Goal: Task Accomplishment & Management: Manage account settings

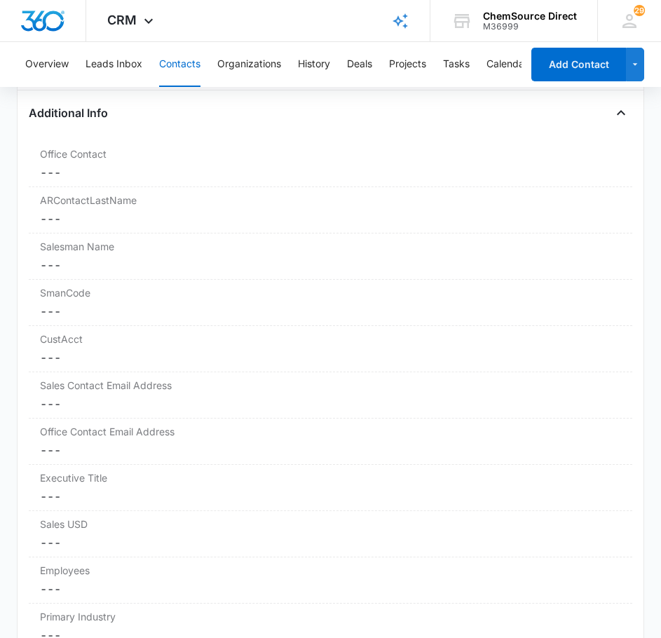
scroll to position [1753, 0]
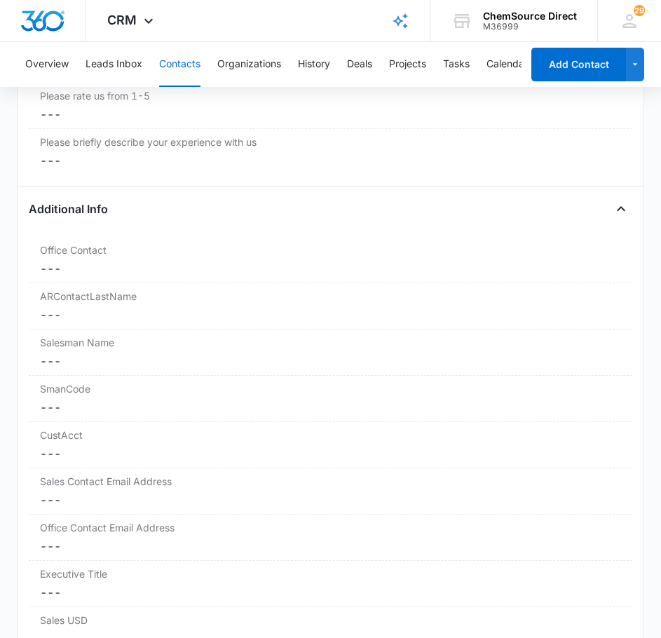
click at [475, 220] on div "Additional Info" at bounding box center [331, 209] width 605 height 22
click at [116, 50] on button "Leads Inbox" at bounding box center [114, 64] width 57 height 45
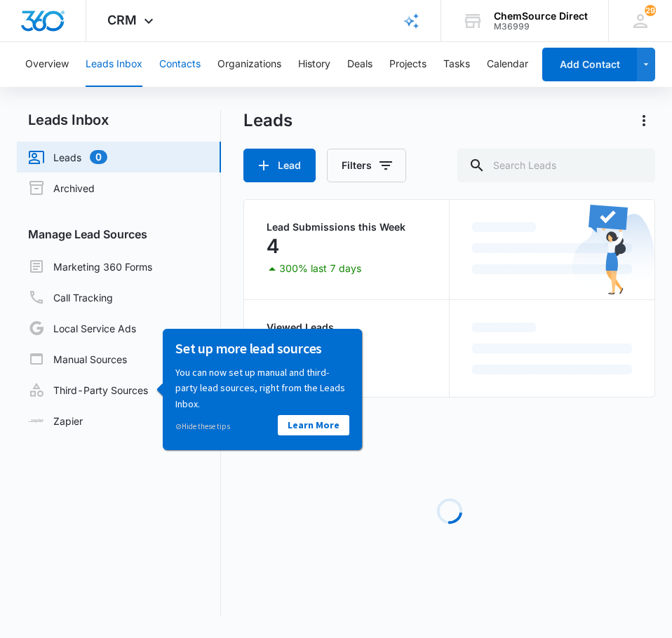
click at [176, 55] on button "Contacts" at bounding box center [179, 64] width 41 height 45
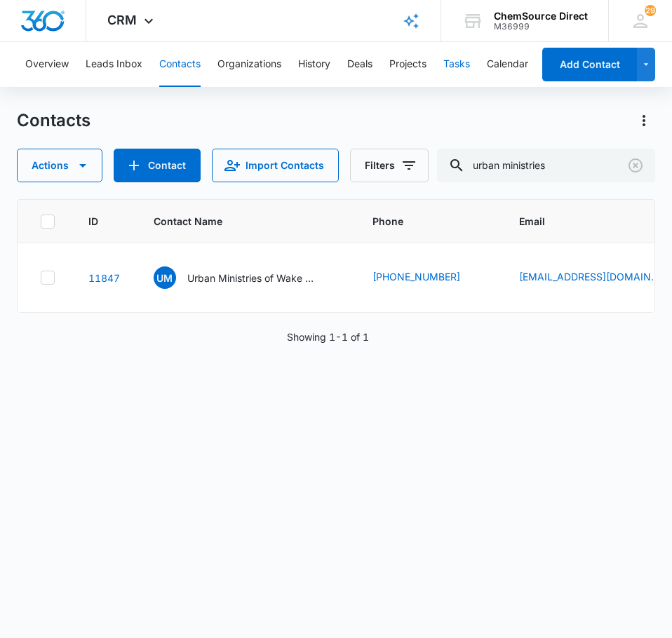
click at [452, 56] on button "Tasks" at bounding box center [456, 64] width 27 height 45
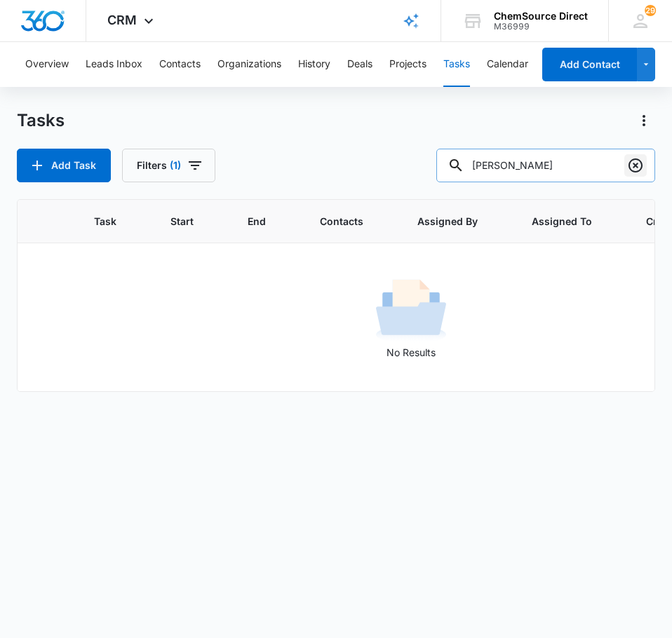
click at [636, 169] on icon "Clear" at bounding box center [635, 165] width 17 height 17
type input "w"
type input "urban min"
click at [181, 62] on button "Contacts" at bounding box center [179, 64] width 41 height 45
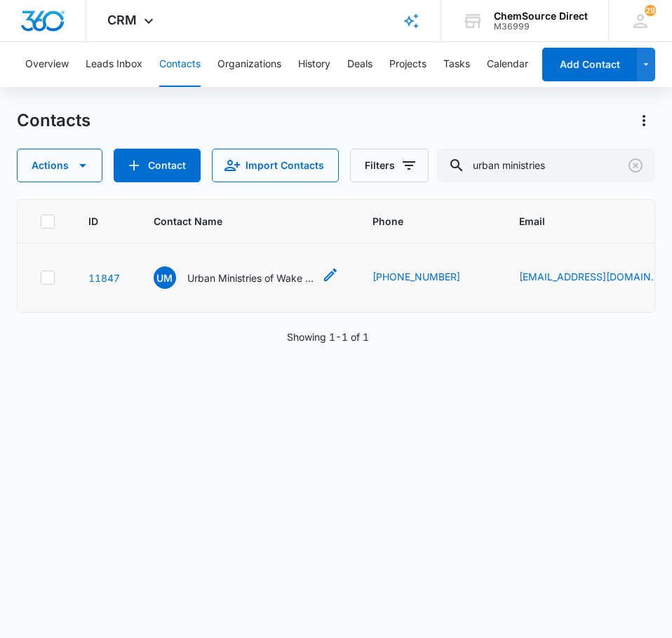
click at [270, 285] on p "Urban Ministries of Wake County-URB" at bounding box center [250, 278] width 126 height 15
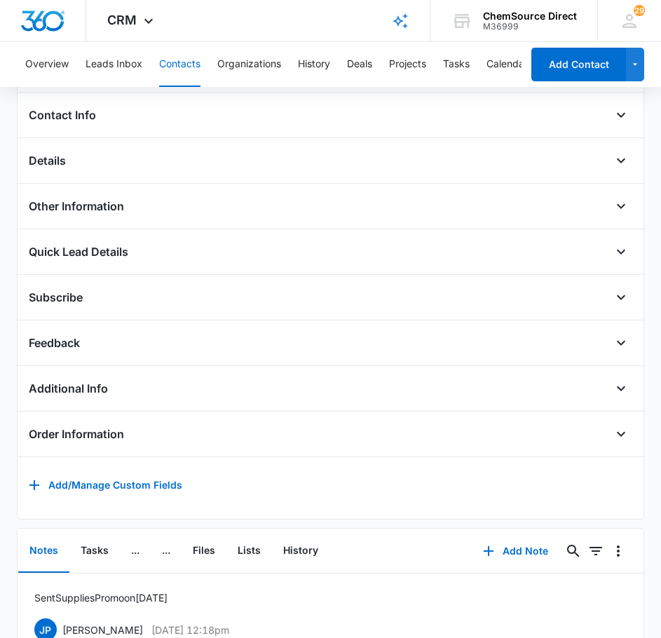
scroll to position [273, 0]
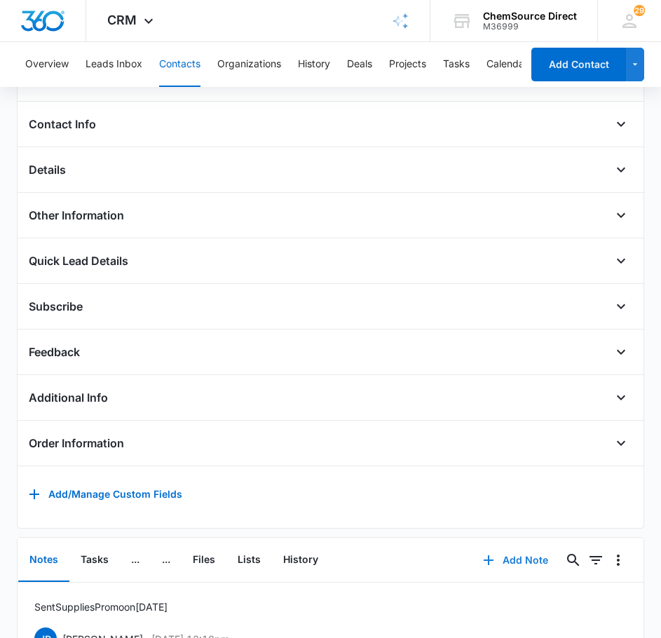
click at [513, 568] on button "Add Note" at bounding box center [515, 561] width 93 height 34
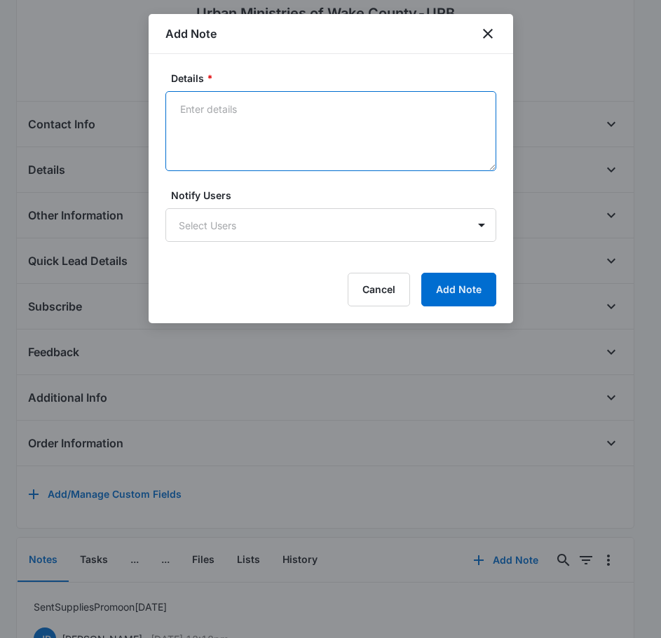
click at [290, 120] on textarea "Details *" at bounding box center [331, 131] width 331 height 80
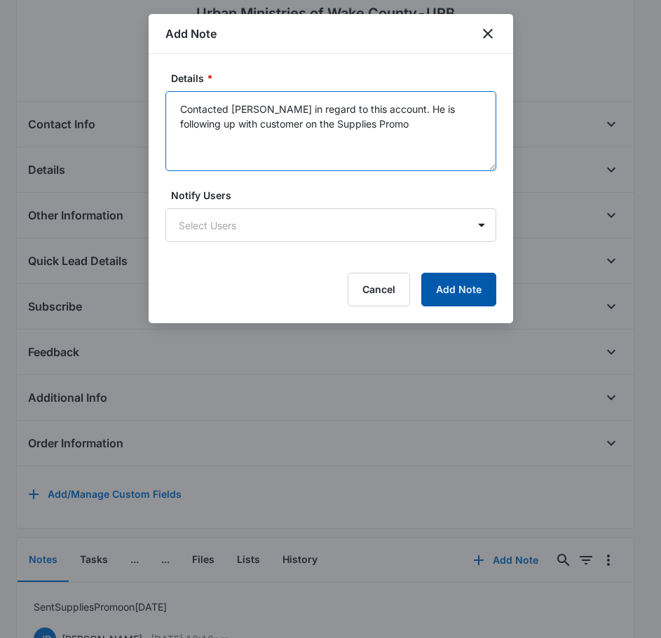
type textarea "Contacted [PERSON_NAME] in regard to this account. He is following up with cust…"
click at [460, 297] on button "Add Note" at bounding box center [458, 290] width 75 height 34
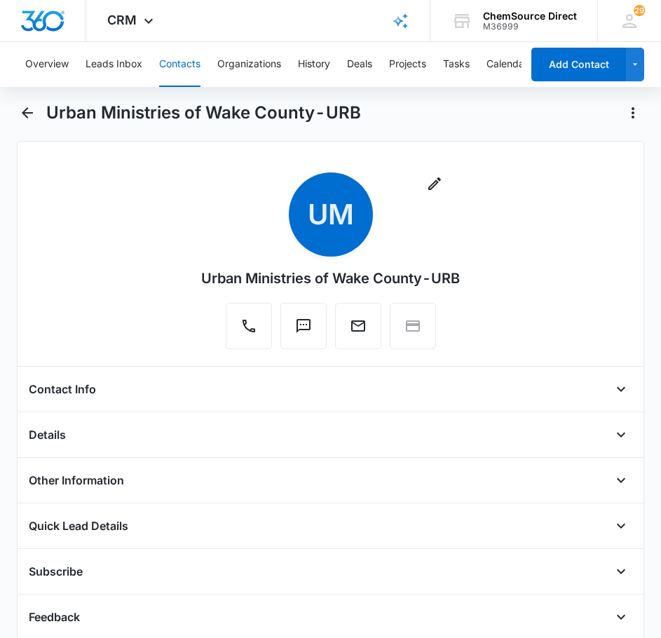
scroll to position [0, 0]
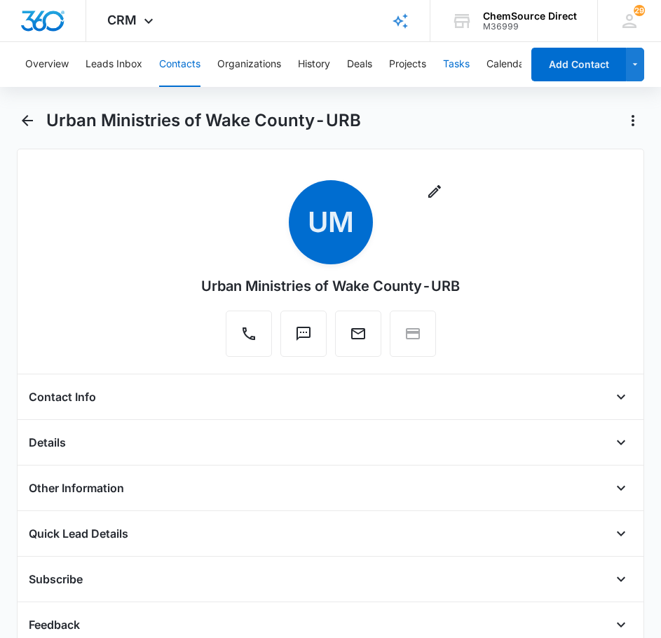
click at [459, 55] on button "Tasks" at bounding box center [456, 64] width 27 height 45
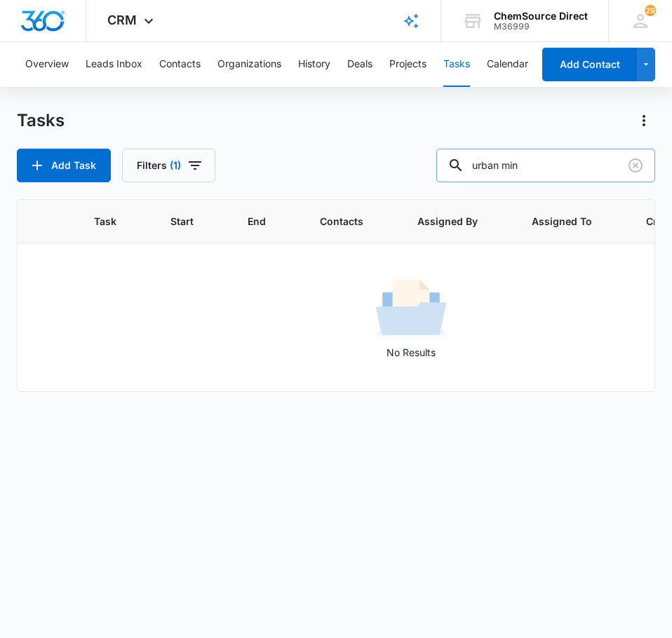
drag, startPoint x: 548, startPoint y: 165, endPoint x: 459, endPoint y: 181, distance: 90.5
click at [459, 181] on div "urban min" at bounding box center [545, 166] width 219 height 34
type input "[PERSON_NAME]"
click at [174, 57] on button "Contacts" at bounding box center [179, 64] width 41 height 45
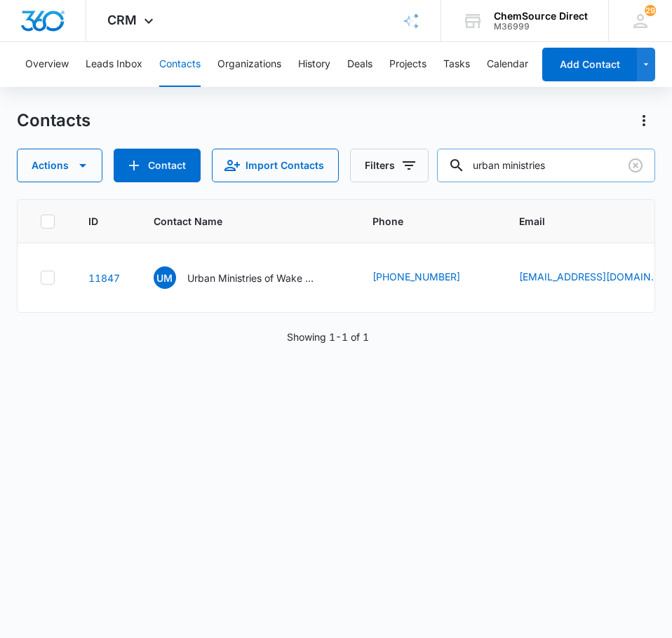
drag, startPoint x: 597, startPoint y: 161, endPoint x: 490, endPoint y: 163, distance: 106.6
click at [490, 163] on input "urban ministries" at bounding box center [546, 166] width 218 height 34
type input "u"
type input "[PERSON_NAME]"
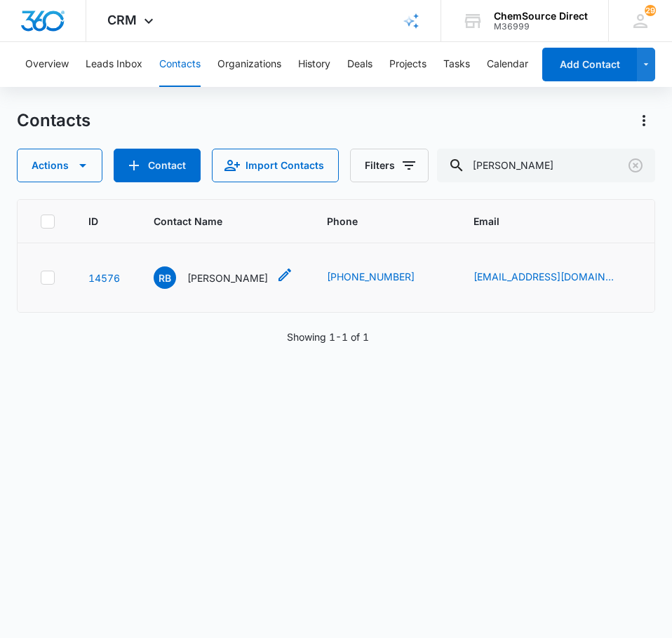
click at [242, 281] on p "[PERSON_NAME]" at bounding box center [227, 278] width 81 height 15
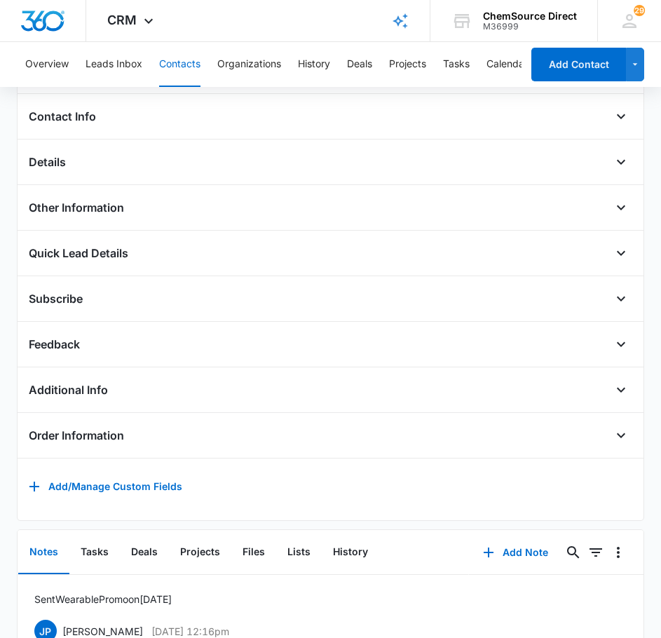
scroll to position [140, 0]
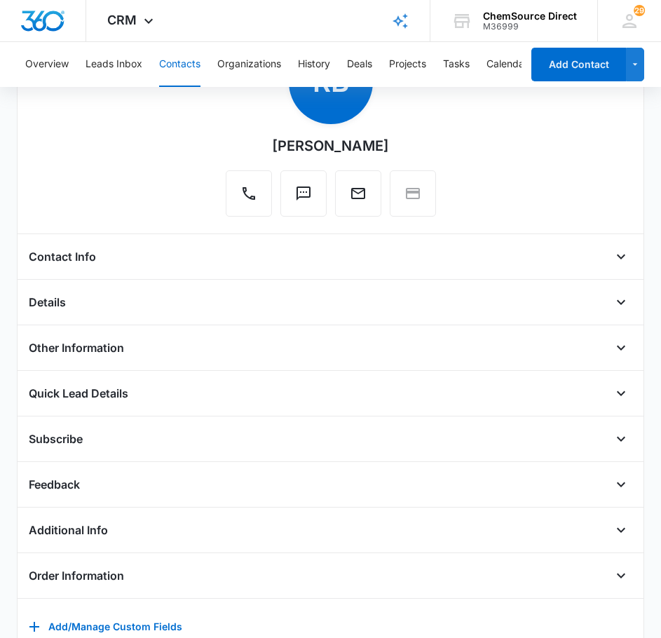
click at [218, 264] on div "Contact Info" at bounding box center [331, 256] width 605 height 22
click at [90, 259] on h4 "Contact Info" at bounding box center [62, 256] width 67 height 17
click at [613, 261] on icon "Open" at bounding box center [621, 256] width 17 height 17
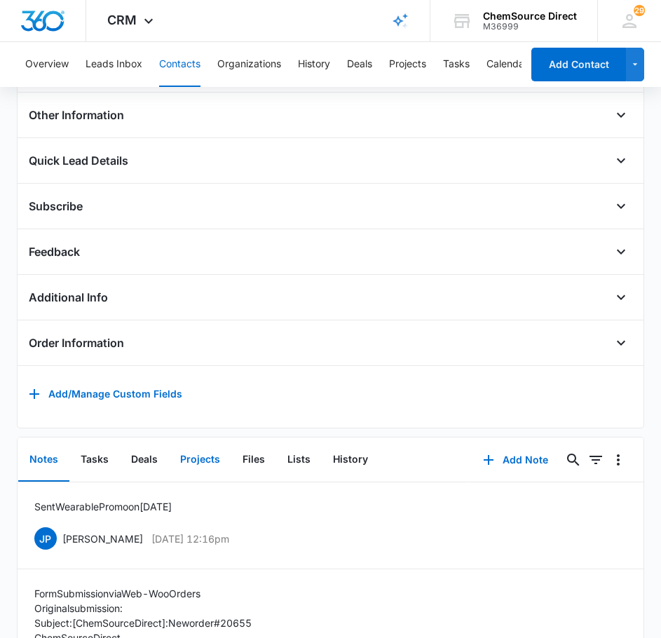
scroll to position [631, 0]
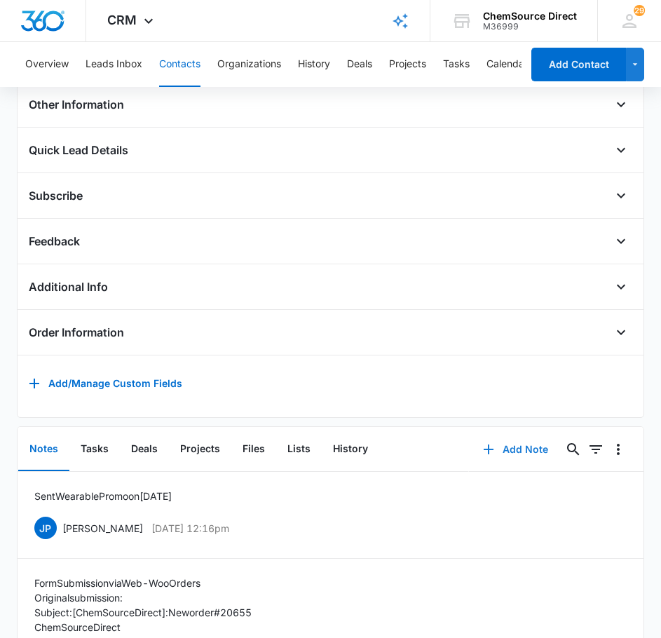
click at [499, 460] on button "Add Note" at bounding box center [515, 450] width 93 height 34
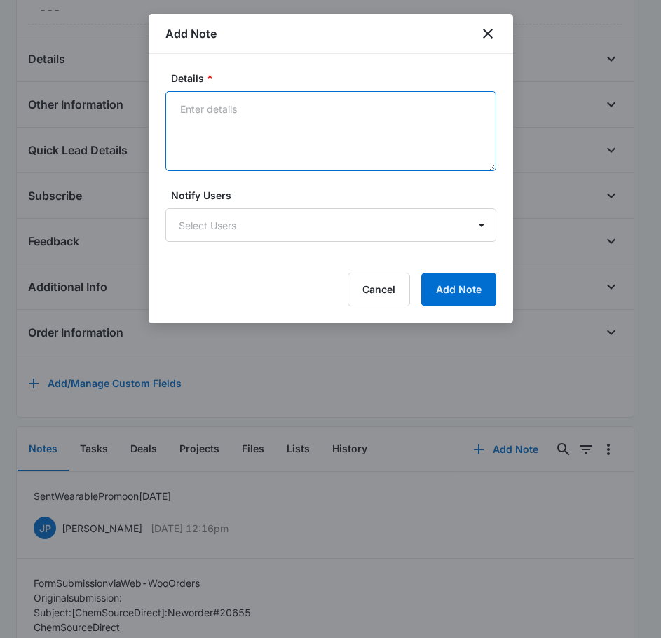
click at [246, 129] on textarea "Details *" at bounding box center [331, 131] width 331 height 80
click at [459, 113] on textarea "Called [PERSON_NAME] and left a voicemail in regards to the Weara" at bounding box center [331, 131] width 331 height 80
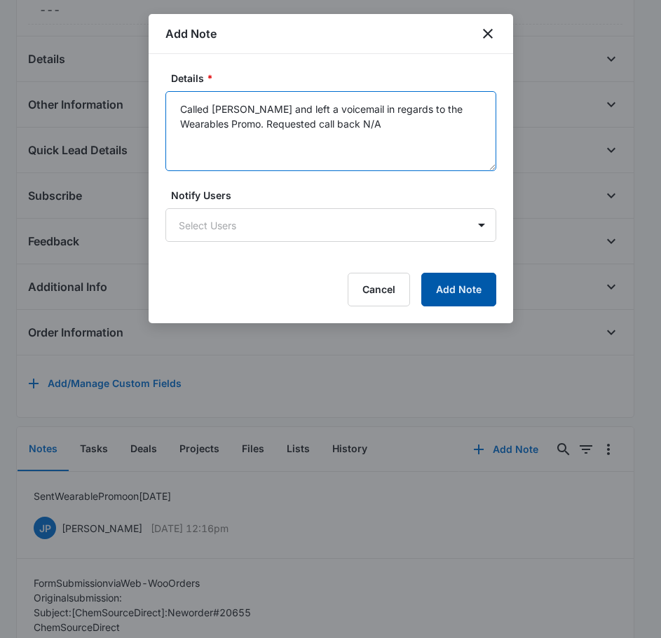
type textarea "Called [PERSON_NAME] and left a voicemail in regards to the Wearables Promo. Re…"
click at [438, 286] on button "Add Note" at bounding box center [458, 290] width 75 height 34
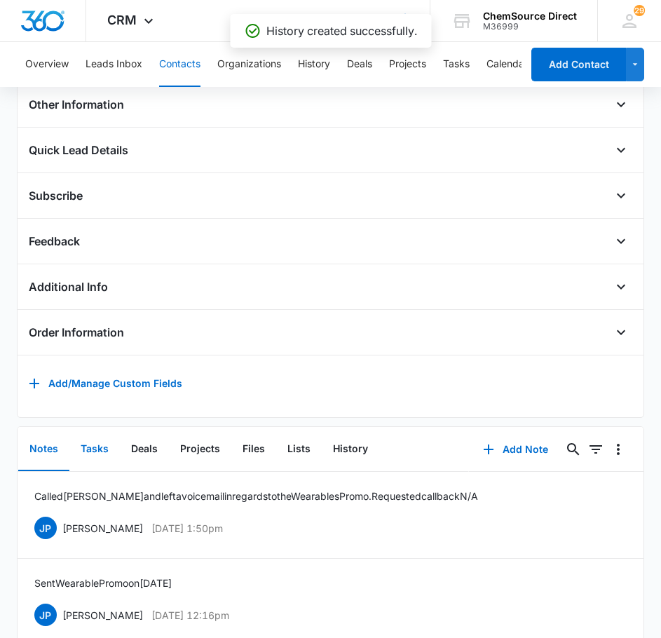
click at [104, 460] on button "Tasks" at bounding box center [94, 449] width 50 height 43
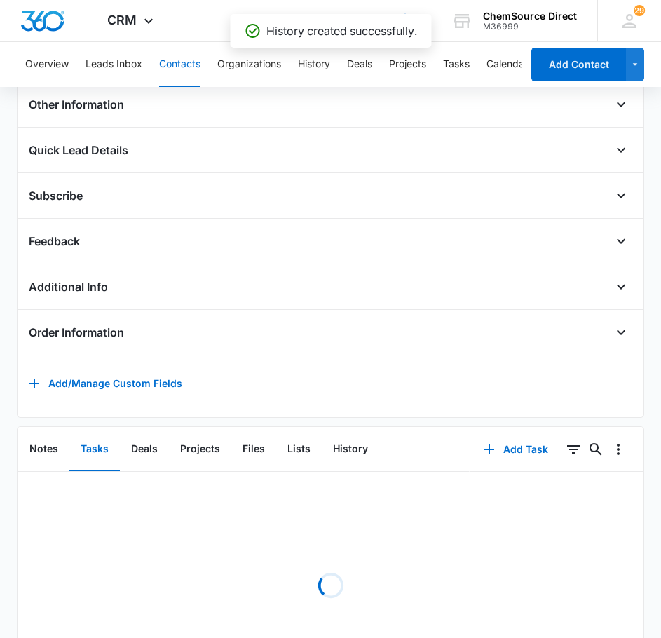
scroll to position [626, 0]
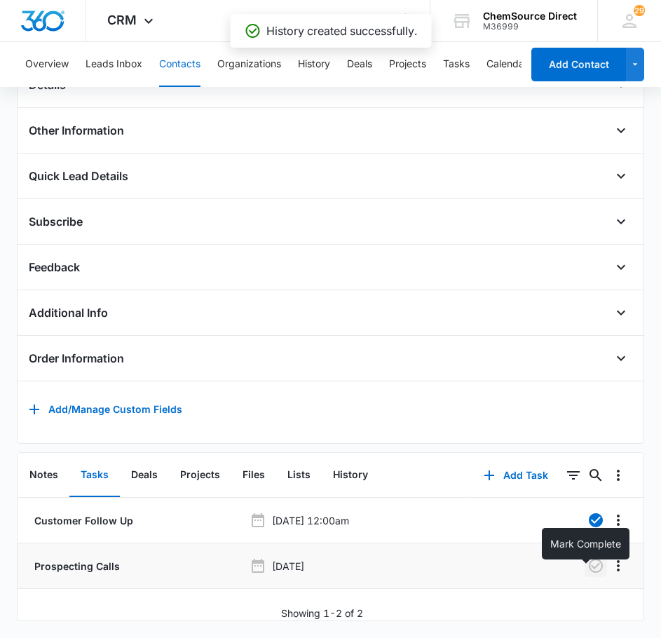
click at [589, 563] on icon "button" at bounding box center [596, 566] width 17 height 17
click at [166, 57] on button "Contacts" at bounding box center [179, 64] width 41 height 45
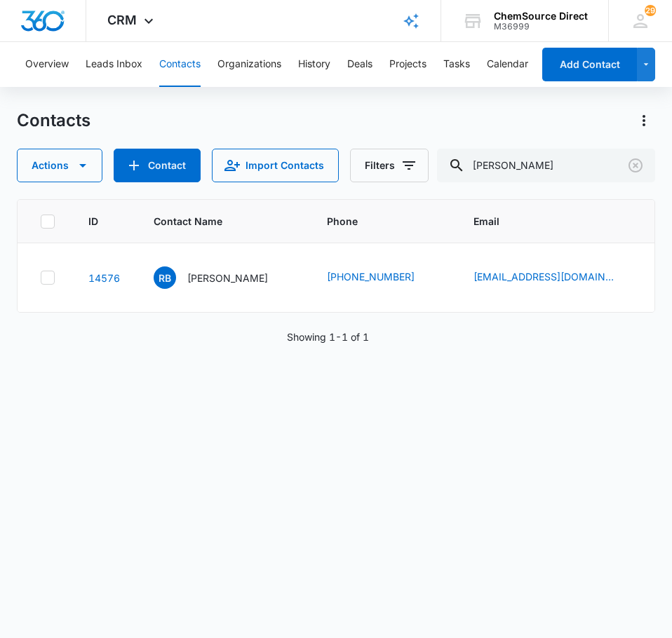
click at [171, 58] on button "Contacts" at bounding box center [179, 64] width 41 height 45
click at [640, 166] on icon "Clear" at bounding box center [635, 165] width 17 height 17
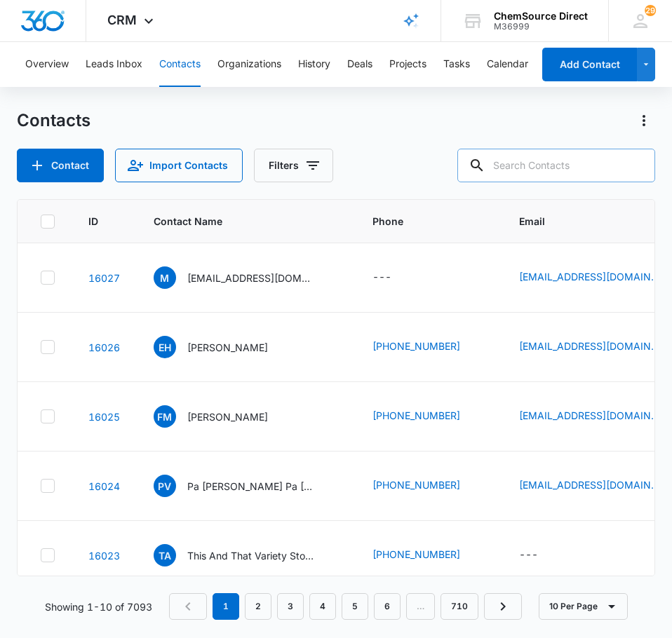
click at [534, 156] on input "text" at bounding box center [556, 166] width 198 height 34
type input "power crew cleaning"
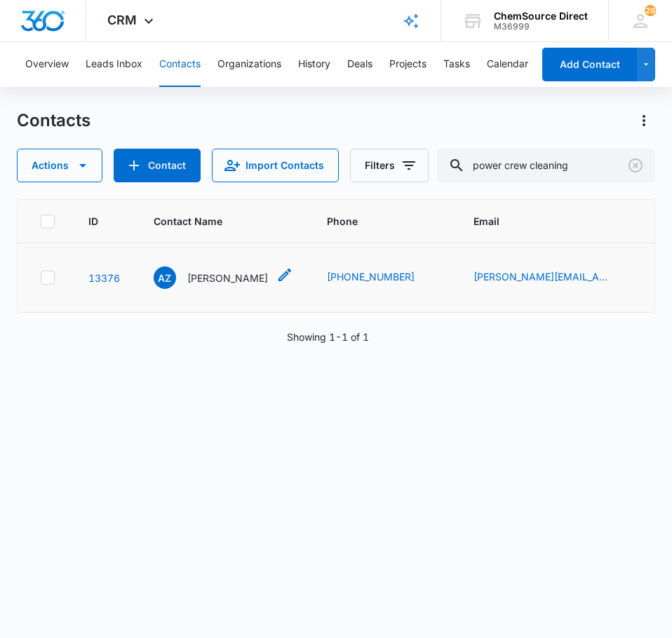
click at [210, 285] on p "[PERSON_NAME]" at bounding box center [227, 278] width 81 height 15
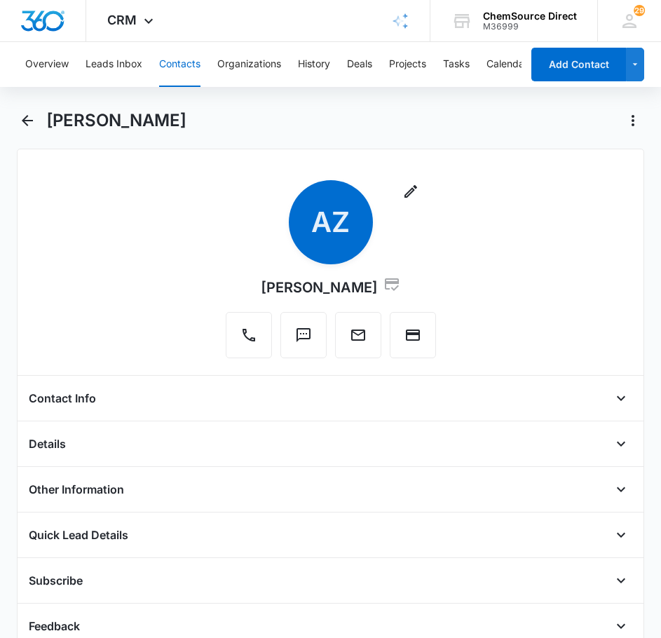
click at [176, 403] on div "Contact Info" at bounding box center [331, 398] width 605 height 22
click at [617, 402] on icon "Open" at bounding box center [621, 398] width 17 height 17
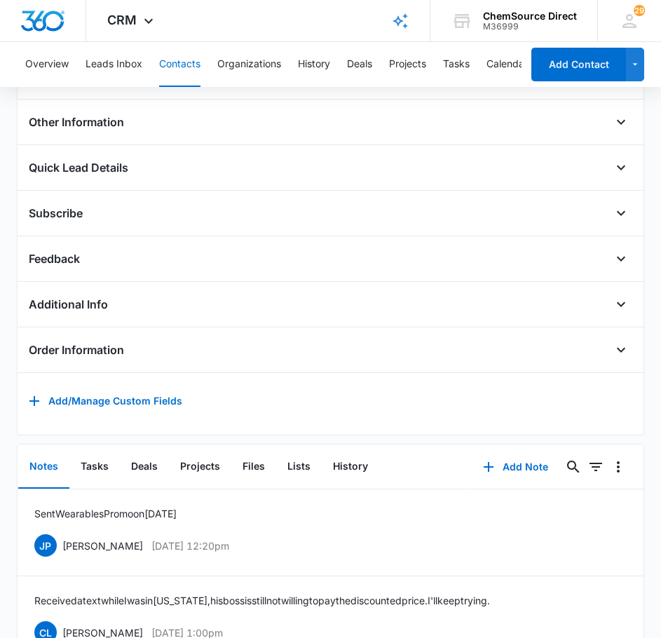
scroll to position [631, 0]
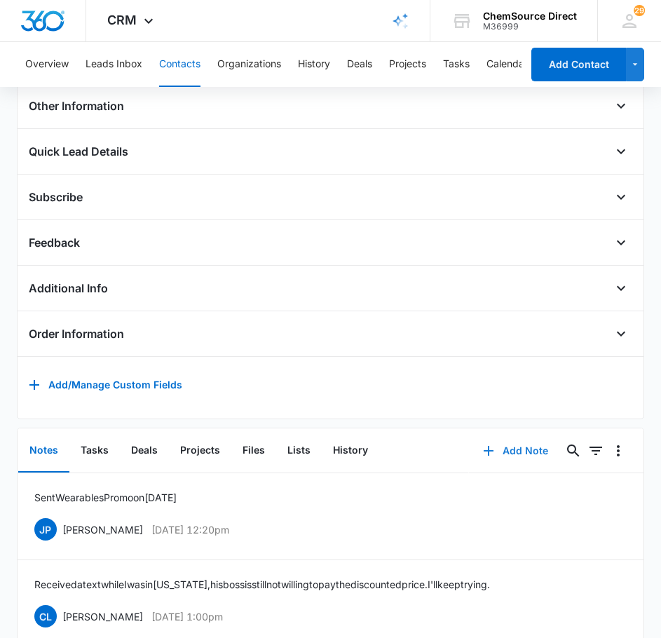
click at [511, 459] on button "Add Note" at bounding box center [515, 451] width 93 height 34
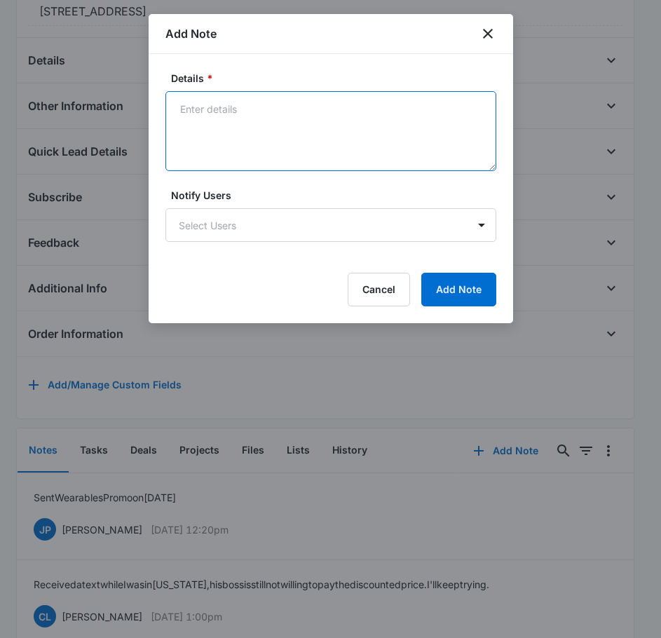
click at [263, 144] on textarea "Details *" at bounding box center [331, 131] width 331 height 80
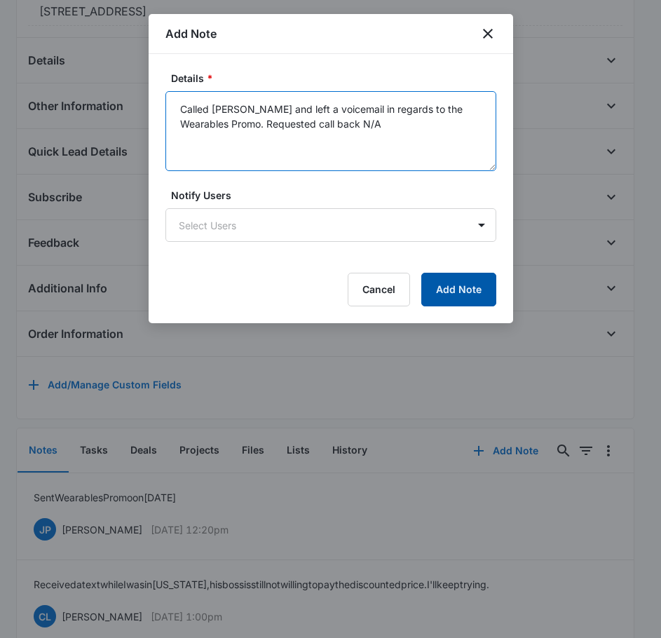
type textarea "Called [PERSON_NAME] and left a voicemail in regards to the Wearables Promo. Re…"
click at [468, 293] on button "Add Note" at bounding box center [458, 290] width 75 height 34
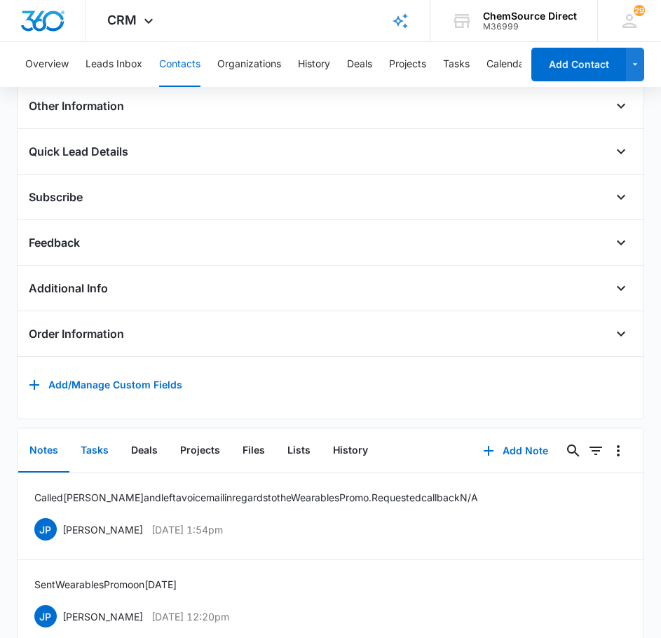
click at [97, 460] on button "Tasks" at bounding box center [94, 450] width 50 height 43
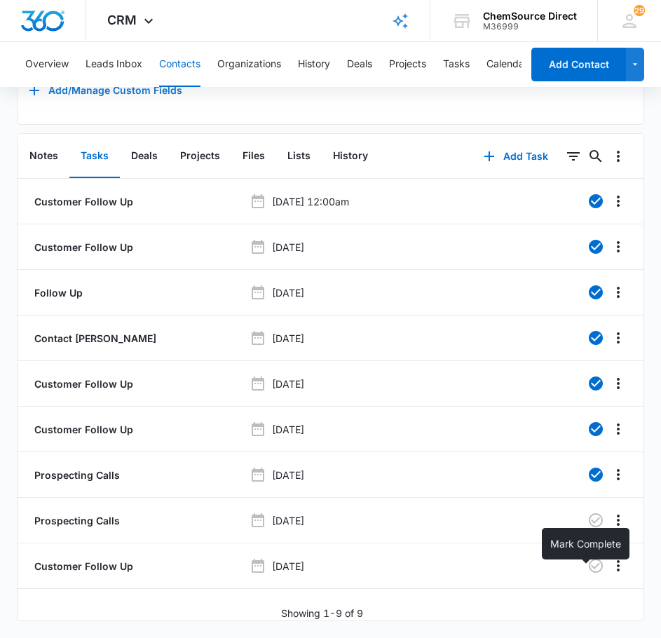
scroll to position [947, 0]
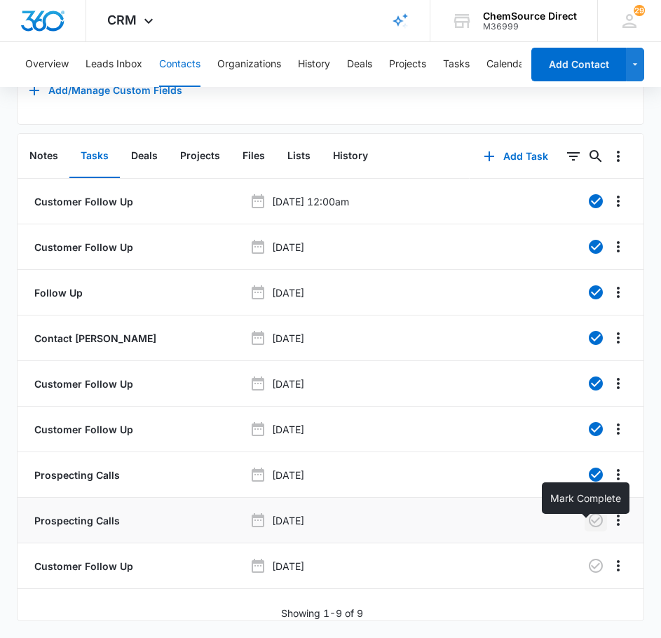
click at [588, 512] on icon "button" at bounding box center [596, 520] width 17 height 17
click at [170, 55] on button "Contacts" at bounding box center [179, 64] width 41 height 45
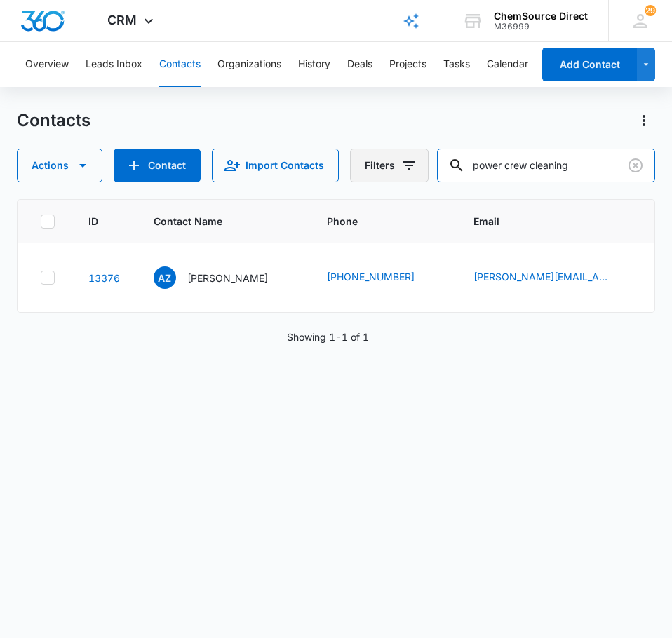
drag, startPoint x: 588, startPoint y: 166, endPoint x: 405, endPoint y: 166, distance: 183.0
click at [405, 166] on div "Actions Contact Import Contacts Filters power crew cleaning" at bounding box center [336, 166] width 638 height 34
type input "Growler man"
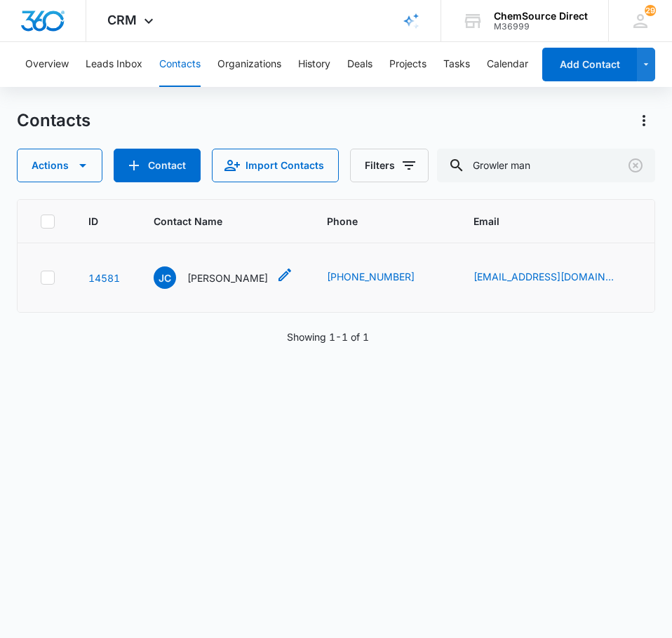
click at [217, 277] on p "[PERSON_NAME]" at bounding box center [227, 278] width 81 height 15
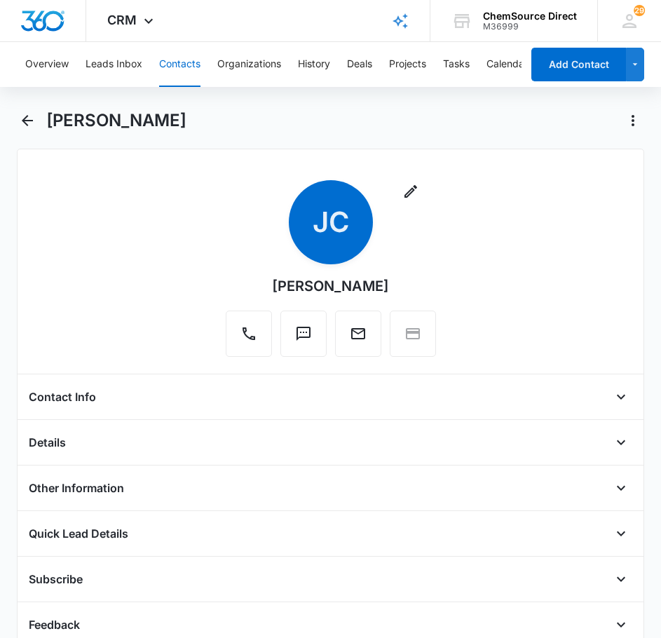
click at [241, 383] on div "Remove [PERSON_NAME] [PERSON_NAME] Contact Info Name Cancel Save Changes [PERSO…" at bounding box center [331, 475] width 628 height 653
click at [613, 393] on icon "Open" at bounding box center [621, 397] width 17 height 17
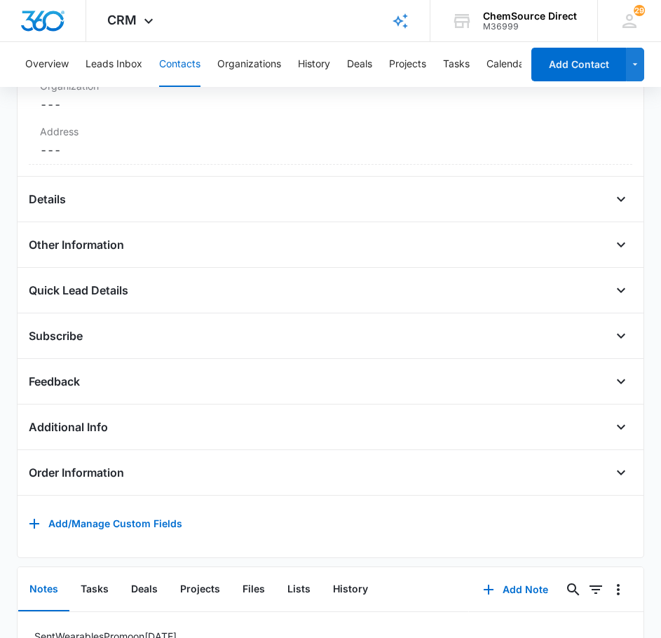
scroll to position [692, 0]
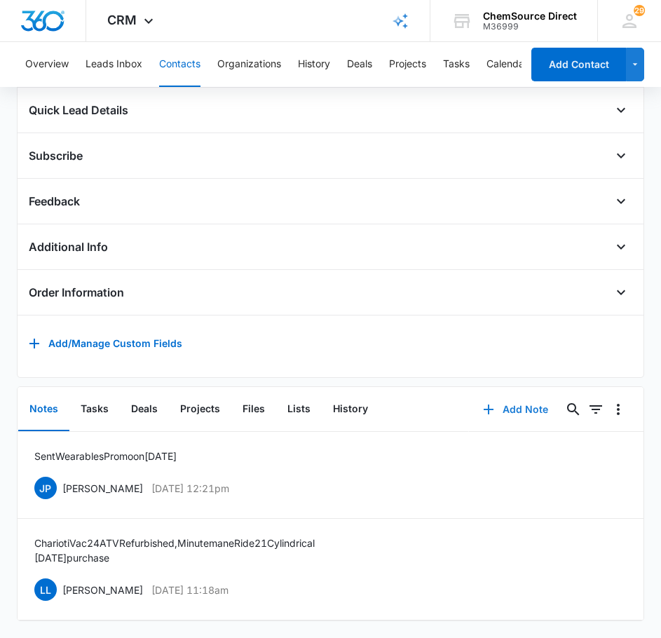
click at [519, 396] on button "Add Note" at bounding box center [515, 410] width 93 height 34
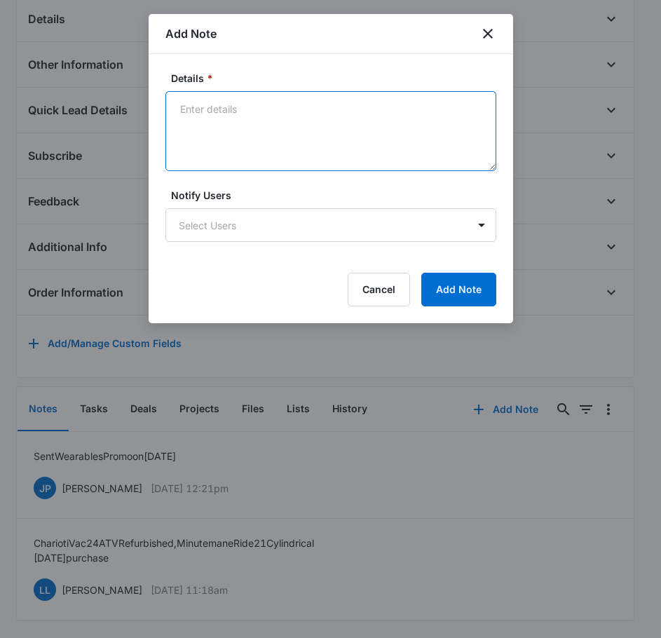
click at [252, 142] on textarea "Details *" at bounding box center [331, 131] width 331 height 80
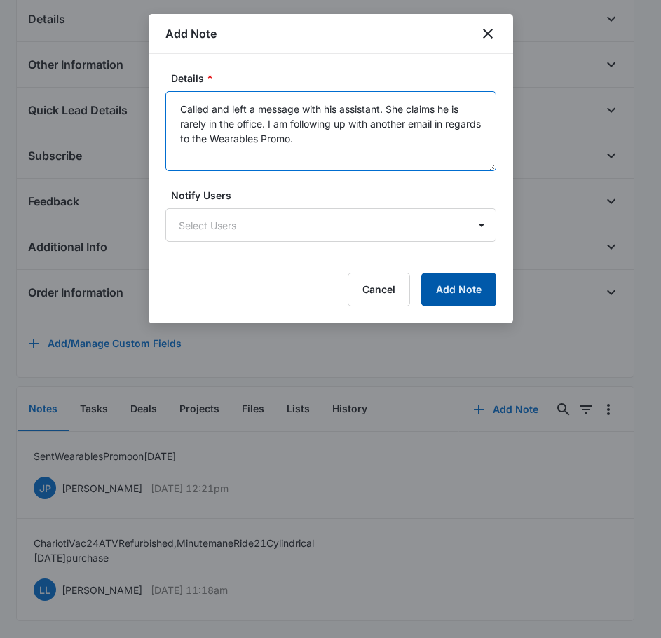
type textarea "Called and left a message with his assistant. She claims he is rarely in the of…"
click at [459, 289] on button "Add Note" at bounding box center [458, 290] width 75 height 34
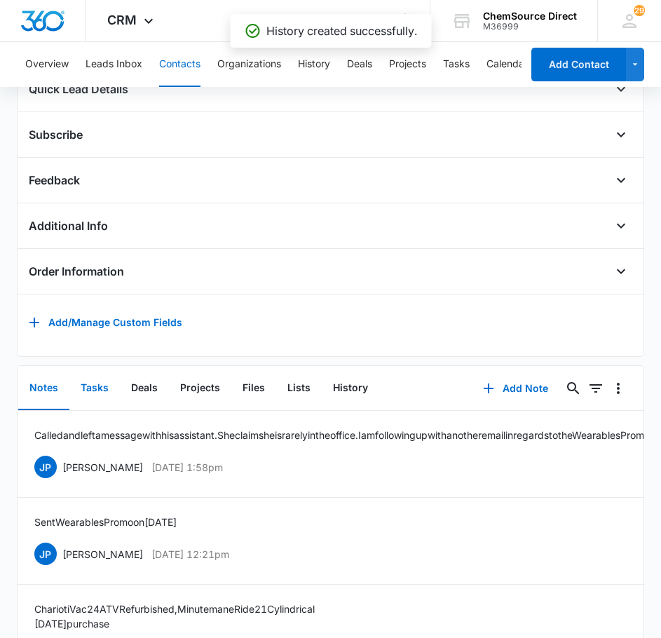
click at [102, 405] on button "Tasks" at bounding box center [94, 388] width 50 height 43
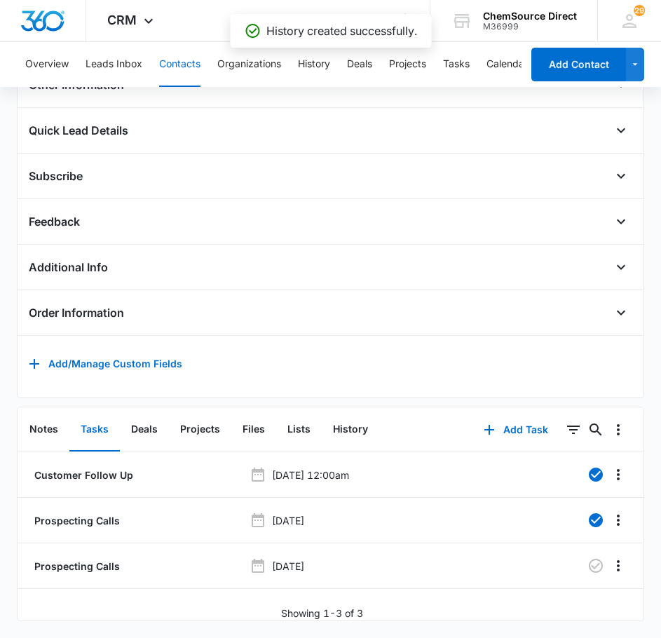
scroll to position [672, 0]
click at [590, 558] on icon "button" at bounding box center [596, 566] width 17 height 17
click at [184, 51] on button "Contacts" at bounding box center [179, 64] width 41 height 45
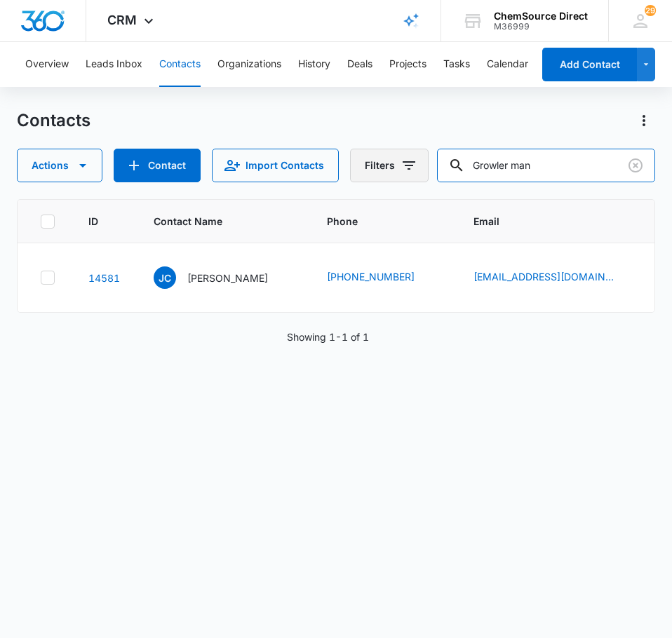
drag, startPoint x: 565, startPoint y: 161, endPoint x: 400, endPoint y: 165, distance: 165.6
click at [395, 166] on div "Actions Contact Import Contacts Filters Growler man" at bounding box center [336, 166] width 638 height 34
type input "[PERSON_NAME] racing"
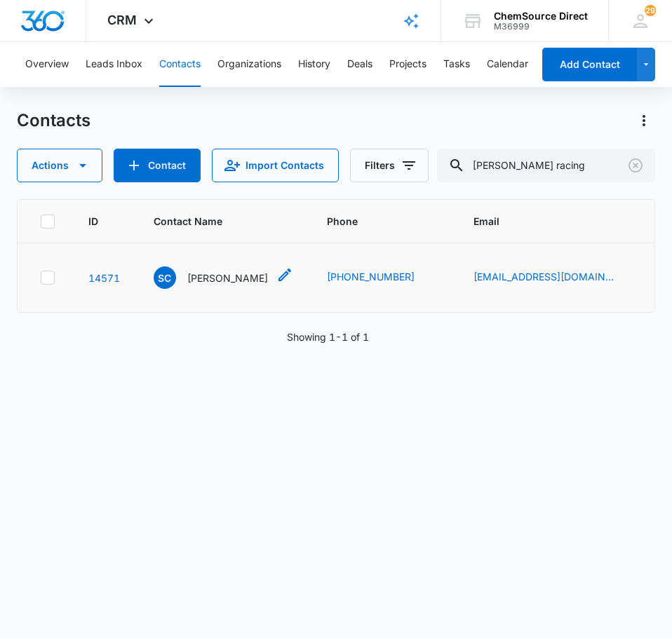
click at [215, 278] on p "[PERSON_NAME]" at bounding box center [227, 278] width 81 height 15
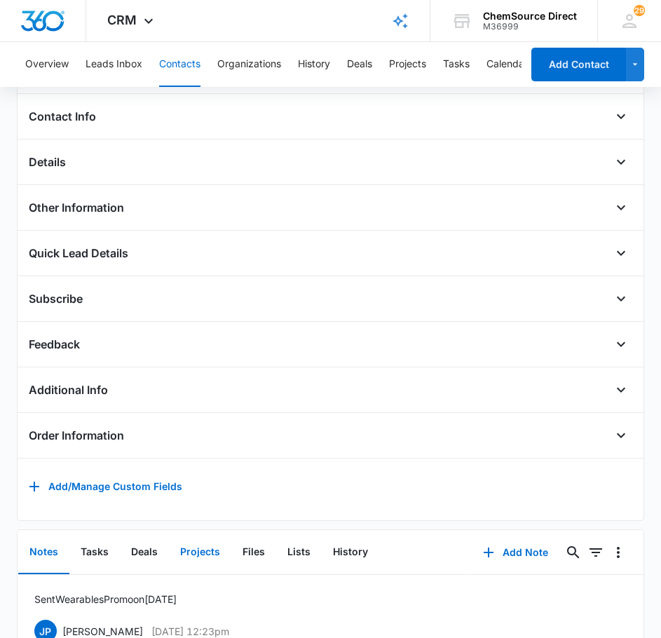
scroll to position [140, 0]
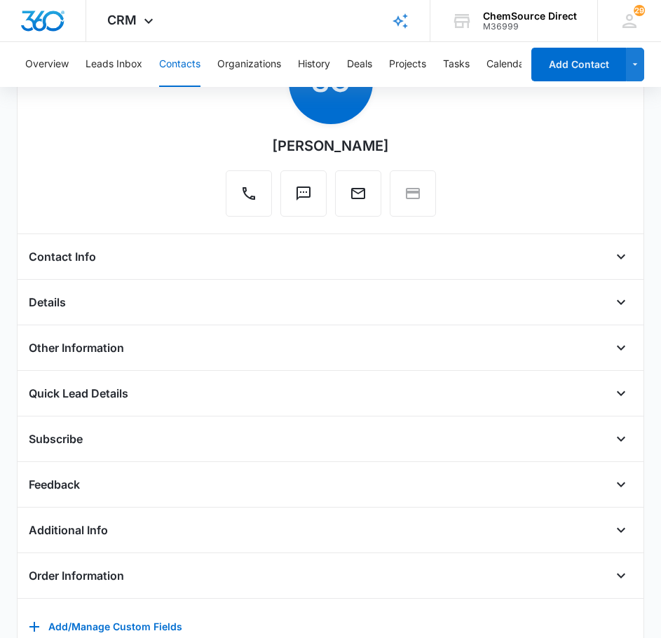
click at [164, 271] on div "Contact Info Name Cancel Save Changes [PERSON_NAME] Phone Cancel Save Changes […" at bounding box center [331, 262] width 605 height 34
click at [595, 255] on div "Contact Info" at bounding box center [331, 256] width 605 height 22
click at [610, 255] on button "Open" at bounding box center [621, 256] width 22 height 22
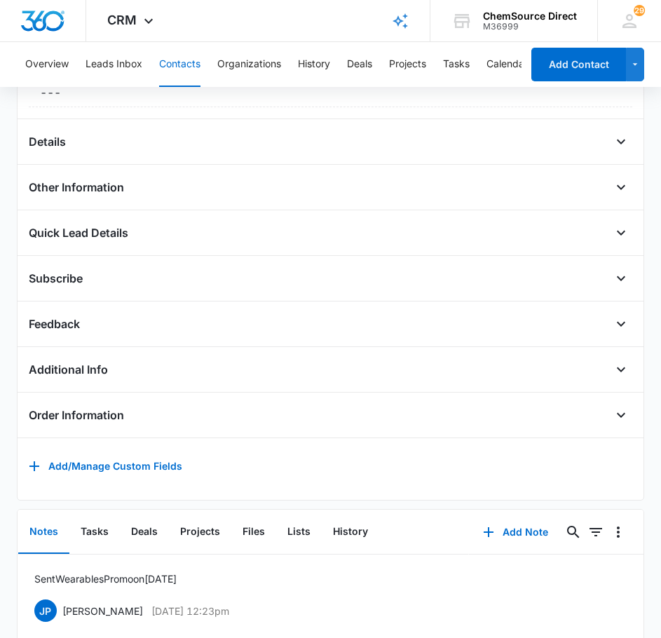
scroll to position [701, 0]
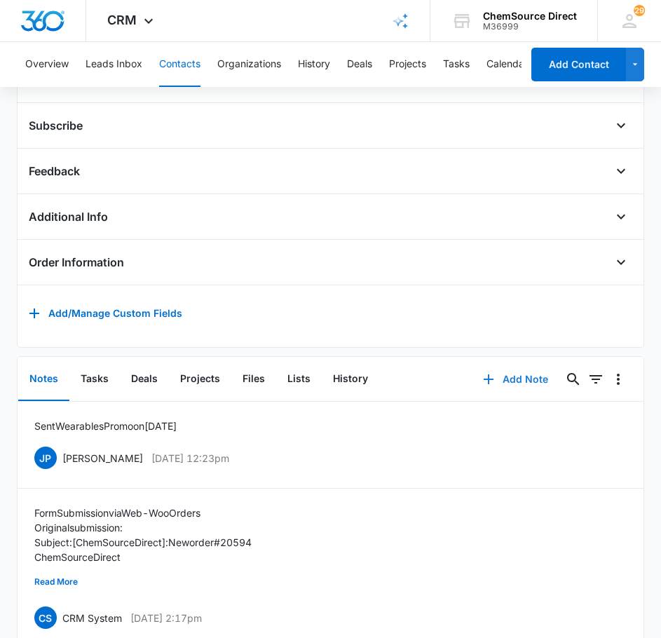
click at [518, 388] on button "Add Note" at bounding box center [515, 380] width 93 height 34
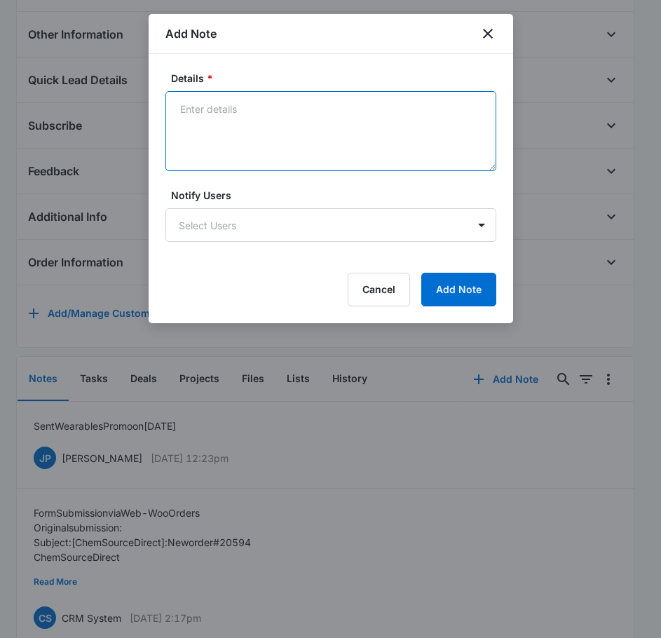
click at [247, 151] on textarea "Details *" at bounding box center [331, 131] width 331 height 80
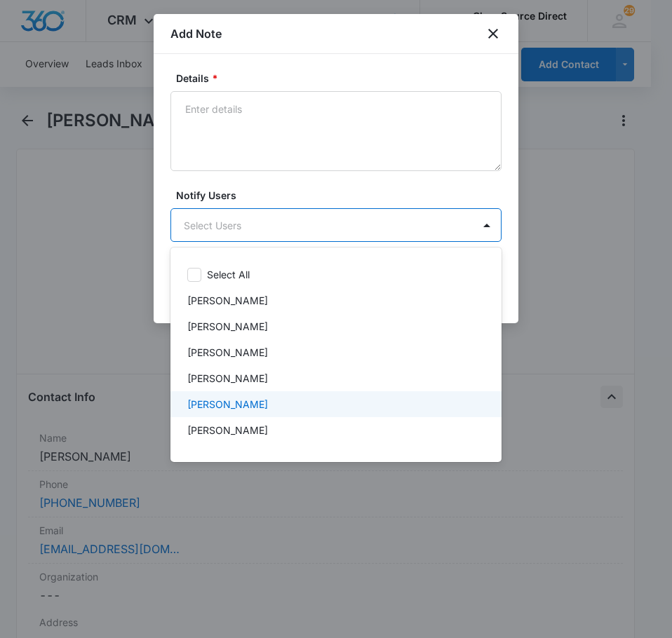
click at [279, 117] on div at bounding box center [336, 319] width 672 height 638
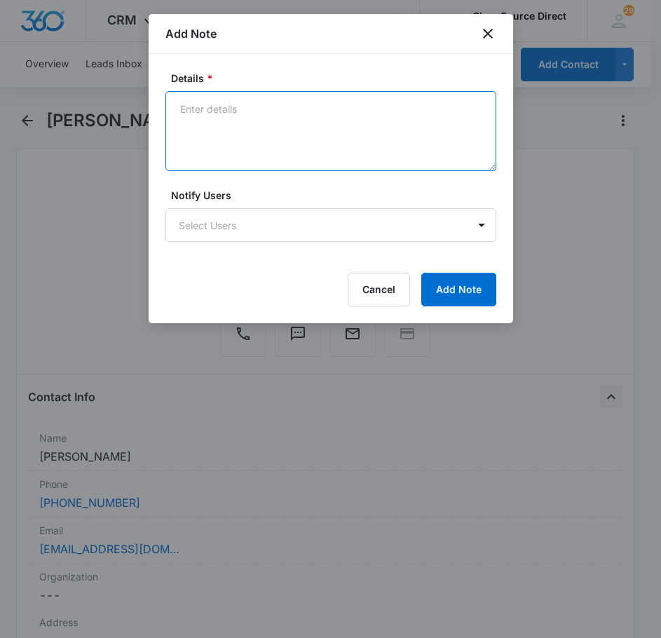
click at [299, 116] on textarea "Details *" at bounding box center [331, 131] width 331 height 80
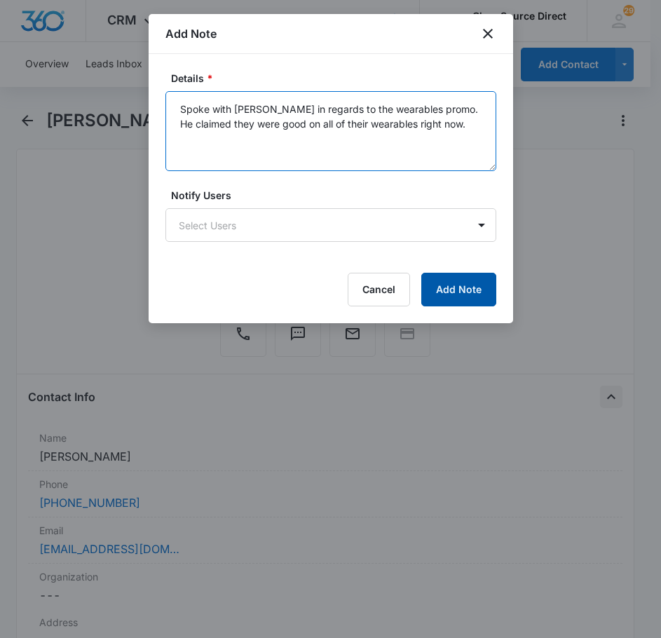
type textarea "Spoke with [PERSON_NAME] in regards to the wearables promo. He claimed they wer…"
click at [454, 290] on button "Add Note" at bounding box center [458, 290] width 75 height 34
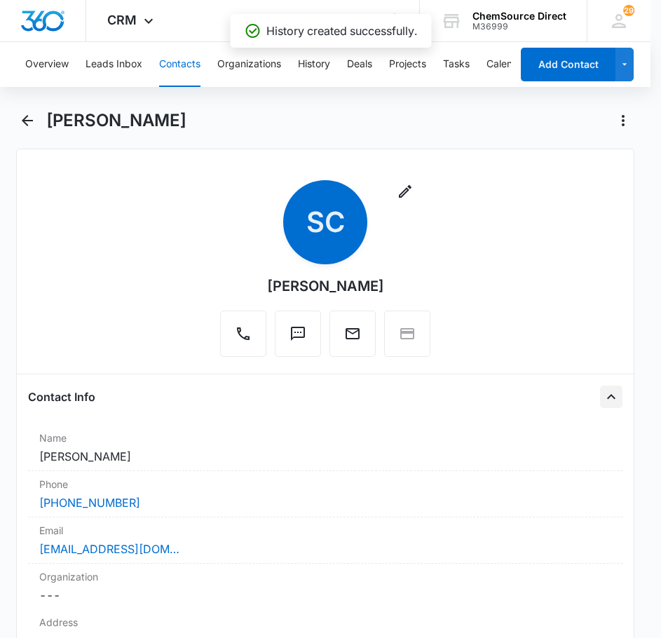
scroll to position [748, 0]
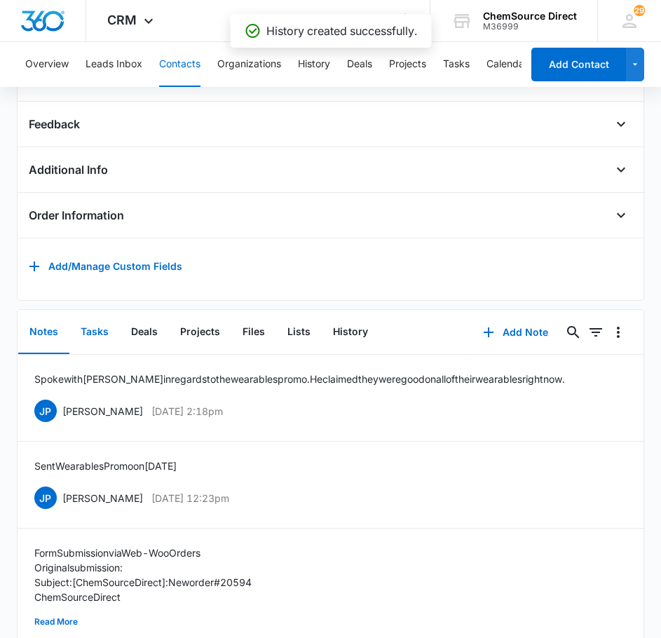
click at [95, 347] on button "Tasks" at bounding box center [94, 332] width 50 height 43
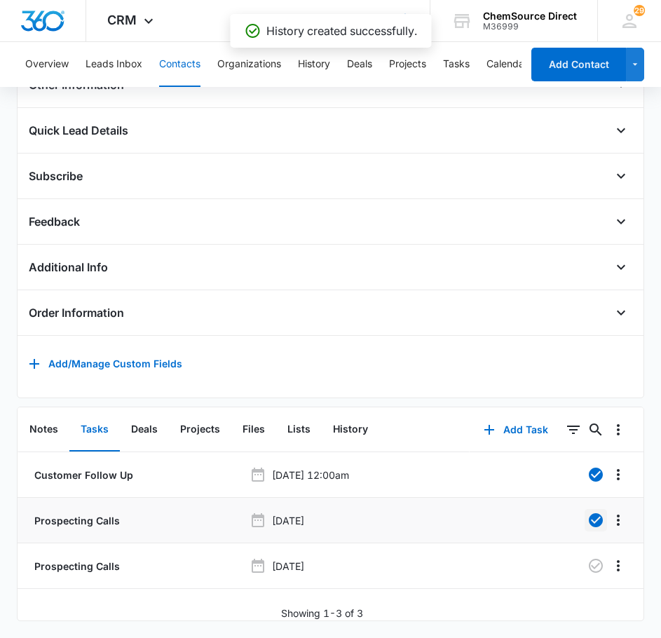
scroll to position [672, 0]
click at [591, 562] on icon "button" at bounding box center [596, 566] width 17 height 17
click at [172, 53] on button "Contacts" at bounding box center [179, 64] width 41 height 45
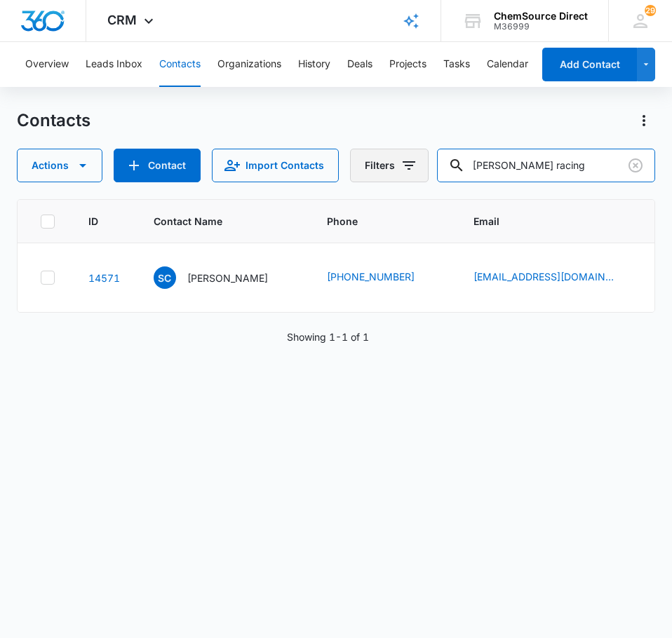
drag, startPoint x: 587, startPoint y: 165, endPoint x: 424, endPoint y: 165, distance: 163.4
click at [424, 165] on div "Actions Contact Import Contacts Filters [PERSON_NAME] racing" at bounding box center [336, 166] width 638 height 34
type input "bunker automation"
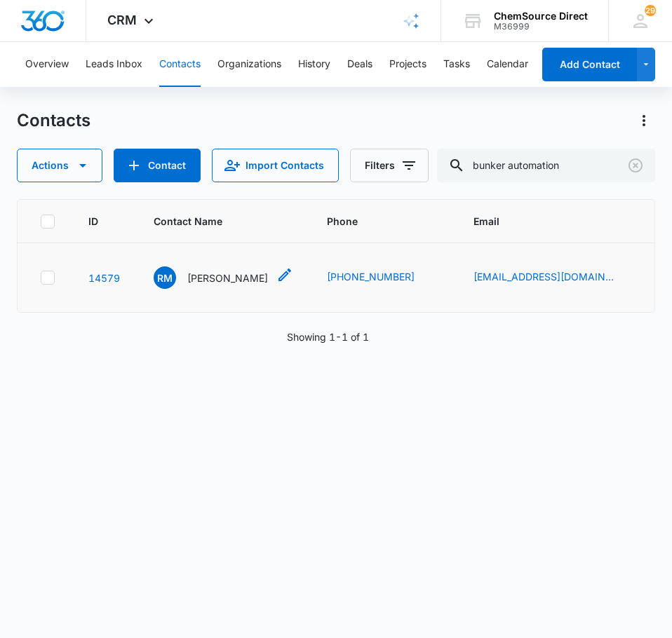
click at [228, 275] on p "[PERSON_NAME]" at bounding box center [227, 278] width 81 height 15
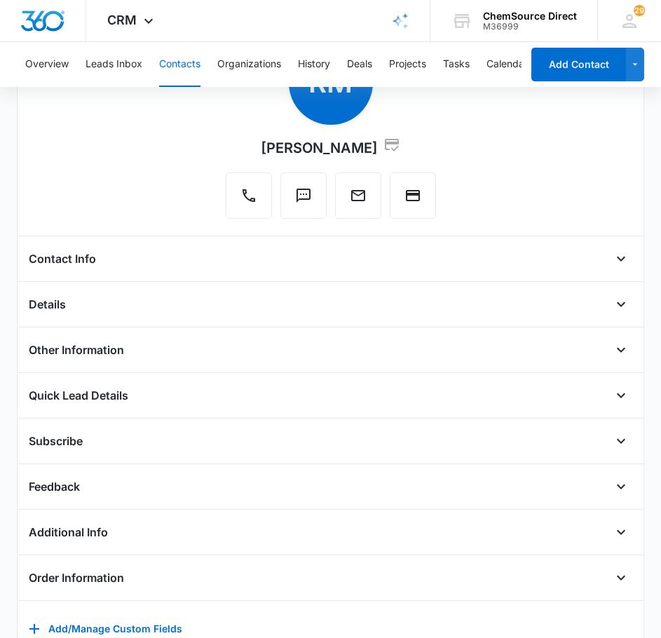
scroll to position [140, 0]
click at [613, 258] on icon "Open" at bounding box center [621, 258] width 17 height 17
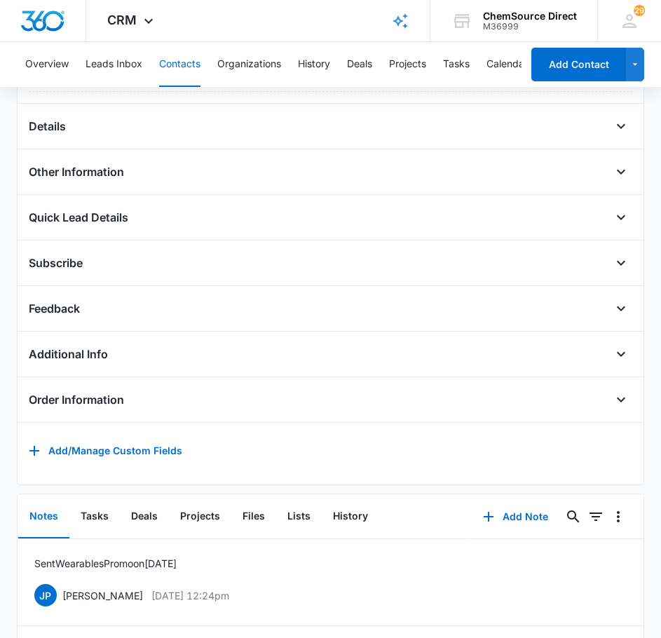
scroll to position [750, 0]
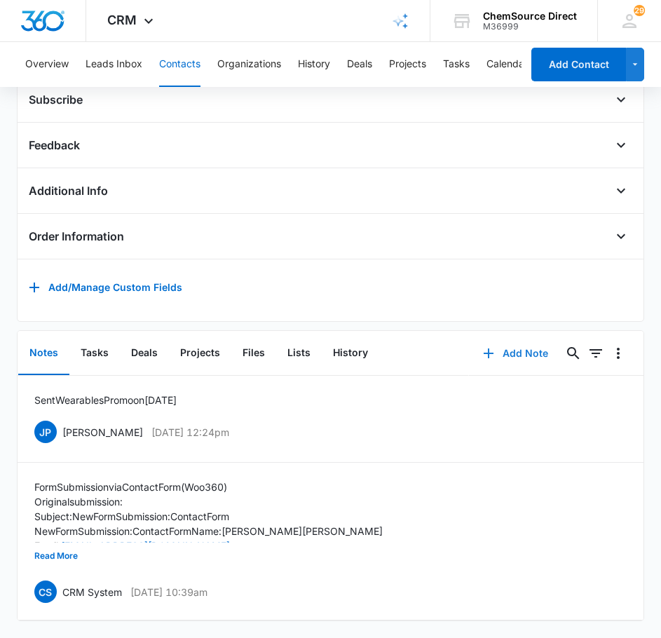
click at [508, 345] on button "Add Note" at bounding box center [515, 354] width 93 height 34
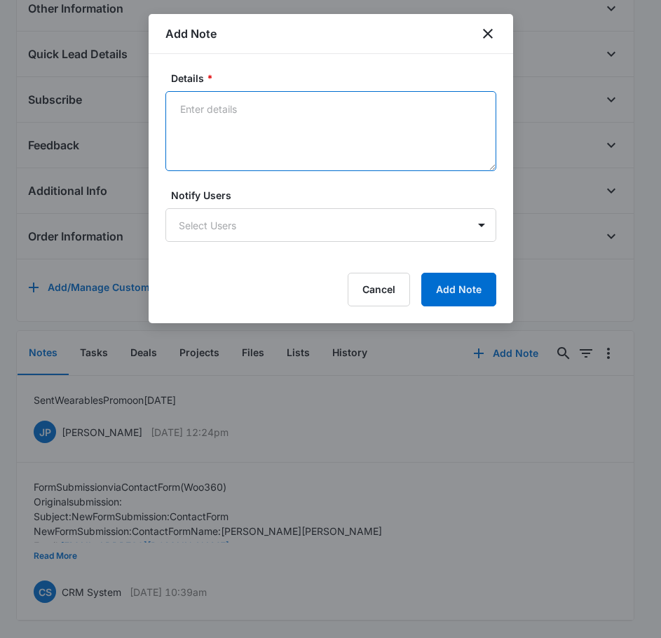
click at [259, 124] on textarea "Details *" at bounding box center [331, 131] width 331 height 80
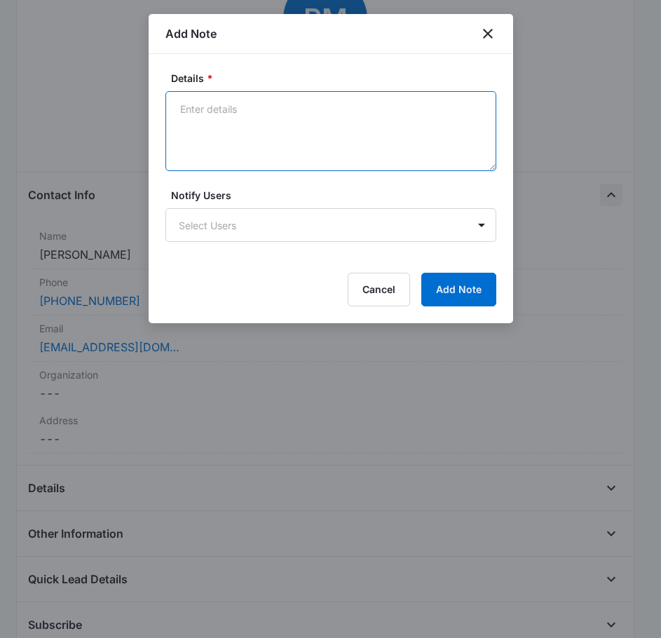
scroll to position [119, 0]
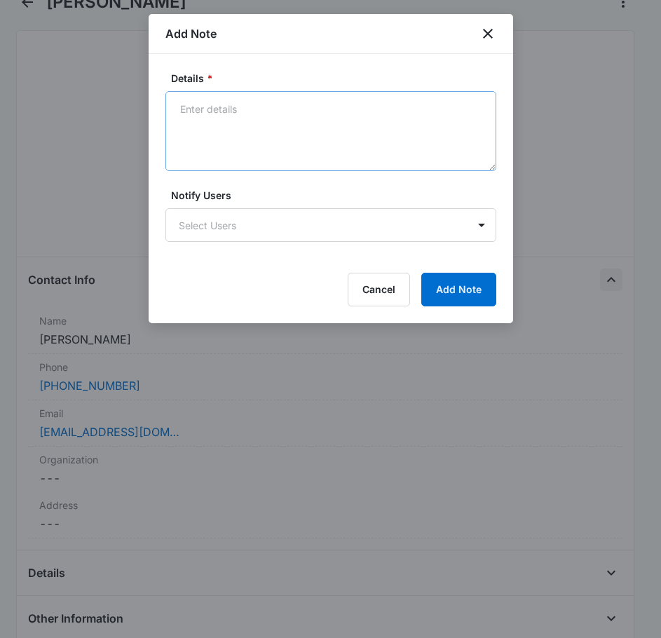
drag, startPoint x: 315, startPoint y: 36, endPoint x: 391, endPoint y: 168, distance: 151.8
click at [391, 168] on div "Add Note Details * Notify Users Select Users Cancel Add Note" at bounding box center [331, 168] width 365 height 309
click at [97, 211] on div at bounding box center [330, 319] width 661 height 638
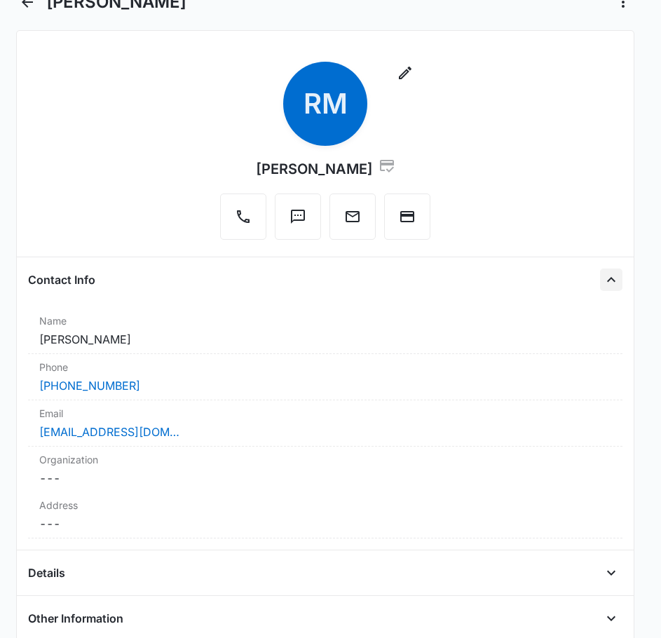
scroll to position [750, 0]
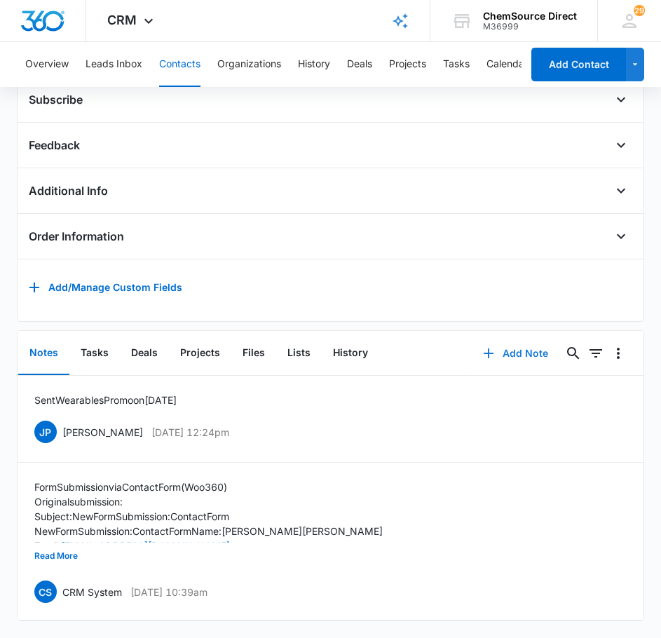
click at [500, 347] on button "Add Note" at bounding box center [515, 354] width 93 height 34
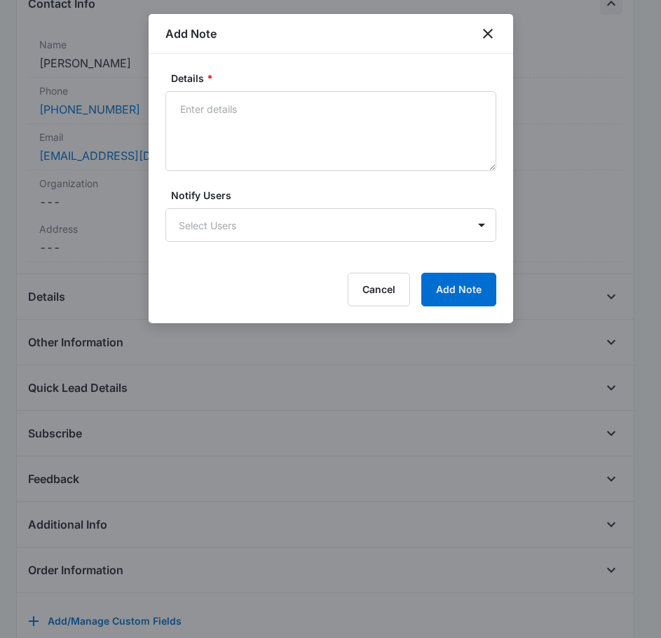
scroll to position [259, 0]
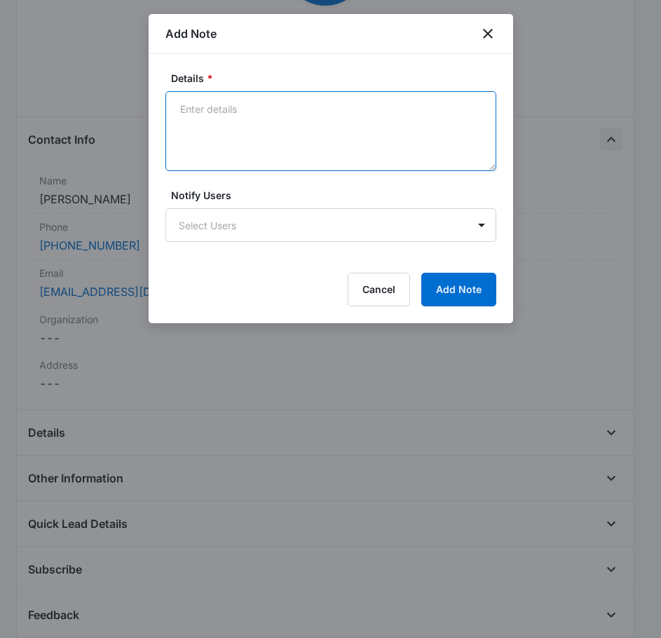
click at [279, 103] on textarea "Details *" at bounding box center [331, 131] width 331 height 80
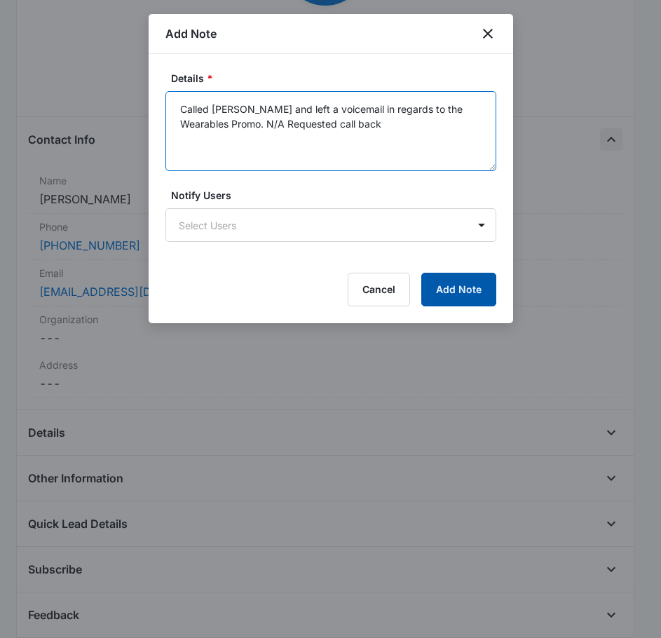
type textarea "Called [PERSON_NAME] and left a voicemail in regards to the Wearables Promo. N/…"
click at [468, 281] on button "Add Note" at bounding box center [458, 290] width 75 height 34
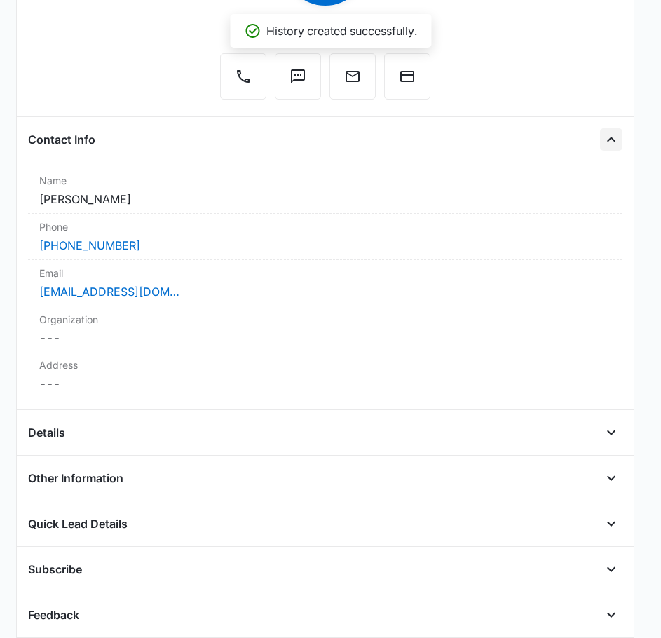
scroll to position [750, 0]
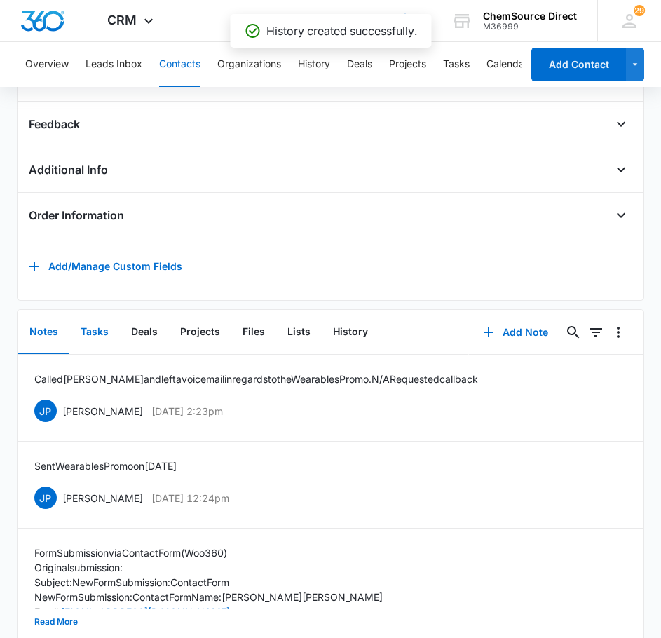
click at [102, 342] on button "Tasks" at bounding box center [94, 332] width 50 height 43
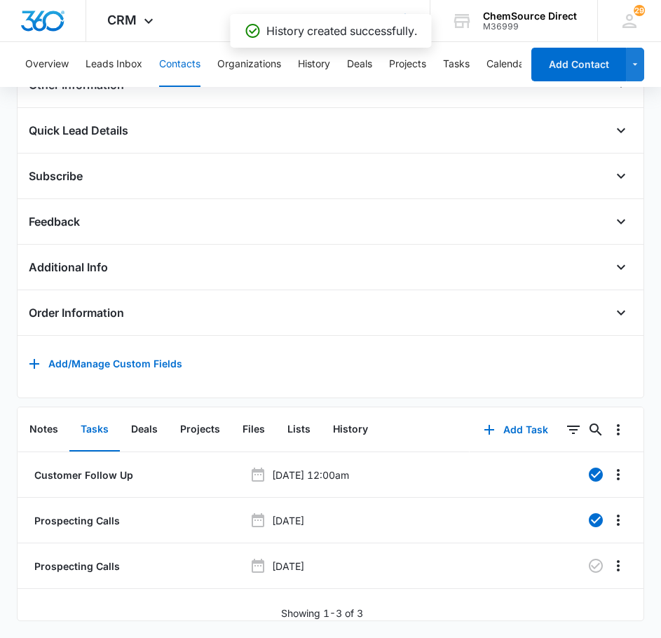
scroll to position [673, 0]
click at [589, 559] on icon "button" at bounding box center [596, 566] width 14 height 14
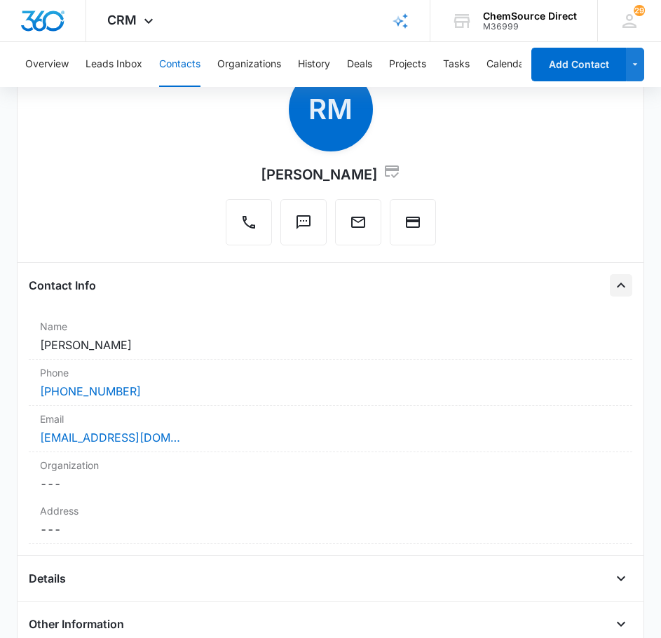
scroll to position [112, 0]
click at [180, 60] on button "Contacts" at bounding box center [179, 64] width 41 height 45
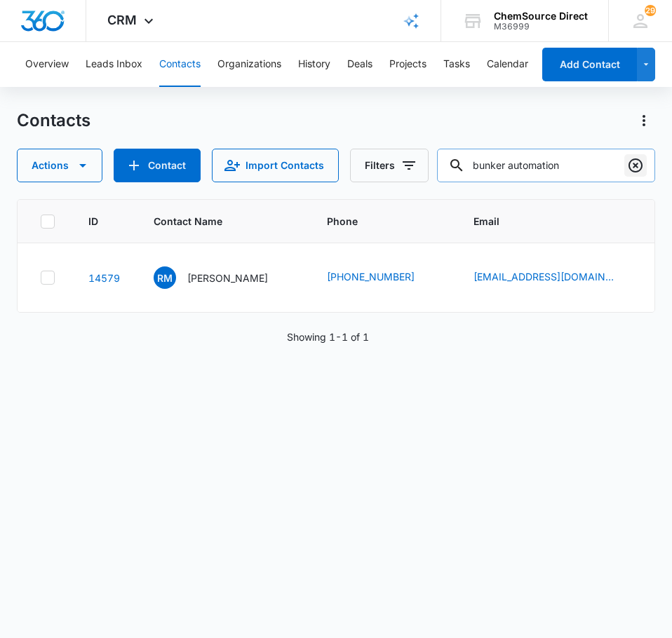
click at [639, 161] on icon "Clear" at bounding box center [635, 165] width 17 height 17
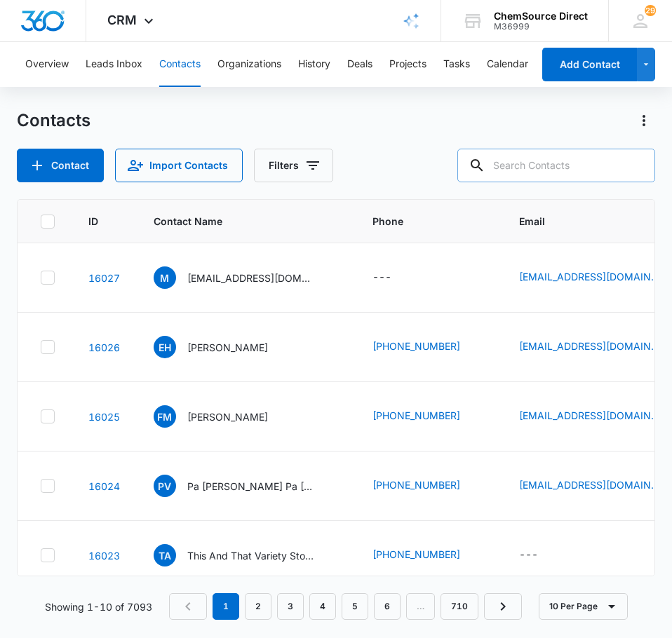
click at [570, 166] on input "text" at bounding box center [556, 166] width 198 height 34
type input "ccbcc"
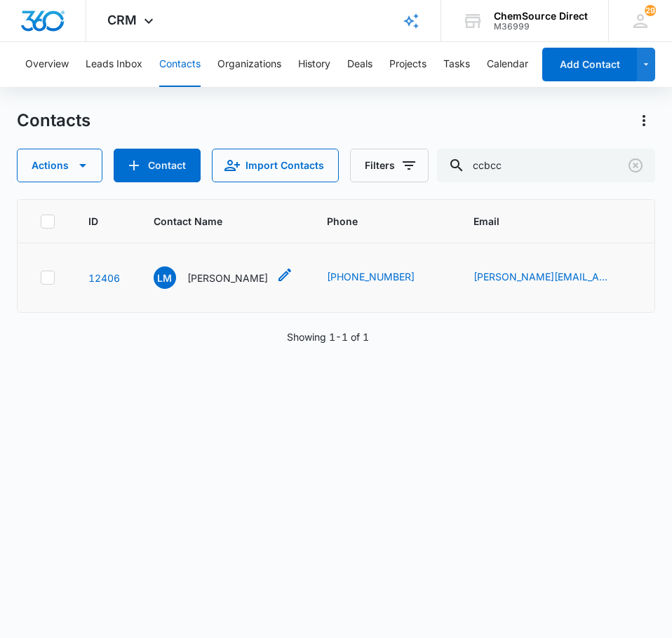
click at [215, 285] on p "[PERSON_NAME]" at bounding box center [227, 278] width 81 height 15
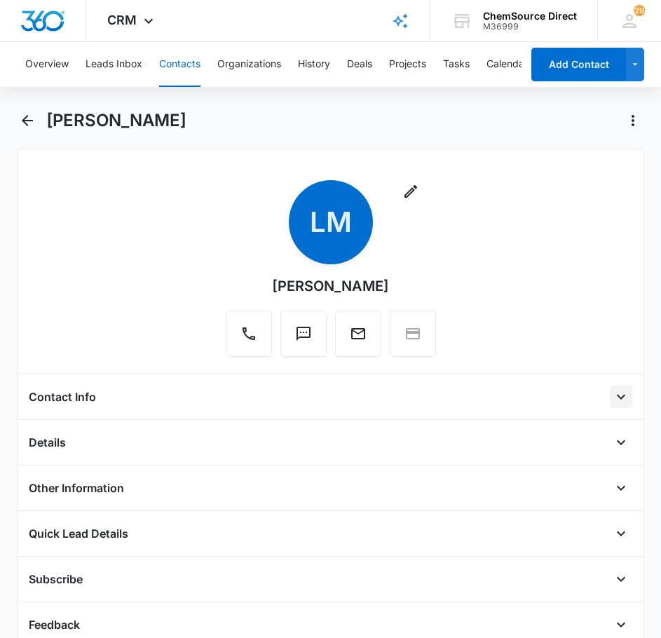
click at [617, 398] on icon "Open" at bounding box center [621, 397] width 8 height 5
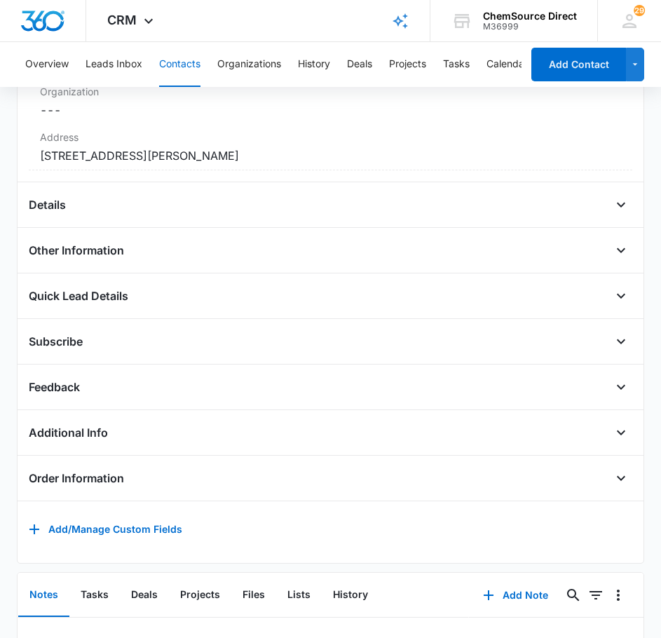
scroll to position [548, 0]
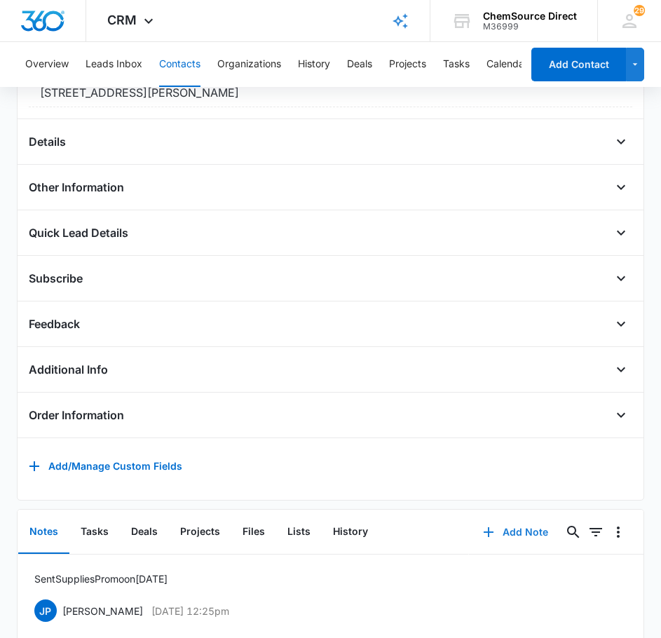
click at [506, 543] on button "Add Note" at bounding box center [515, 532] width 93 height 34
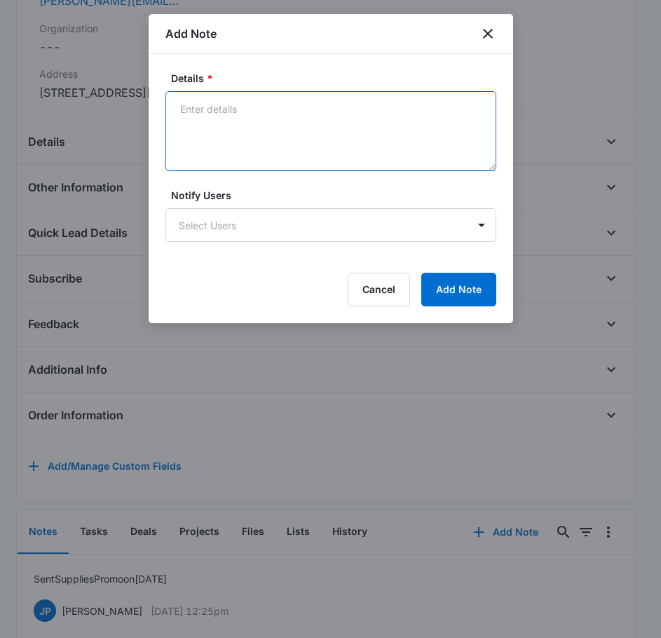
click at [243, 139] on textarea "Details *" at bounding box center [331, 131] width 331 height 80
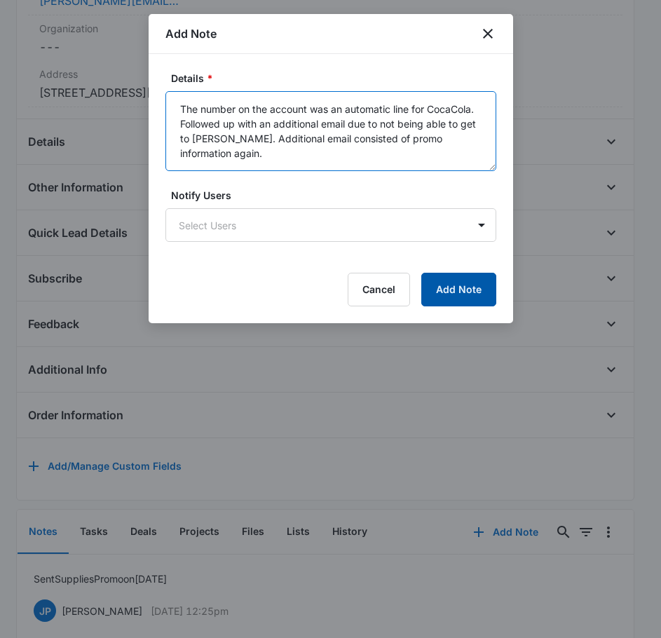
type textarea "The number on the account was an automatic line for CocaCola. Followed up with …"
click at [433, 278] on button "Add Note" at bounding box center [458, 290] width 75 height 34
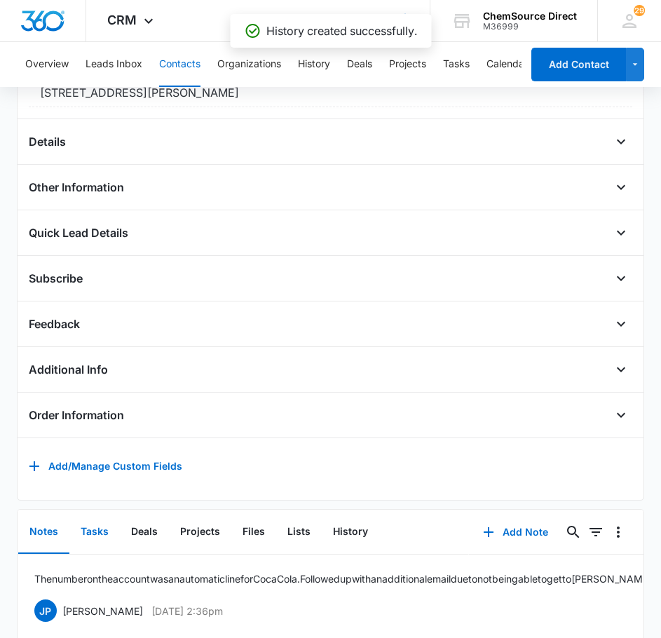
click at [96, 547] on button "Tasks" at bounding box center [94, 532] width 50 height 43
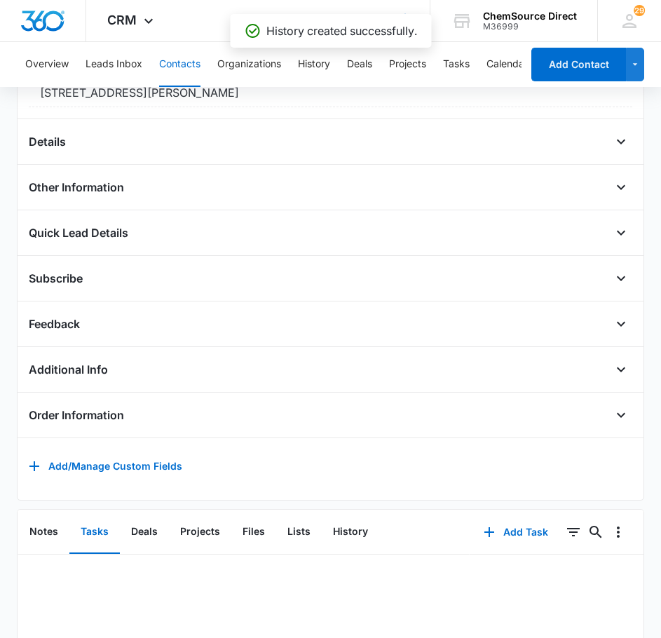
scroll to position [626, 0]
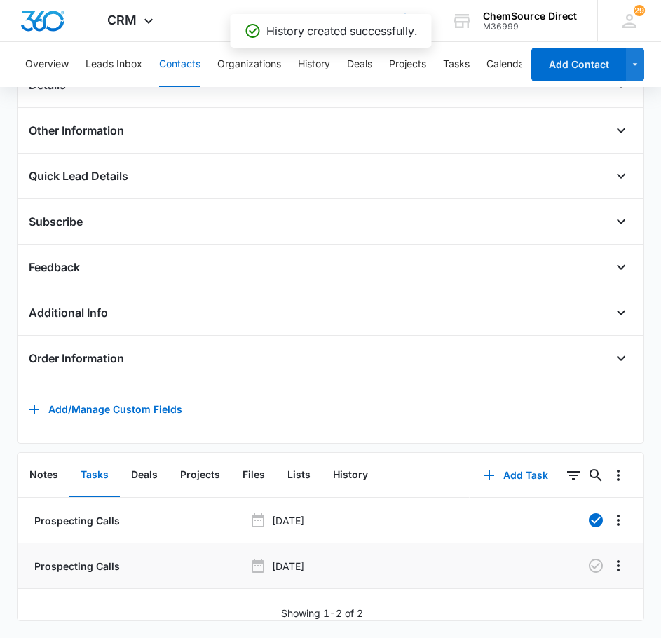
click at [574, 561] on div at bounding box center [561, 566] width 91 height 22
click at [589, 559] on icon "button" at bounding box center [596, 566] width 14 height 14
click at [174, 60] on button "Contacts" at bounding box center [179, 64] width 41 height 45
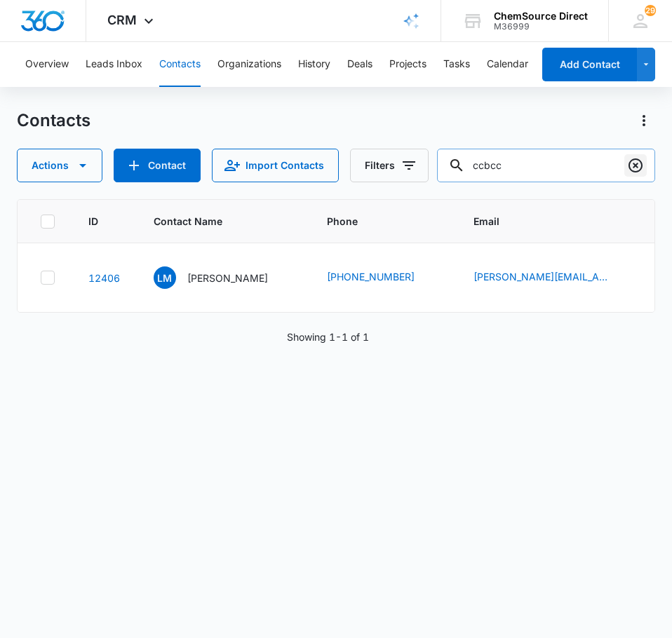
click at [640, 166] on icon "Clear" at bounding box center [635, 165] width 17 height 17
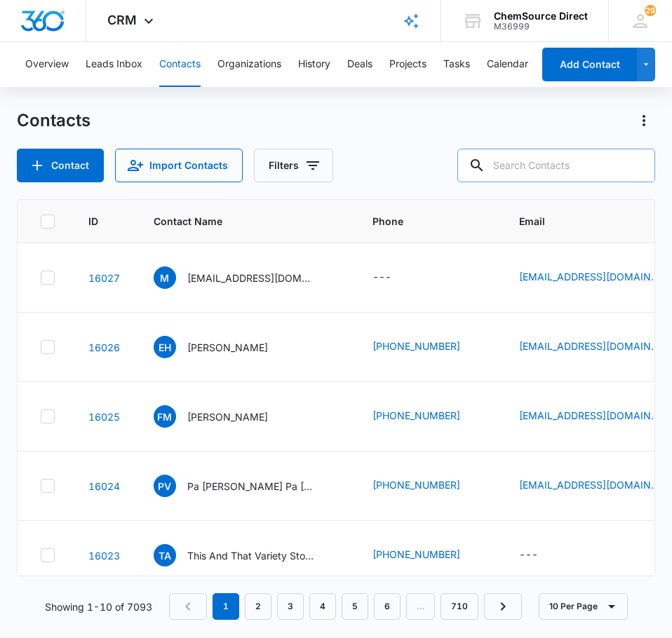
click at [584, 165] on input "text" at bounding box center [556, 166] width 198 height 34
type input "piedmont truck"
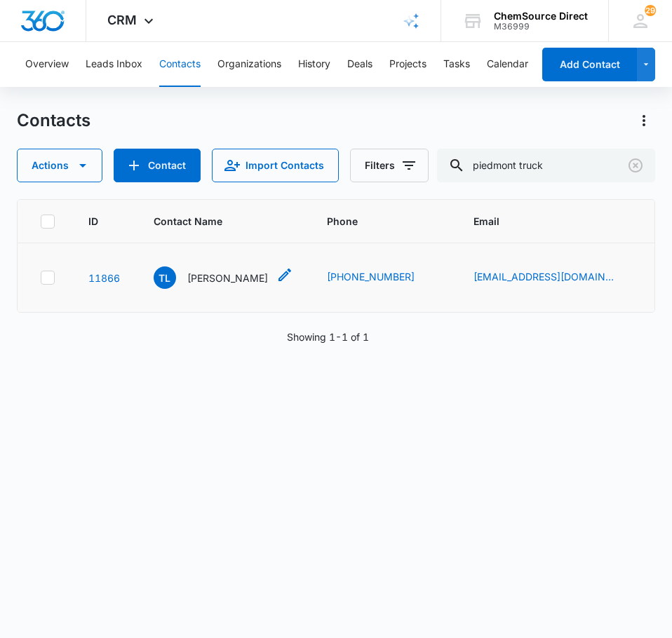
click at [229, 285] on p "[PERSON_NAME]" at bounding box center [227, 278] width 81 height 15
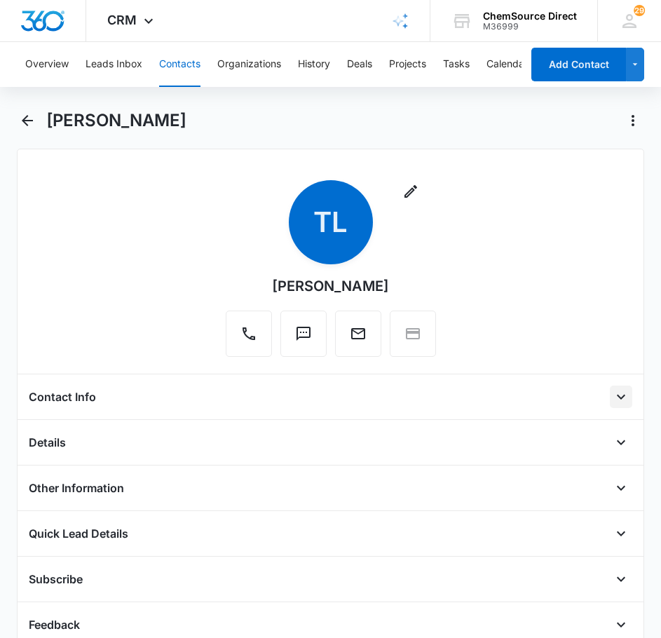
click at [613, 400] on icon "Open" at bounding box center [621, 397] width 17 height 17
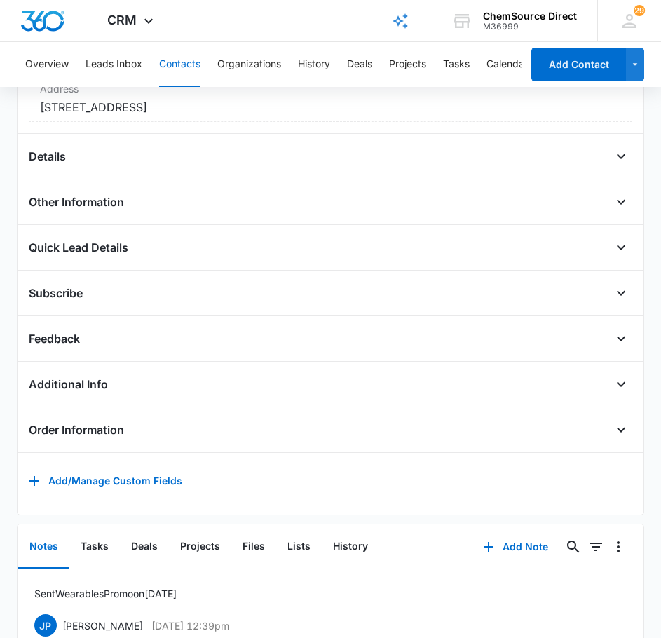
scroll to position [548, 0]
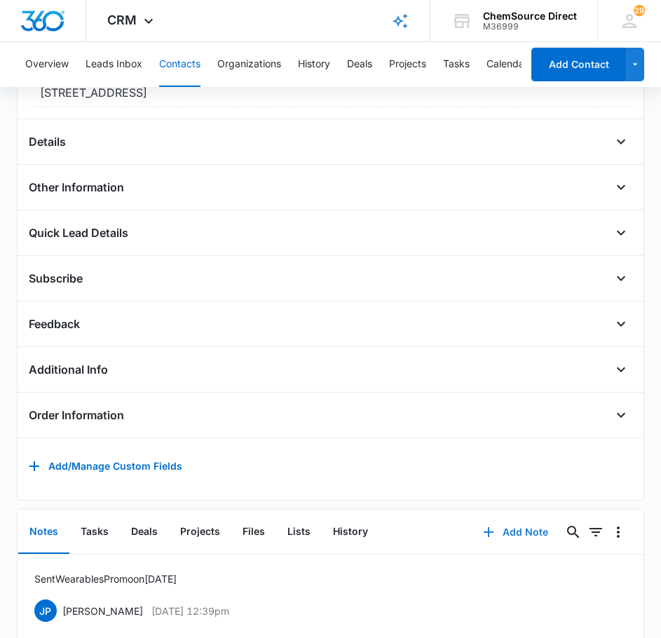
click at [502, 543] on button "Add Note" at bounding box center [515, 532] width 93 height 34
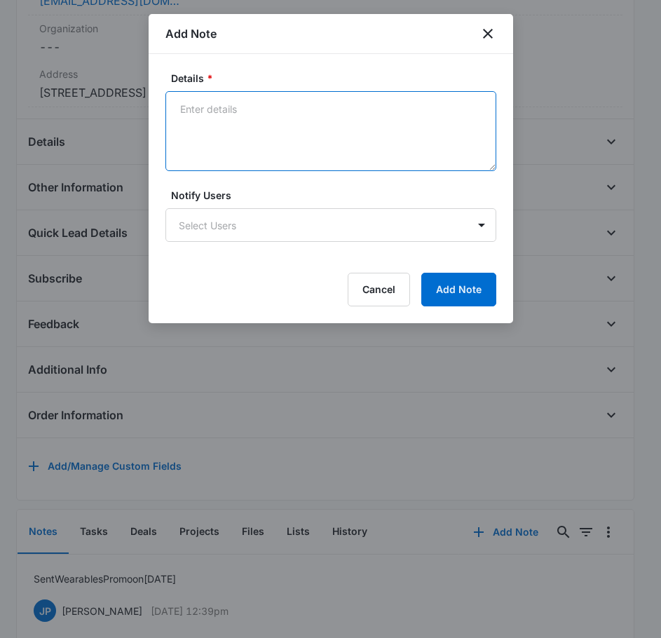
click at [242, 121] on textarea "Details *" at bounding box center [331, 131] width 331 height 80
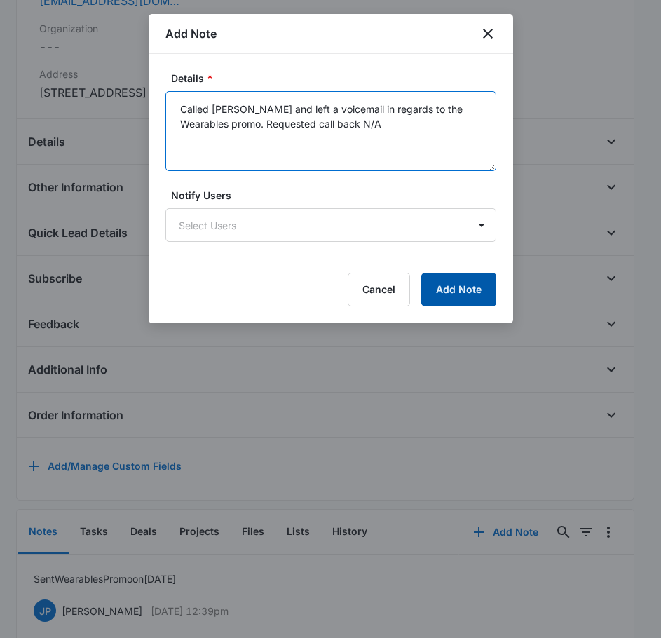
type textarea "Called [PERSON_NAME] and left a voicemail in regards to the Wearables promo. Re…"
click at [443, 290] on button "Add Note" at bounding box center [458, 290] width 75 height 34
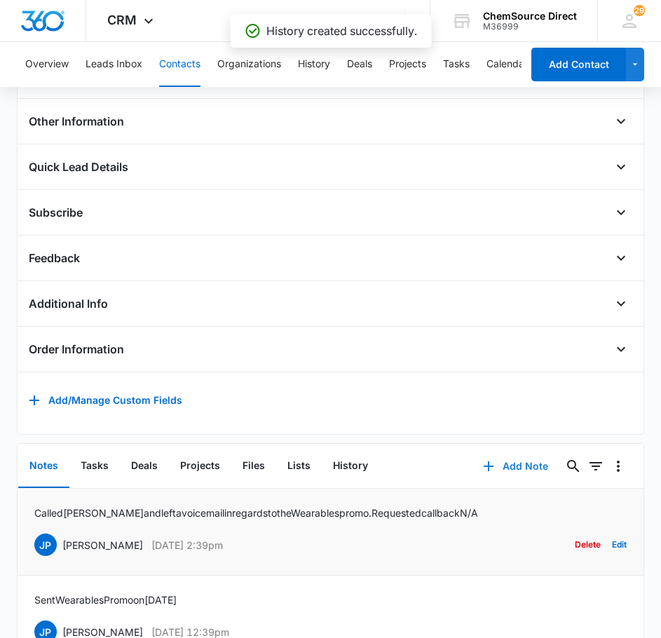
scroll to position [677, 0]
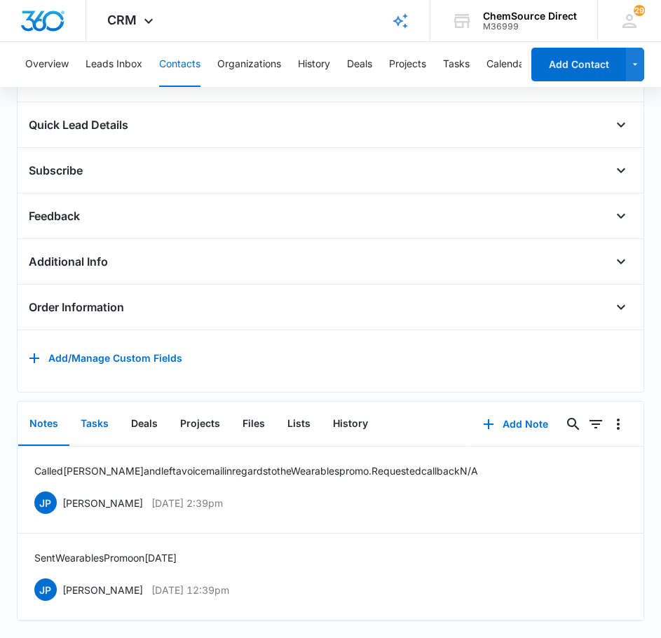
click at [103, 419] on button "Tasks" at bounding box center [94, 424] width 50 height 43
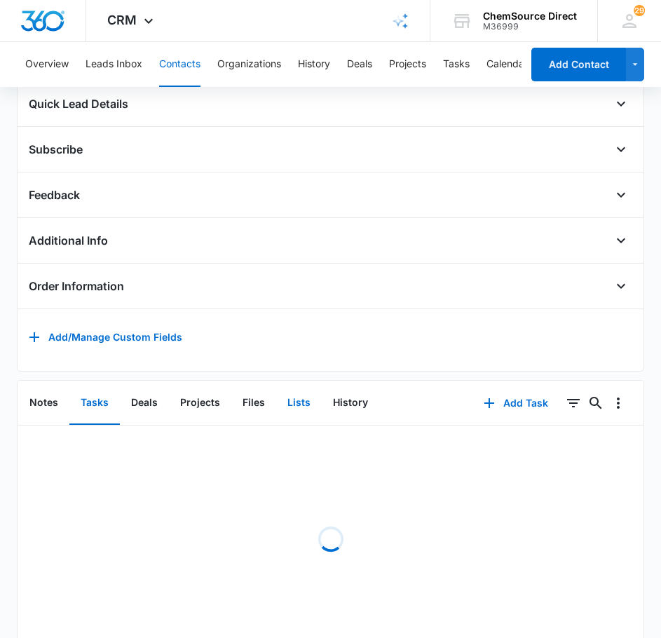
scroll to position [626, 0]
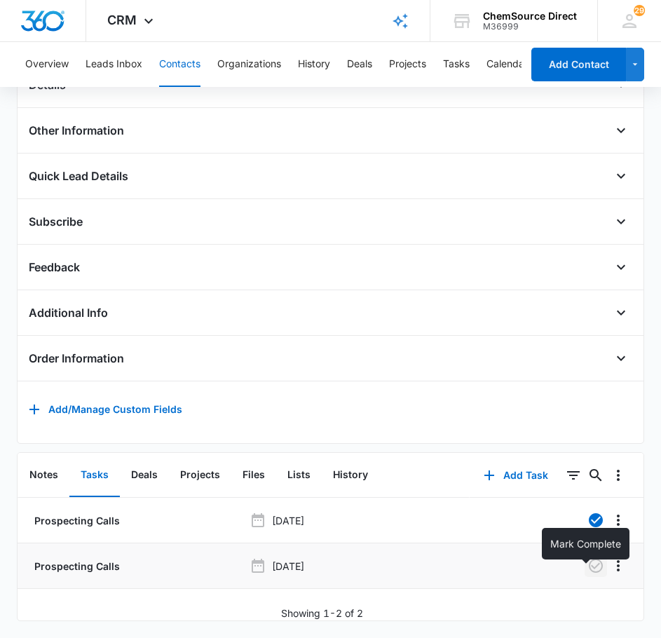
click at [588, 558] on icon "button" at bounding box center [596, 566] width 17 height 17
click at [189, 59] on button "Contacts" at bounding box center [179, 64] width 41 height 45
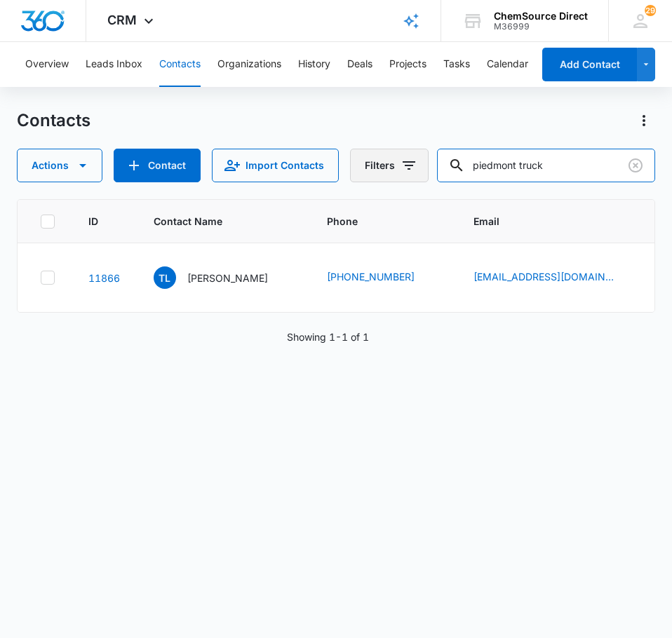
drag, startPoint x: 584, startPoint y: 169, endPoint x: 391, endPoint y: 168, distance: 193.6
click at [391, 168] on div "Actions Contact Import Contacts Filters piedmont truck" at bounding box center [336, 166] width 638 height 34
type input "the rock full"
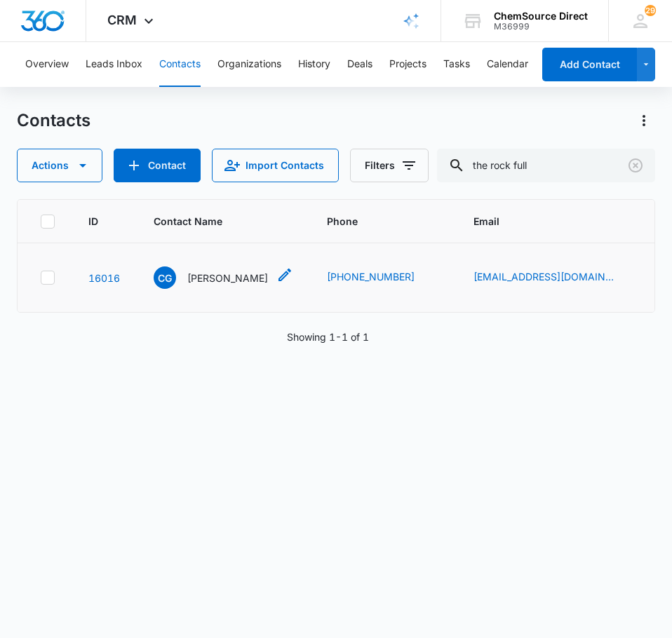
click at [233, 283] on p "[PERSON_NAME]" at bounding box center [227, 278] width 81 height 15
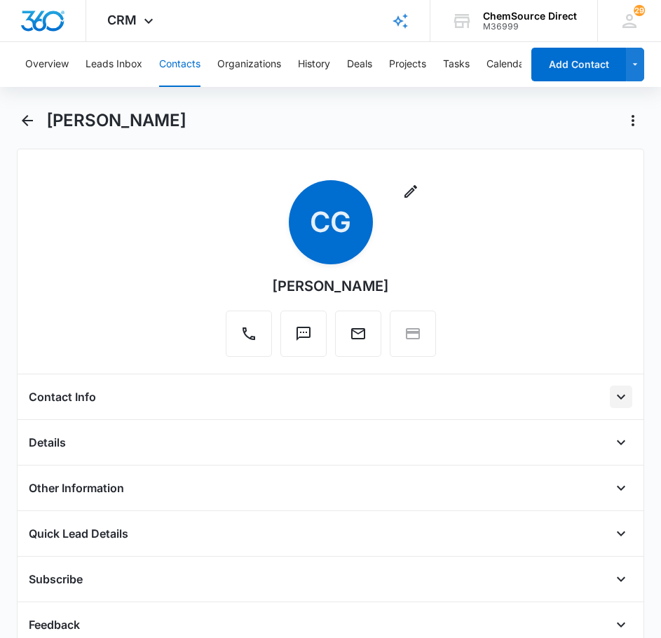
click at [613, 400] on icon "Open" at bounding box center [621, 397] width 17 height 17
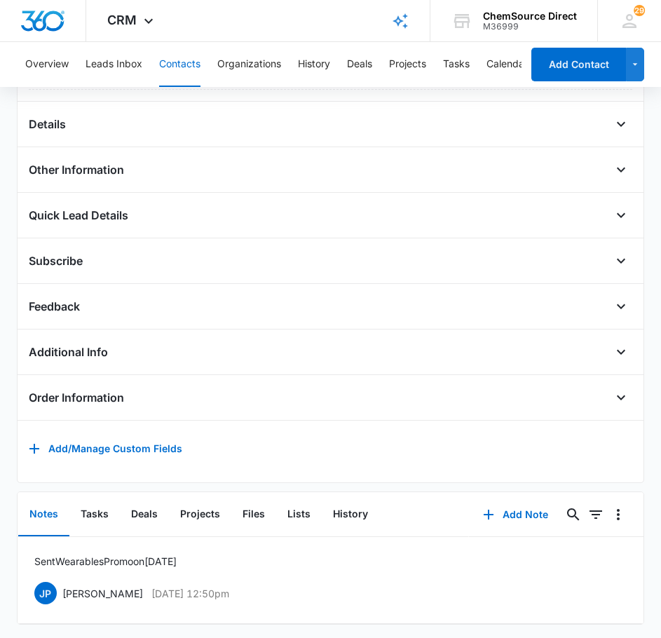
scroll to position [591, 0]
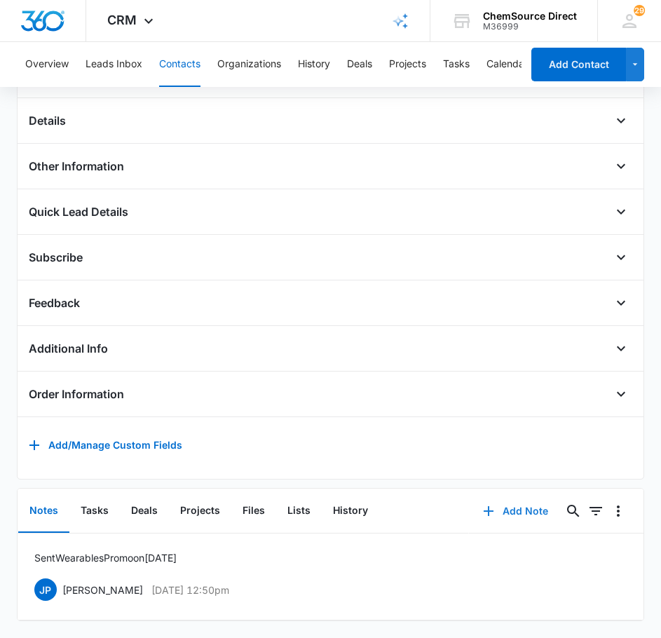
click at [496, 499] on button "Add Note" at bounding box center [515, 511] width 93 height 34
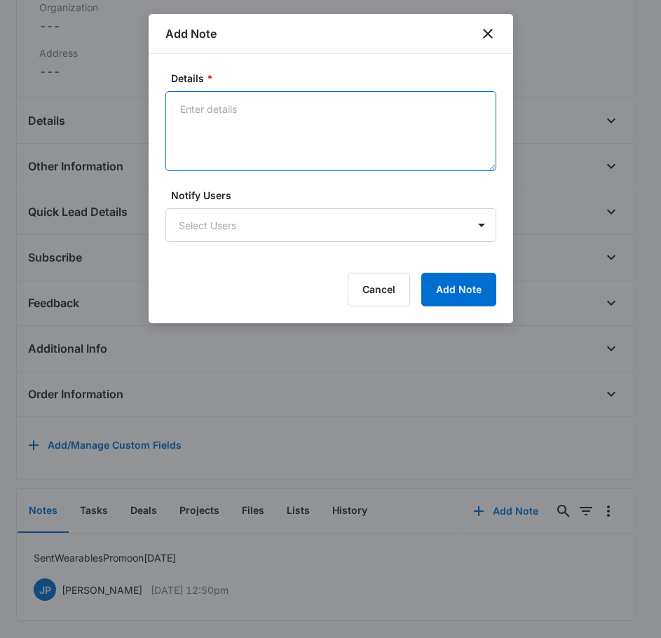
click at [258, 118] on textarea "Details *" at bounding box center [331, 131] width 331 height 80
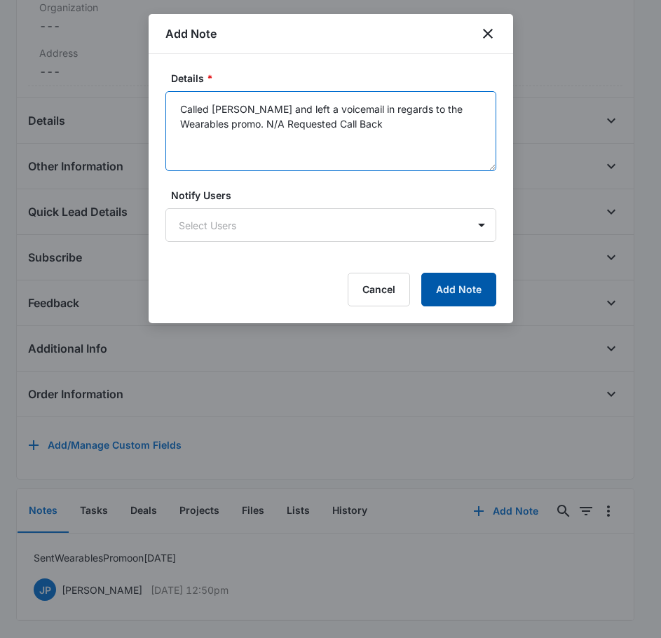
type textarea "Called [PERSON_NAME] and left a voicemail in regards to the Wearables promo. N/…"
click at [433, 277] on button "Add Note" at bounding box center [458, 290] width 75 height 34
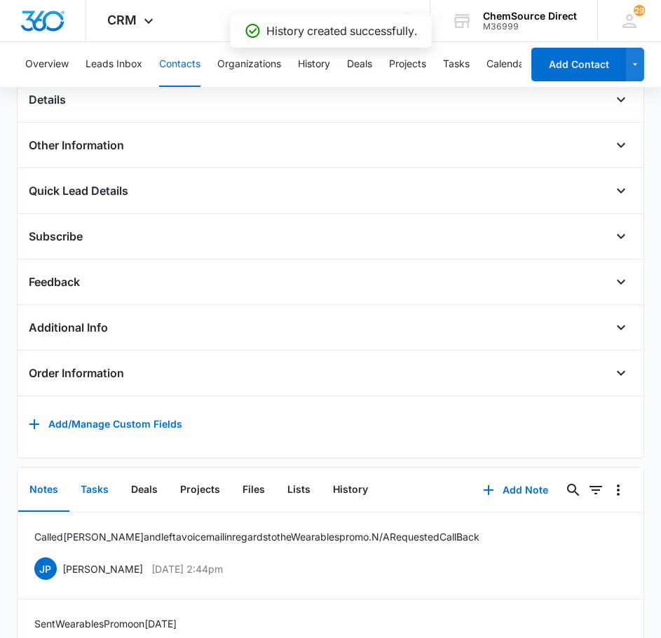
click at [99, 512] on button "Tasks" at bounding box center [94, 489] width 50 height 43
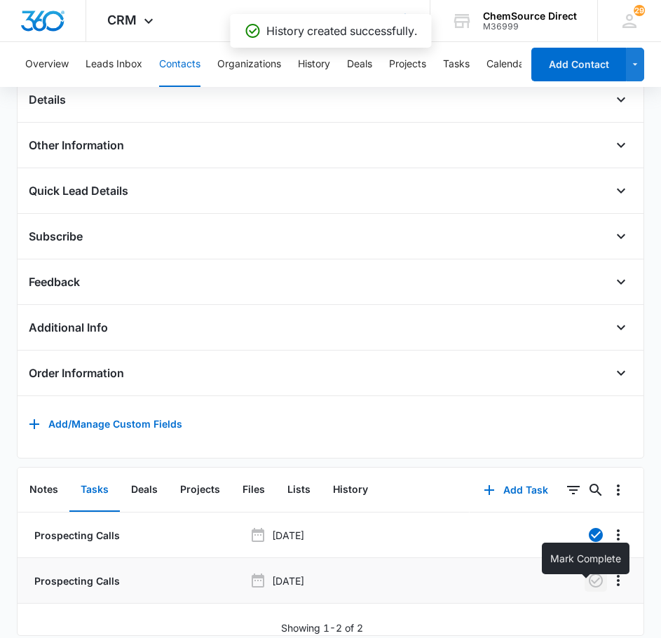
click at [589, 588] on icon "button" at bounding box center [596, 581] width 14 height 14
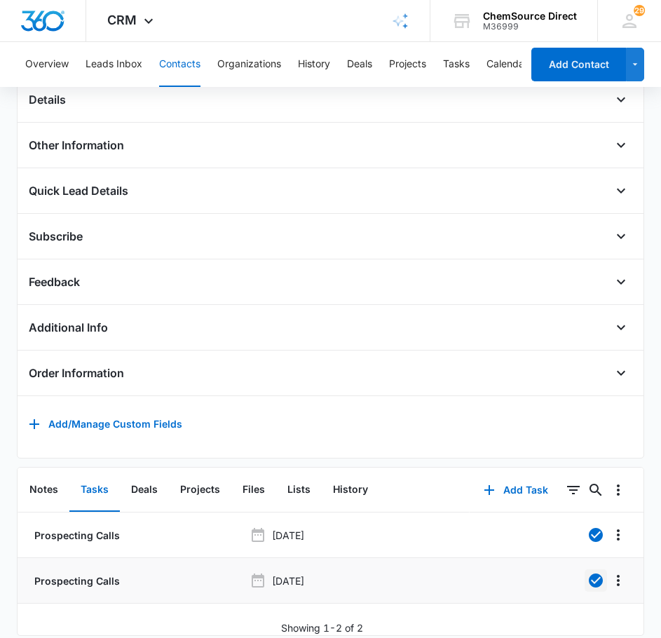
click at [180, 57] on button "Contacts" at bounding box center [179, 64] width 41 height 45
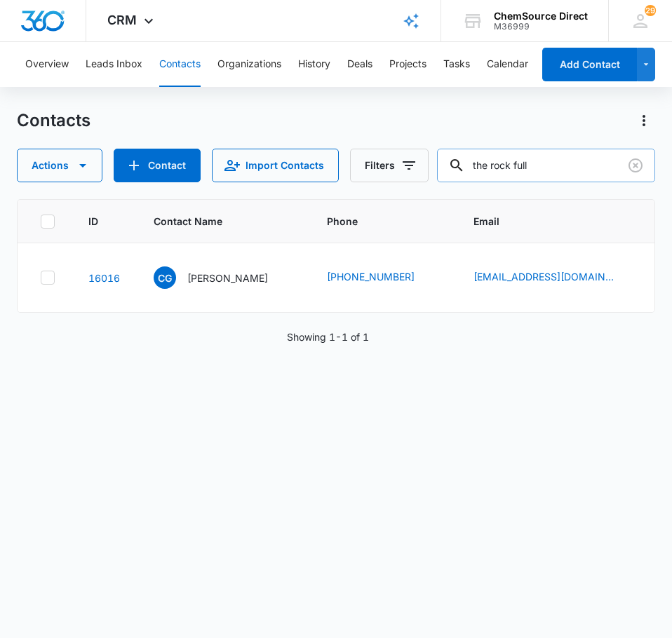
drag, startPoint x: 574, startPoint y: 163, endPoint x: 457, endPoint y: 163, distance: 116.4
click at [457, 163] on input "the rock full" at bounding box center [546, 166] width 218 height 34
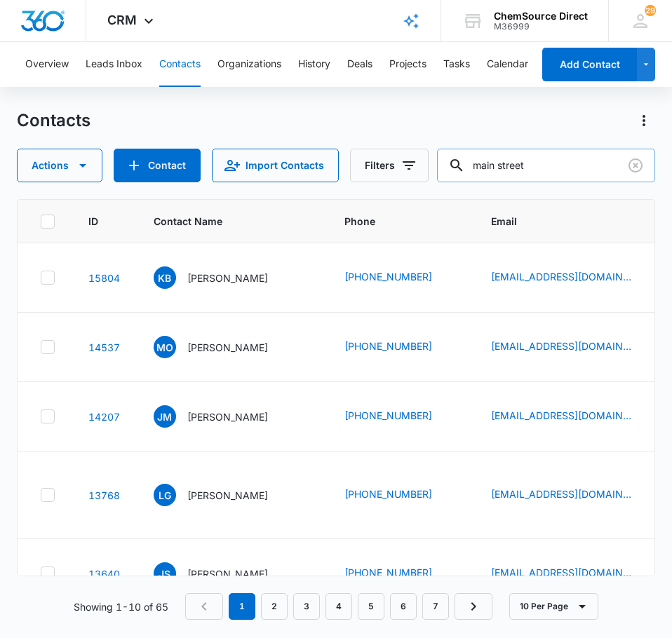
click at [602, 166] on input "main street" at bounding box center [546, 166] width 218 height 34
type input "[GEOGRAPHIC_DATA][DEMOGRAPHIC_DATA]"
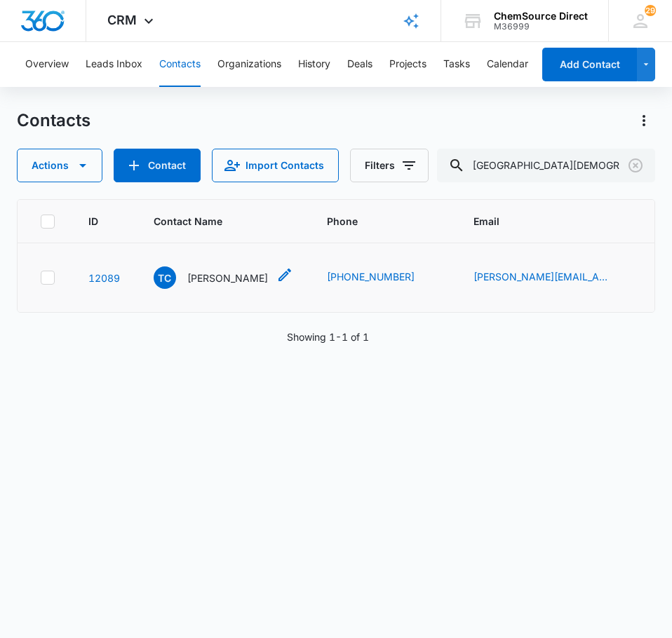
click at [222, 285] on p "[PERSON_NAME]" at bounding box center [227, 278] width 81 height 15
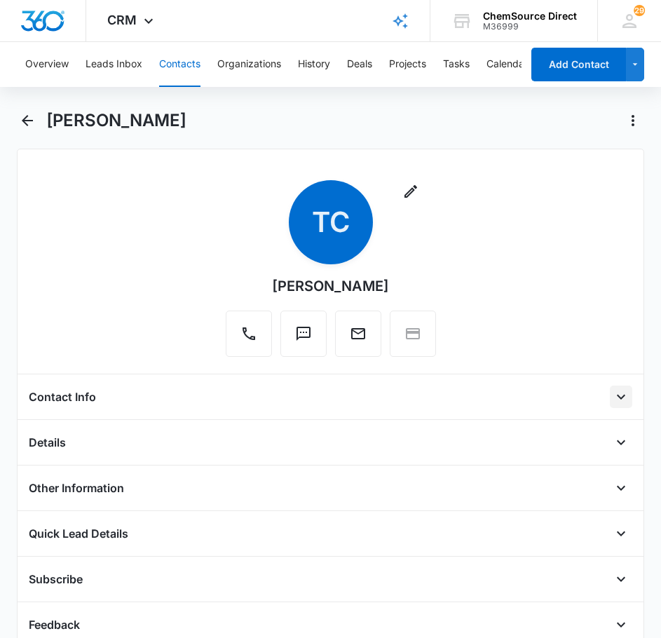
click at [617, 396] on icon "Open" at bounding box center [621, 397] width 8 height 5
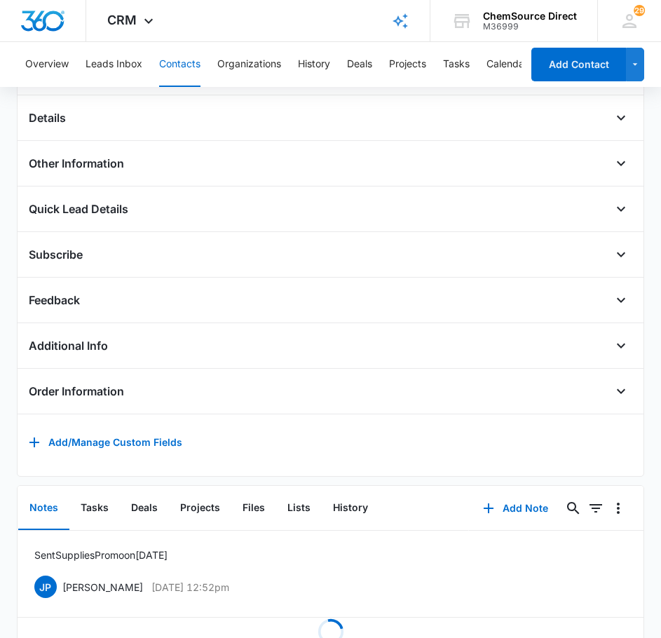
scroll to position [591, 0]
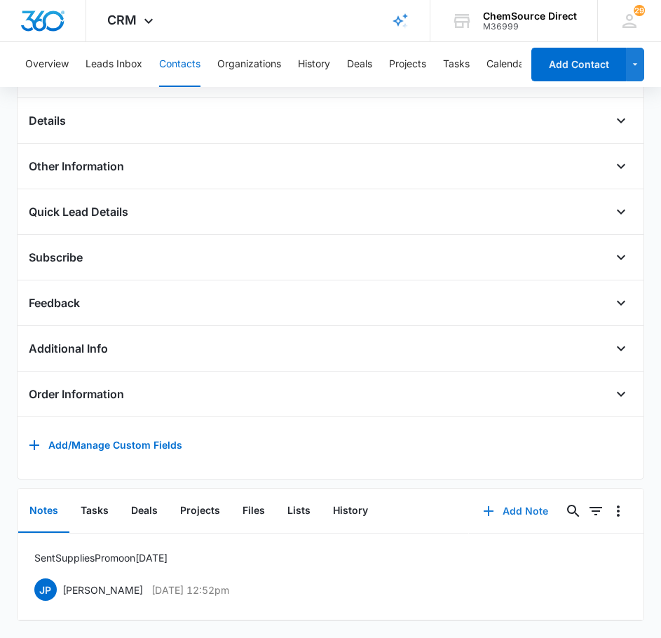
click at [499, 507] on button "Add Note" at bounding box center [515, 511] width 93 height 34
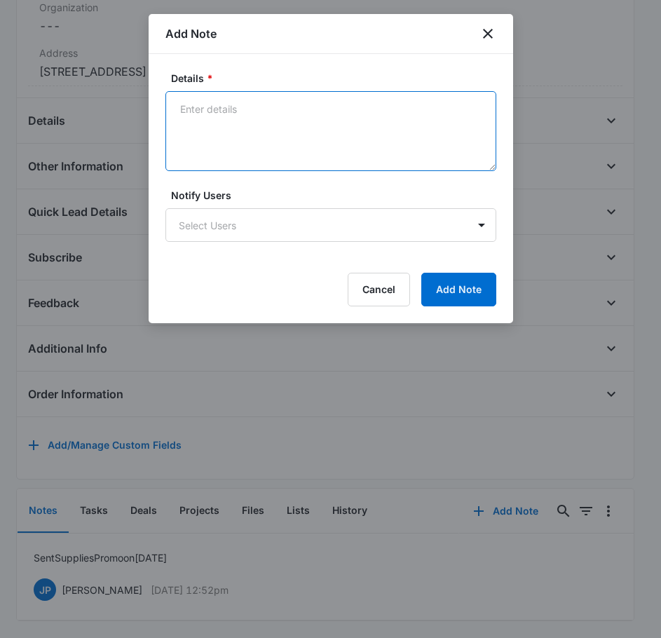
click at [276, 116] on textarea "Details *" at bounding box center [331, 131] width 331 height 80
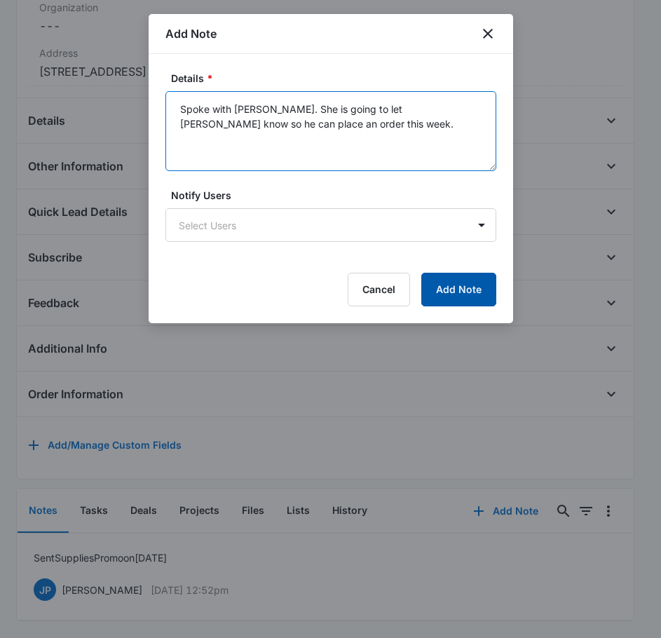
type textarea "Spoke with [PERSON_NAME]. She is going to let [PERSON_NAME] know so he can plac…"
click at [454, 283] on button "Add Note" at bounding box center [458, 290] width 75 height 34
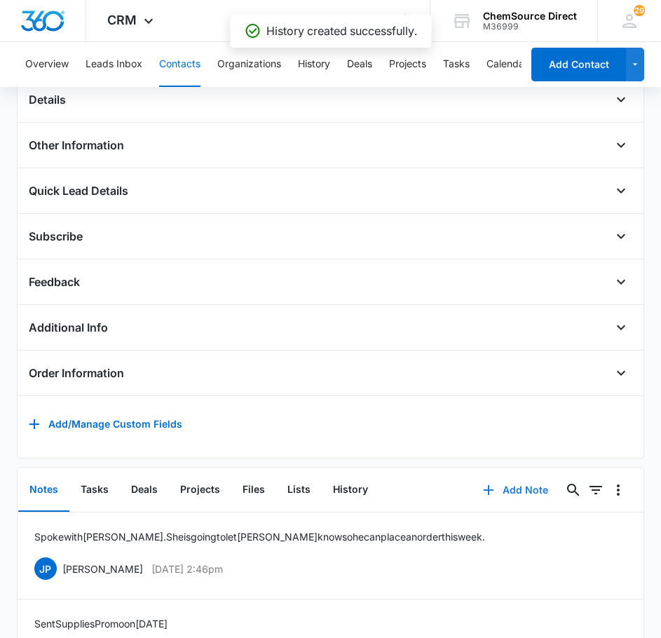
scroll to position [661, 0]
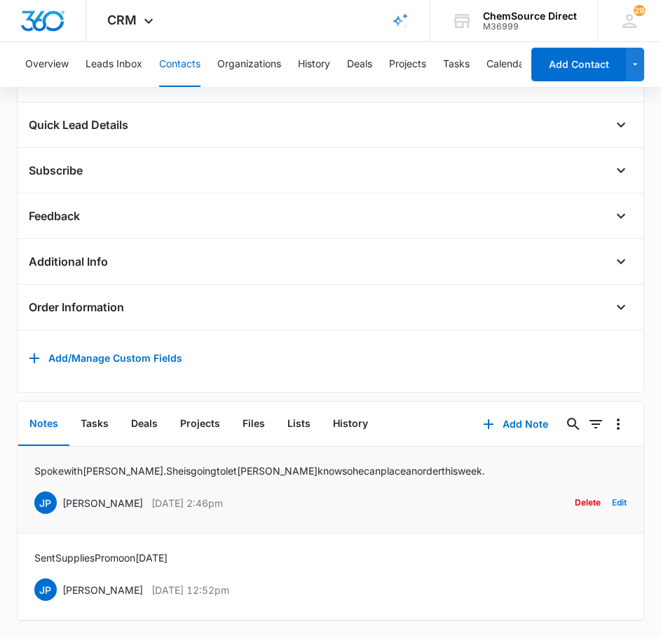
click at [612, 506] on button "Edit" at bounding box center [619, 503] width 15 height 27
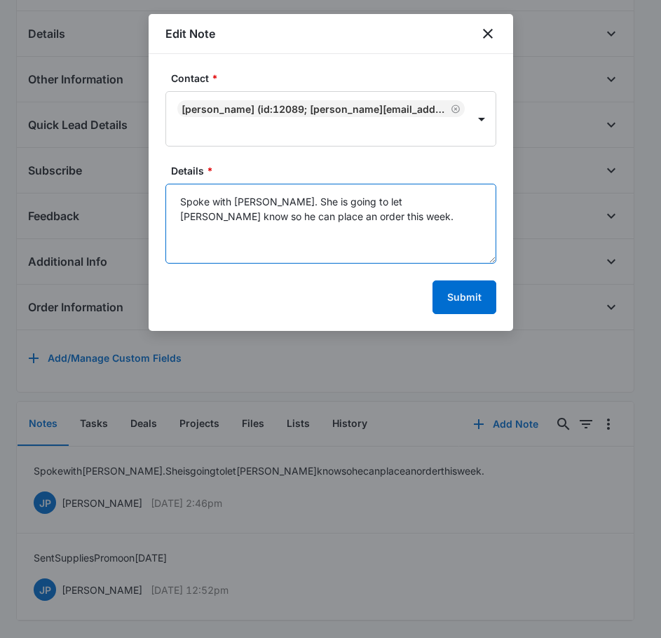
click at [299, 216] on textarea "Spoke with [PERSON_NAME]. She is going to let [PERSON_NAME] know so he can plac…" at bounding box center [331, 224] width 331 height 80
type textarea "Spoke with [PERSON_NAME]. She is going to let [PERSON_NAME] know so he can plac…"
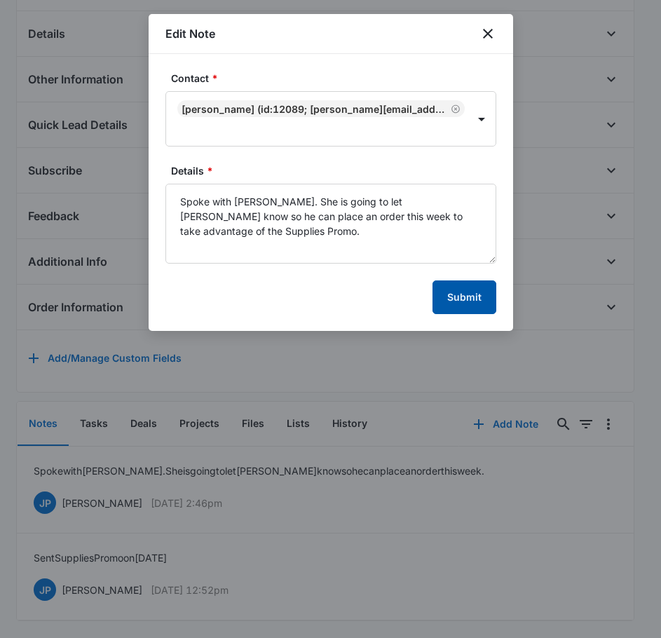
click at [477, 308] on button "Submit" at bounding box center [465, 298] width 64 height 34
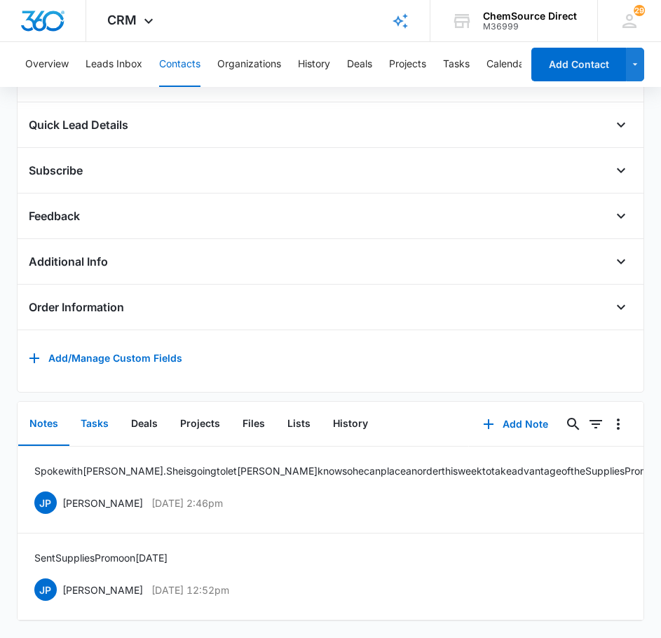
click at [94, 426] on button "Tasks" at bounding box center [94, 424] width 50 height 43
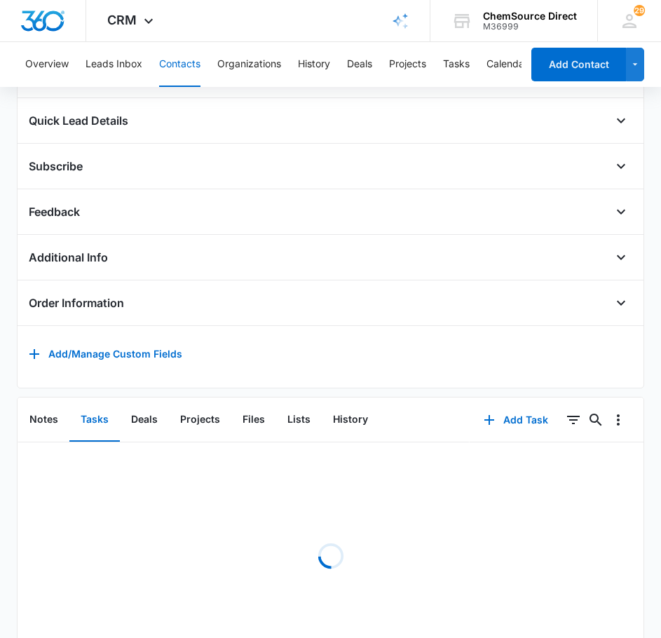
scroll to position [626, 0]
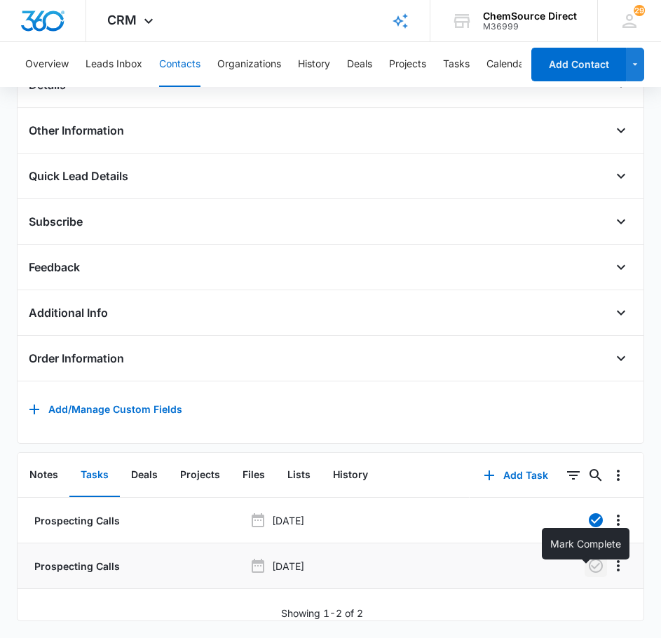
click at [588, 558] on icon "button" at bounding box center [596, 566] width 17 height 17
click at [190, 65] on button "Contacts" at bounding box center [179, 64] width 41 height 45
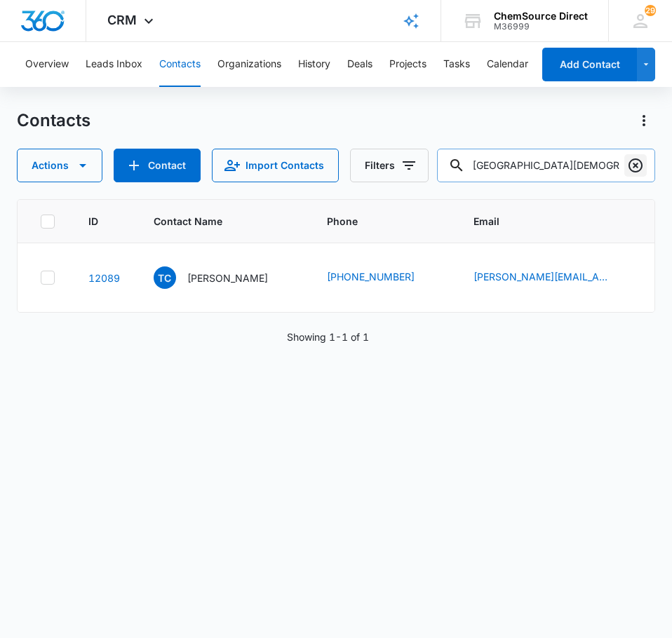
click at [633, 170] on icon "Clear" at bounding box center [635, 165] width 17 height 17
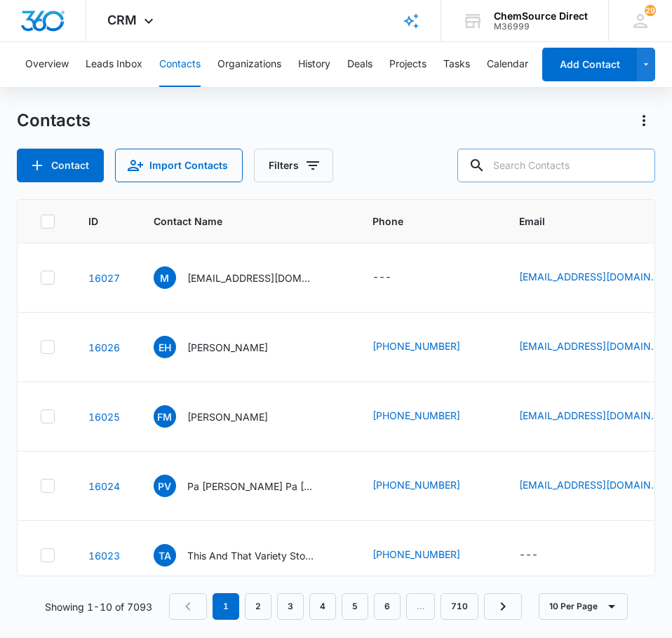
click at [554, 173] on input "text" at bounding box center [556, 166] width 198 height 34
type input "extreme steel"
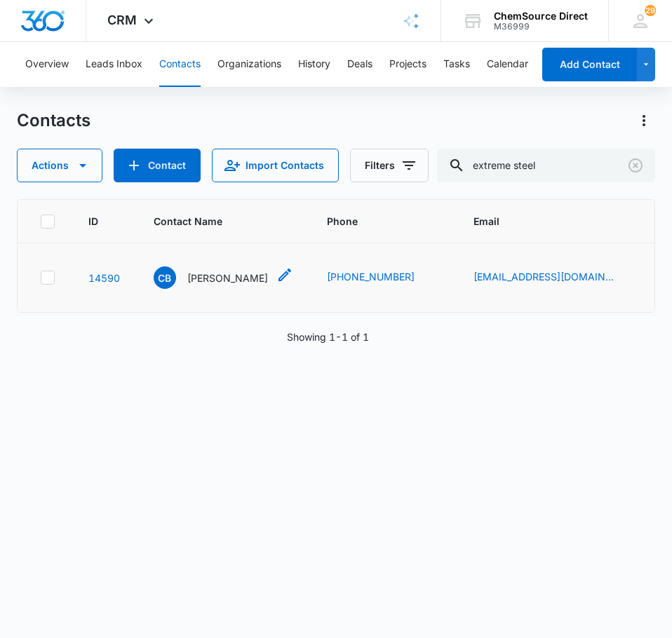
click at [224, 279] on p "[PERSON_NAME]" at bounding box center [227, 278] width 81 height 15
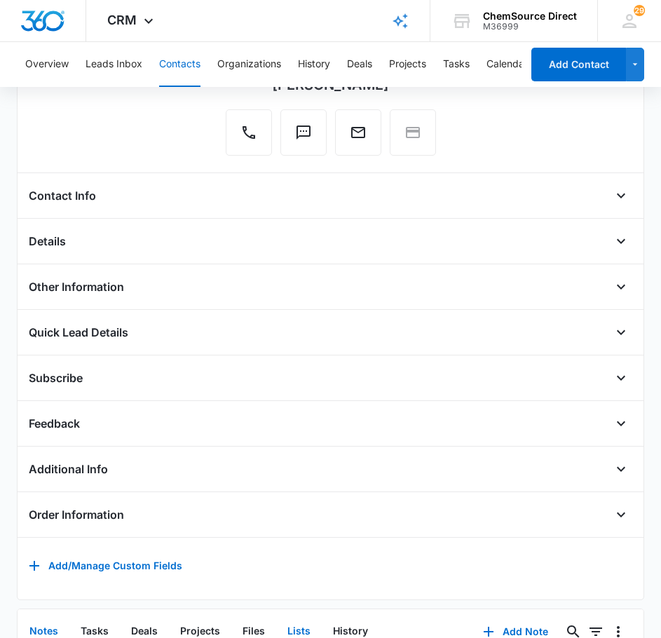
scroll to position [164, 0]
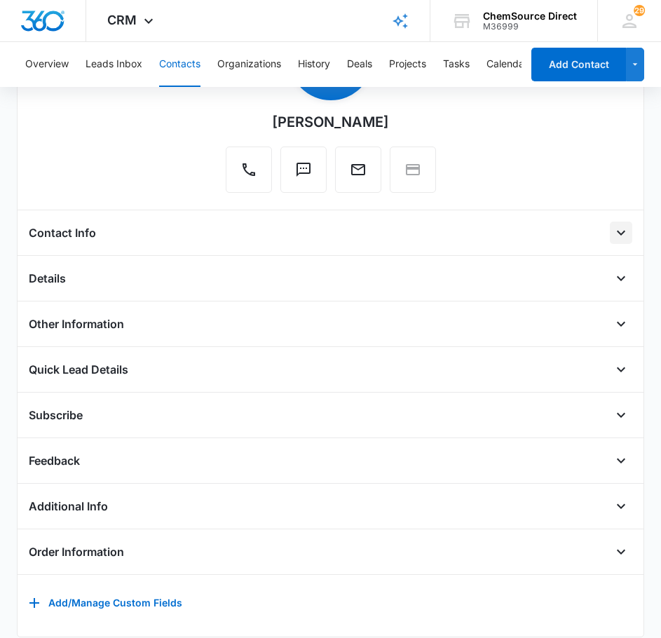
click at [613, 239] on icon "Open" at bounding box center [621, 232] width 17 height 17
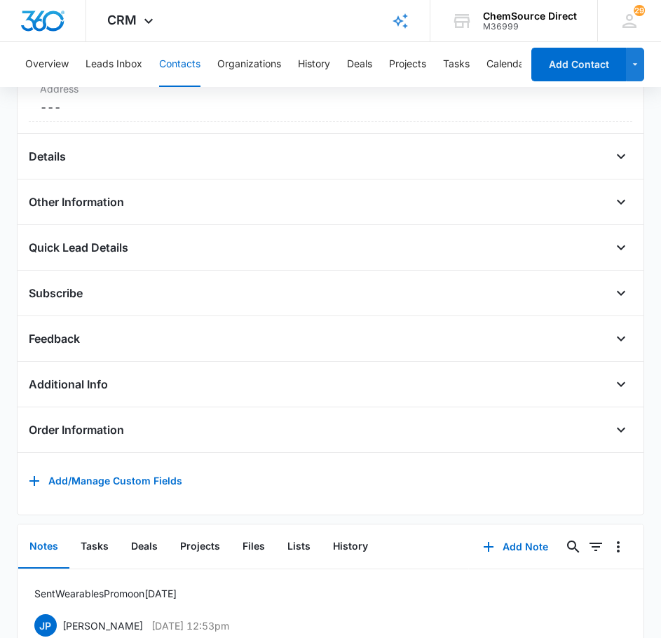
scroll to position [515, 0]
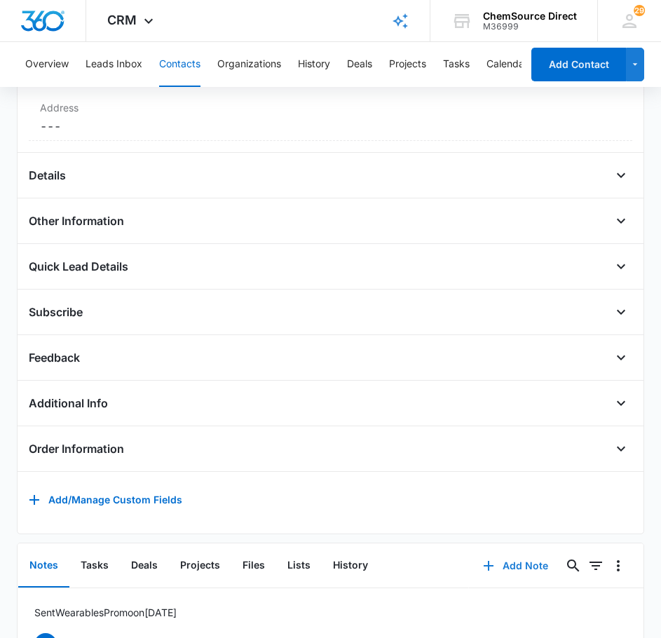
click at [512, 569] on button "Add Note" at bounding box center [515, 566] width 93 height 34
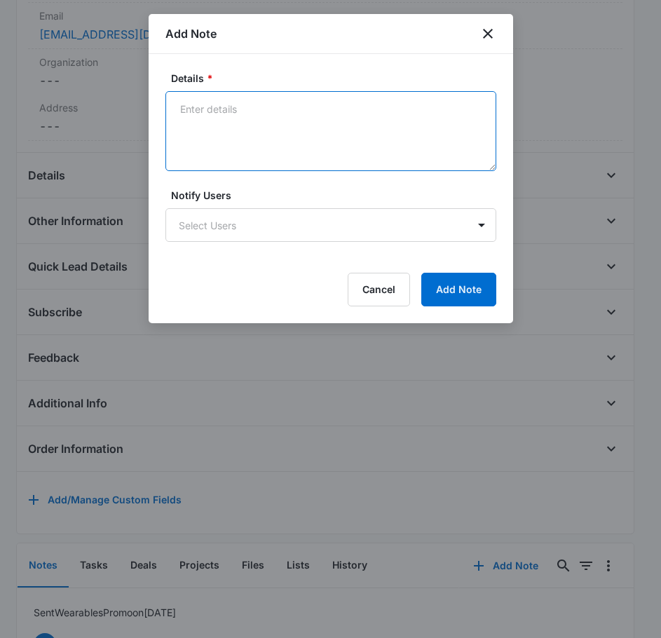
click at [233, 125] on textarea "Details *" at bounding box center [331, 131] width 331 height 80
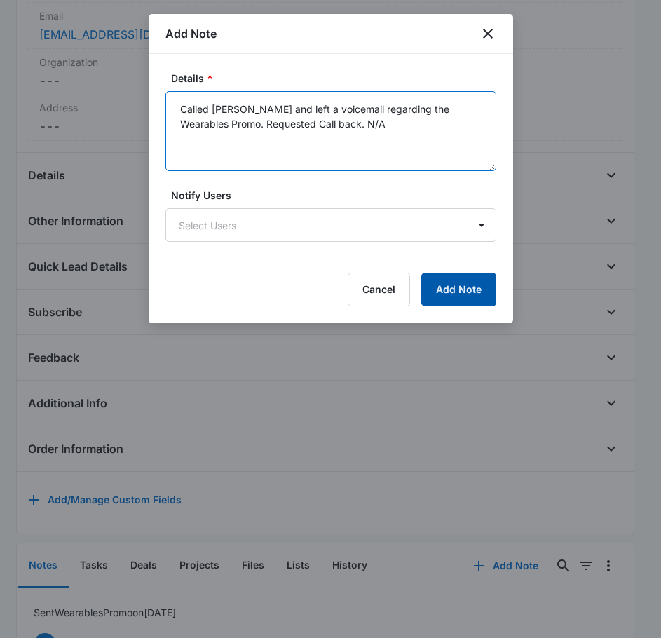
type textarea "Called [PERSON_NAME] and left a voicemail regarding the Wearables Promo. Reques…"
click at [487, 290] on button "Add Note" at bounding box center [458, 290] width 75 height 34
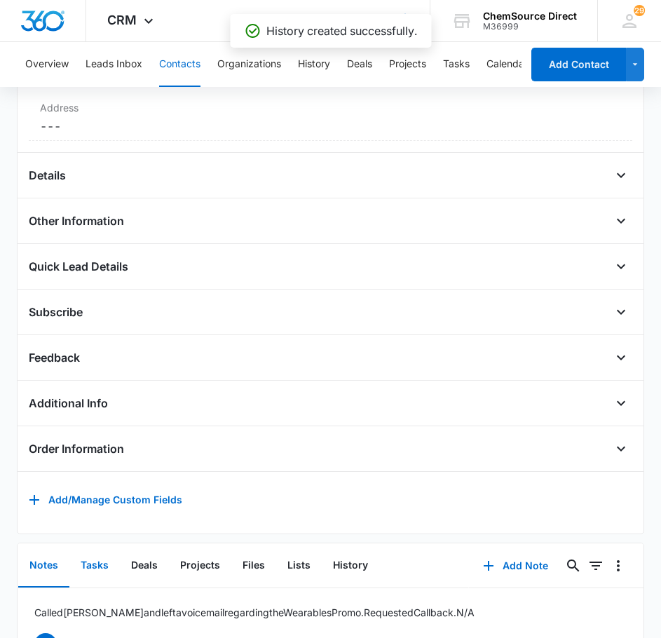
click at [97, 574] on button "Tasks" at bounding box center [94, 565] width 50 height 43
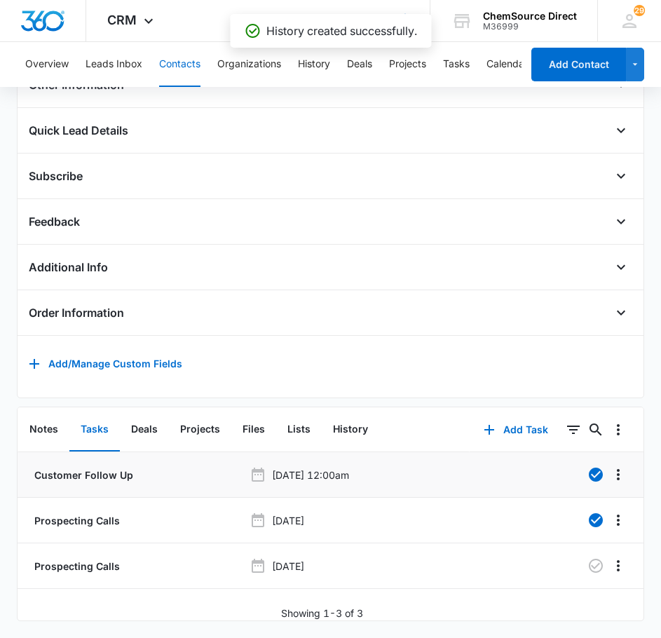
scroll to position [672, 0]
click at [588, 558] on icon "button" at bounding box center [596, 566] width 17 height 17
click at [186, 69] on button "Contacts" at bounding box center [179, 64] width 41 height 45
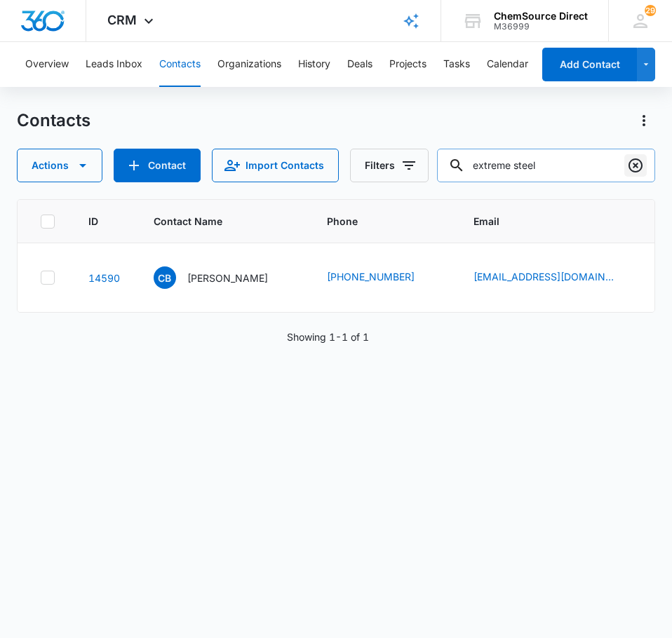
click at [631, 167] on icon "Clear" at bounding box center [635, 165] width 17 height 17
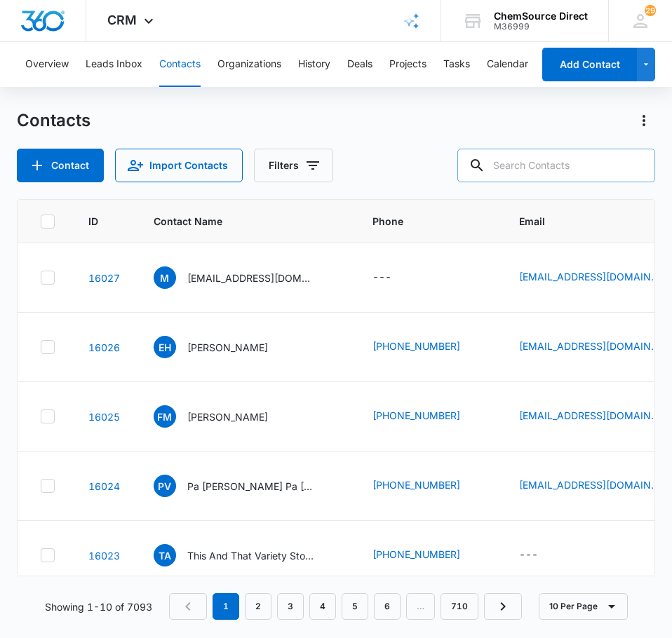
click at [523, 175] on input "text" at bounding box center [556, 166] width 198 height 34
type input "[PERSON_NAME]"
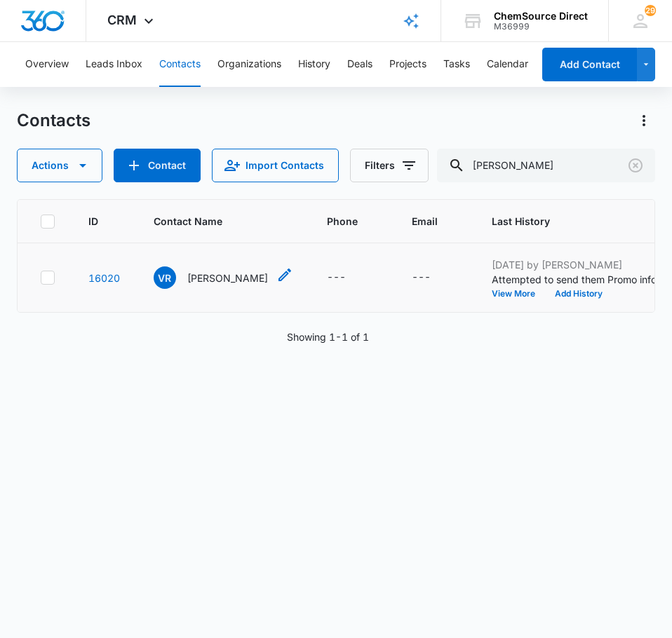
click at [220, 276] on p "[PERSON_NAME]" at bounding box center [227, 278] width 81 height 15
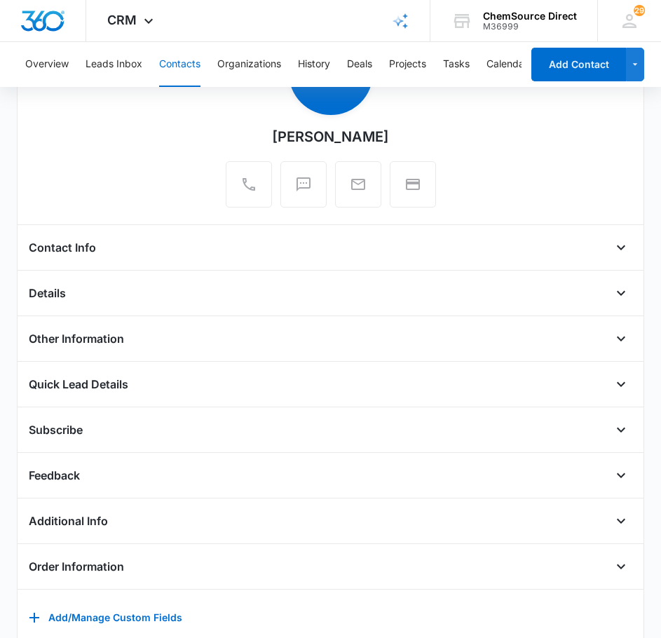
scroll to position [343, 0]
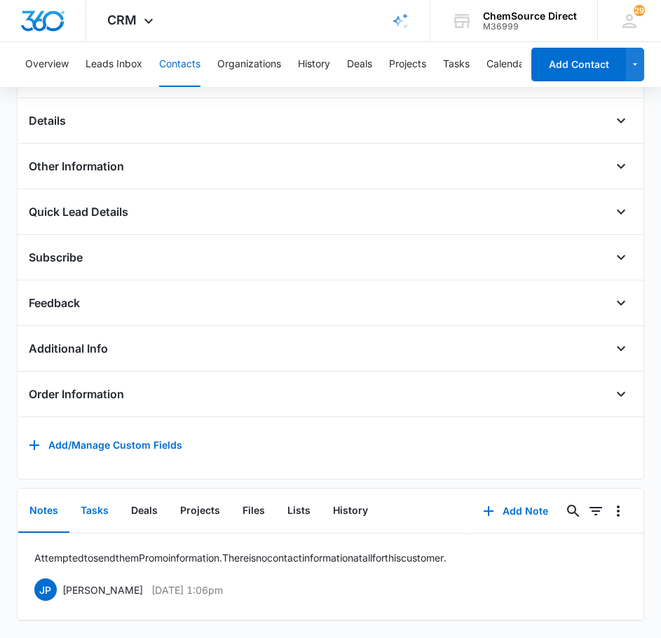
click at [108, 505] on button "Tasks" at bounding box center [94, 511] width 50 height 43
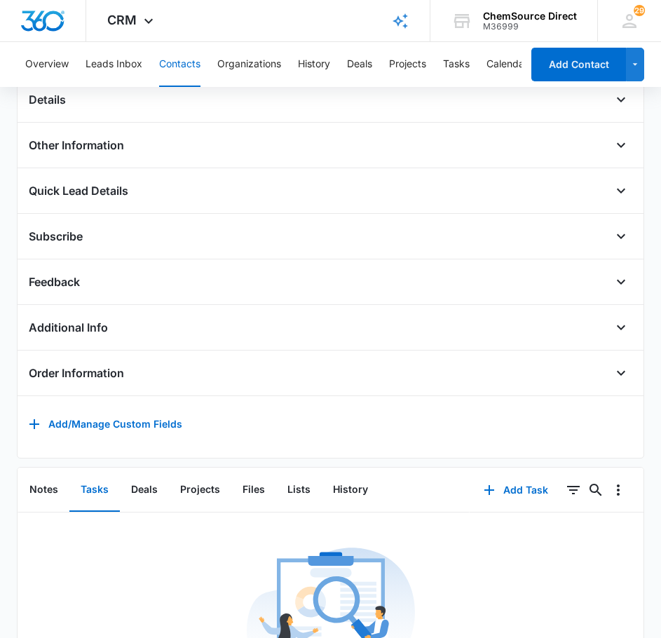
scroll to position [413, 0]
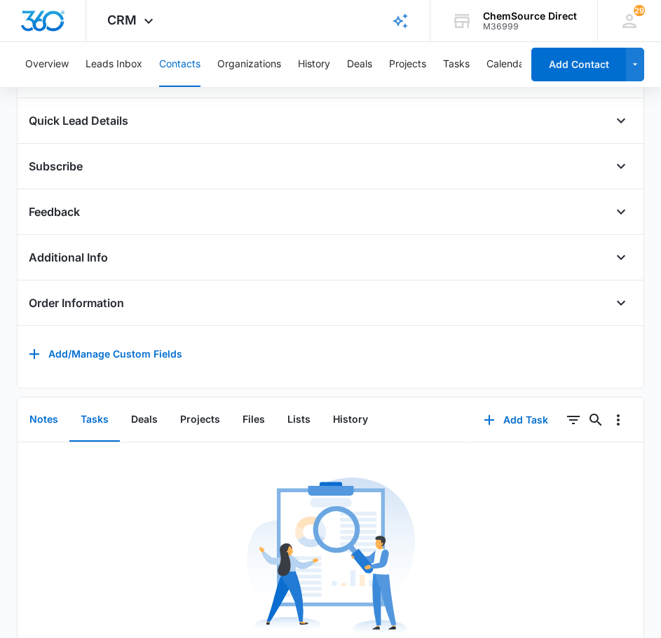
click at [54, 435] on button "Notes" at bounding box center [43, 419] width 51 height 43
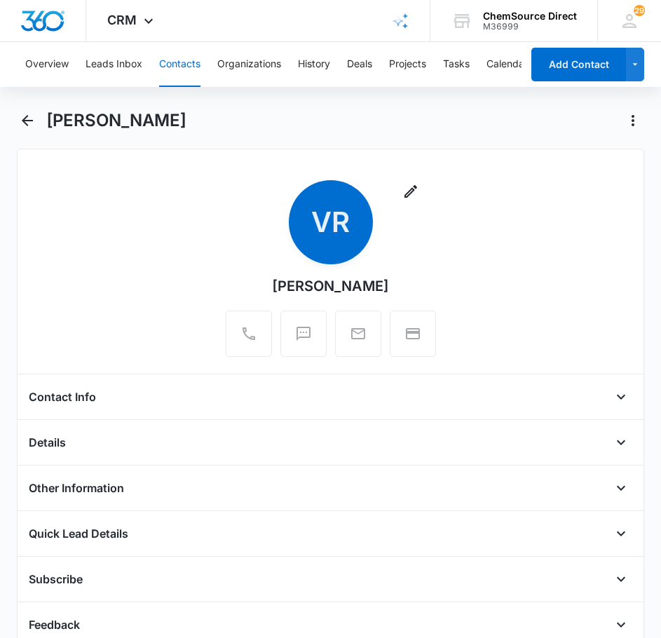
click at [184, 55] on button "Contacts" at bounding box center [179, 64] width 41 height 45
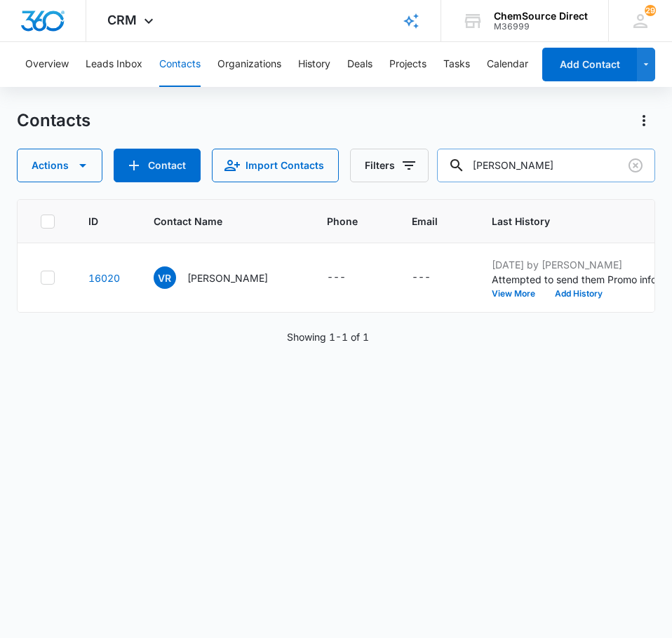
drag, startPoint x: 576, startPoint y: 168, endPoint x: 459, endPoint y: 168, distance: 117.1
click at [459, 168] on div "[PERSON_NAME]" at bounding box center [546, 166] width 218 height 34
type input "L"
type input "Mark"
drag, startPoint x: 529, startPoint y: 163, endPoint x: 433, endPoint y: 163, distance: 95.4
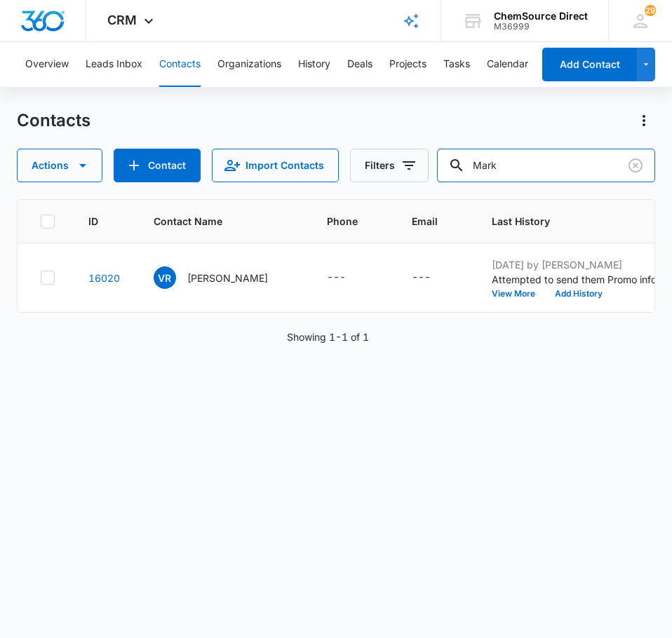
click at [436, 163] on div "Actions Contact Import Contacts Filters Mark" at bounding box center [336, 166] width 638 height 34
click at [562, 166] on input "text" at bounding box center [556, 166] width 198 height 34
type input "nc sunshine cleaning"
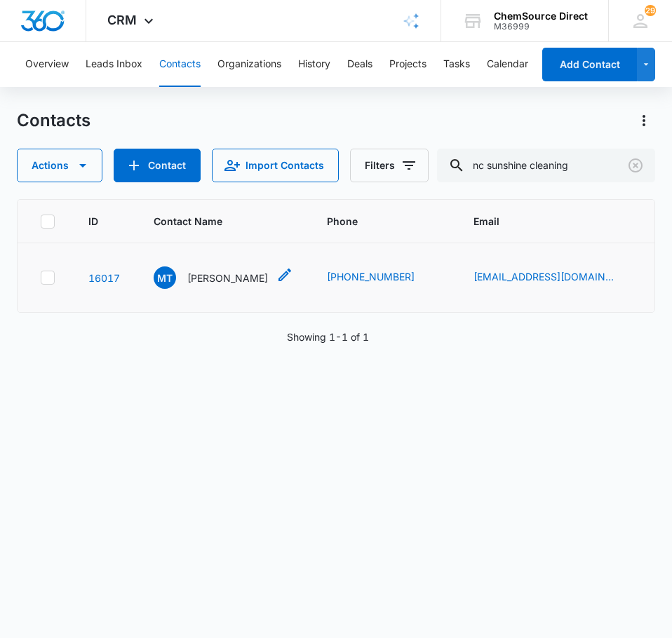
click at [229, 277] on p "[PERSON_NAME]" at bounding box center [227, 278] width 81 height 15
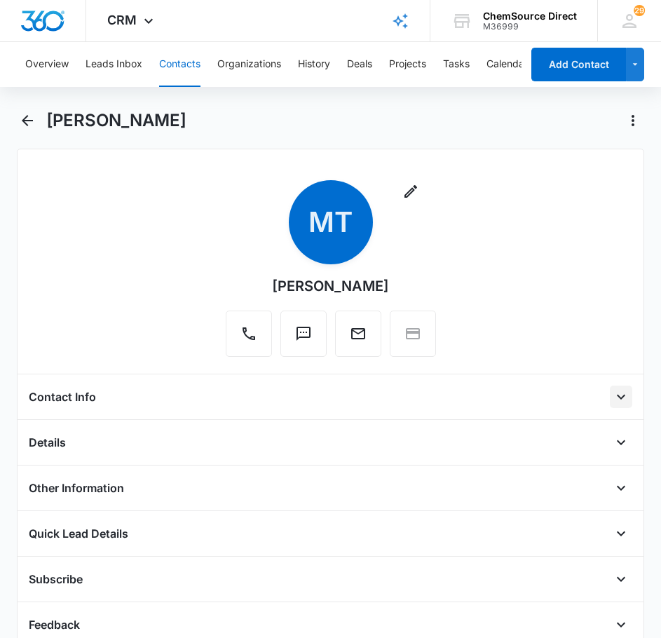
click at [618, 398] on icon "Open" at bounding box center [621, 397] width 17 height 17
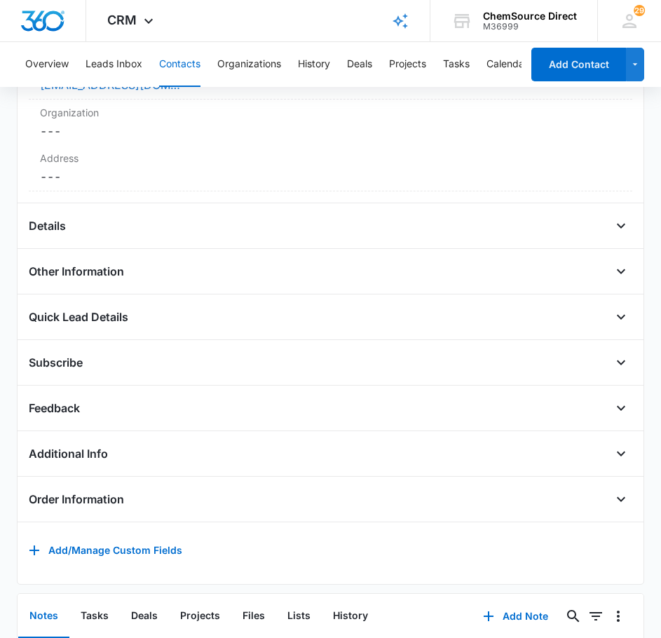
scroll to position [591, 0]
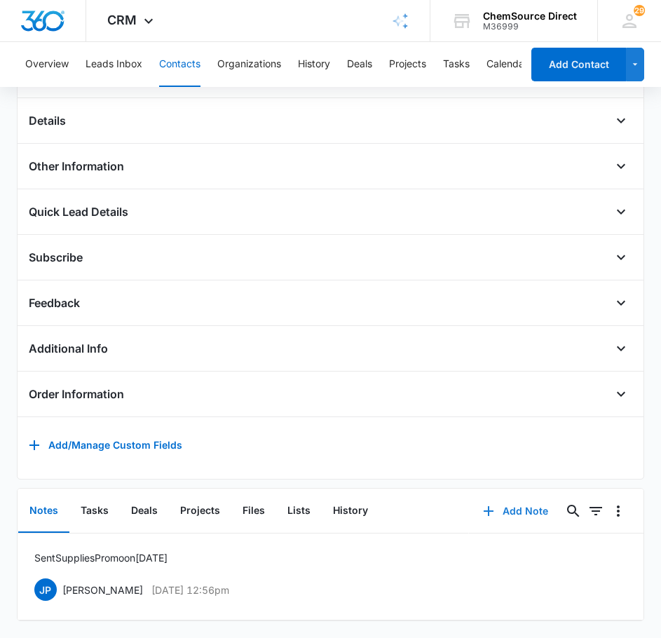
click at [496, 500] on button "Add Note" at bounding box center [515, 511] width 93 height 34
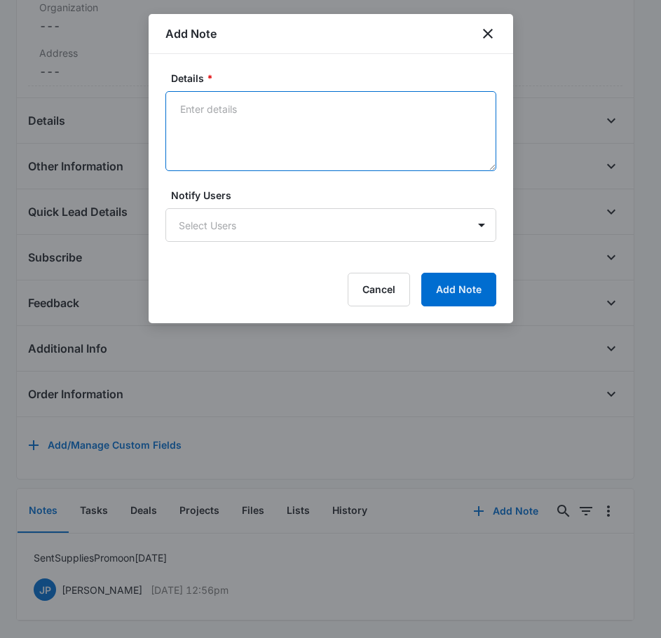
click at [261, 122] on textarea "Details *" at bounding box center [331, 131] width 331 height 80
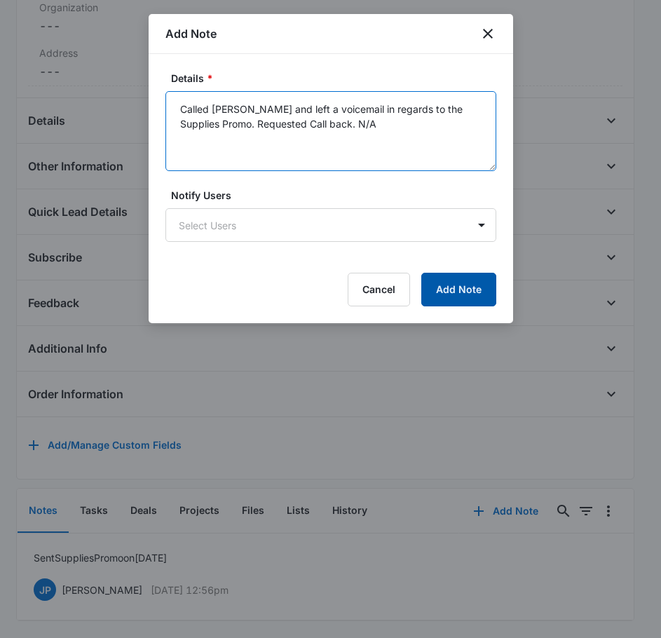
type textarea "Called [PERSON_NAME] and left a voicemail in regards to the Supplies Promo. Req…"
click at [476, 304] on button "Add Note" at bounding box center [458, 290] width 75 height 34
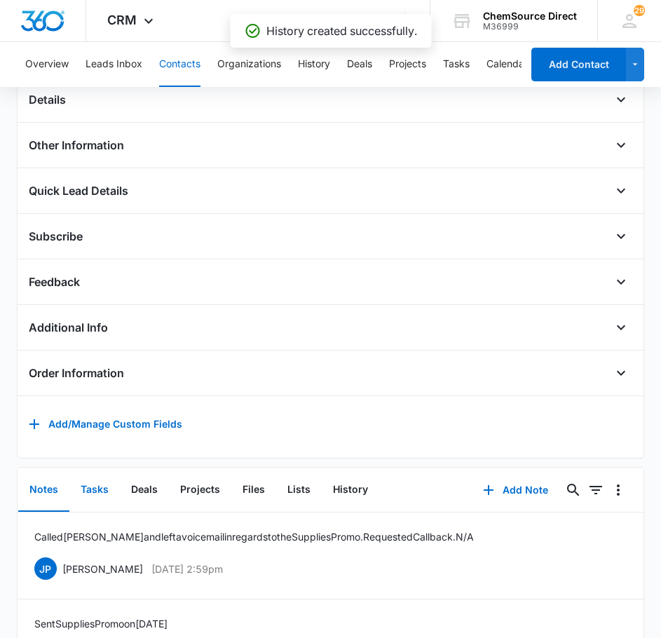
click at [97, 501] on button "Tasks" at bounding box center [94, 489] width 50 height 43
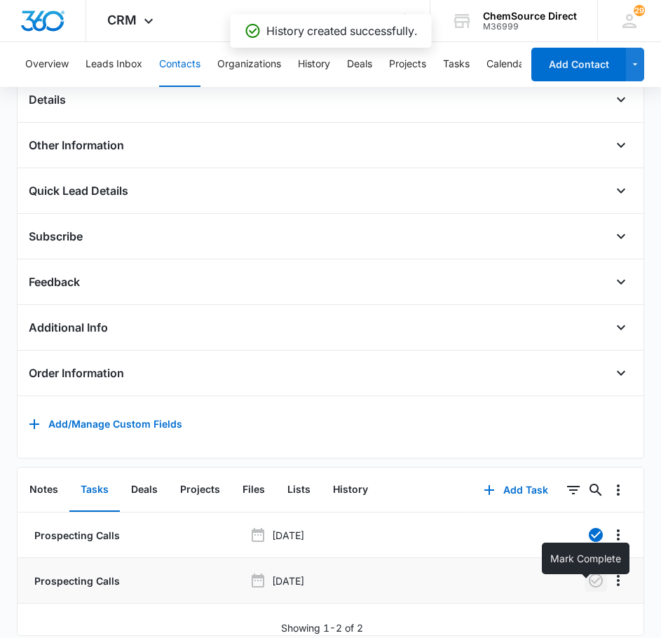
click at [589, 588] on icon "button" at bounding box center [596, 581] width 14 height 14
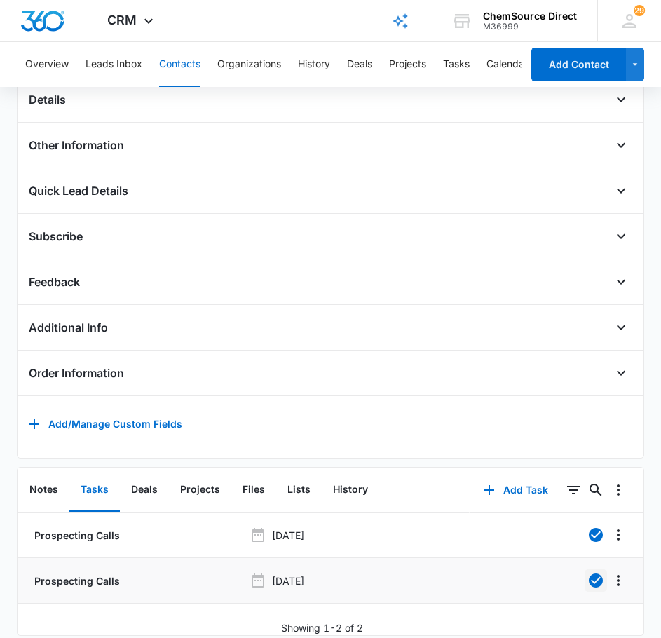
click at [180, 63] on button "Contacts" at bounding box center [179, 64] width 41 height 45
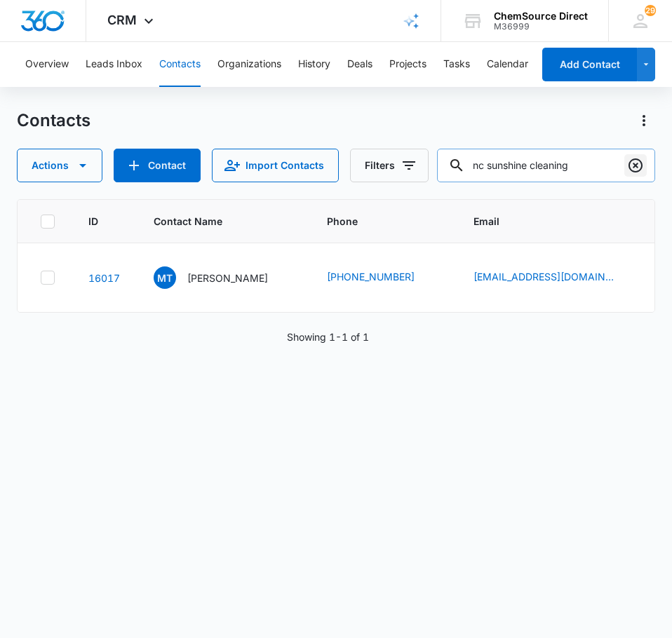
click at [632, 166] on icon "Clear" at bounding box center [635, 165] width 17 height 17
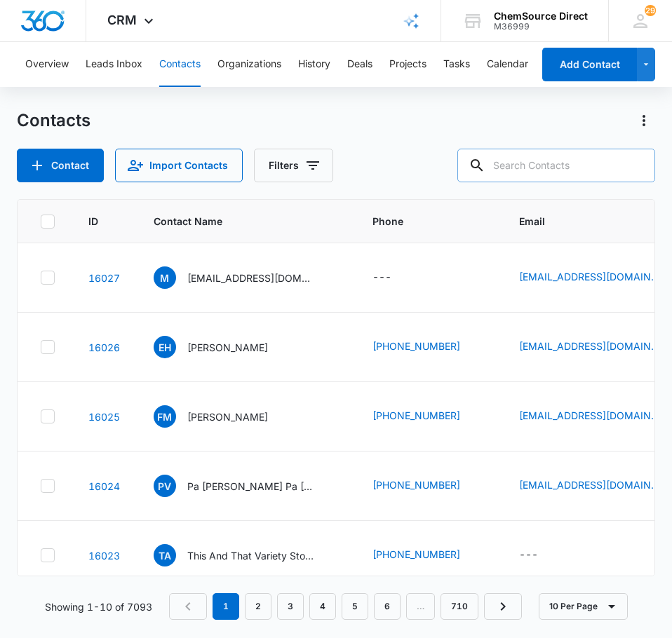
click at [537, 166] on input "text" at bounding box center [556, 166] width 198 height 34
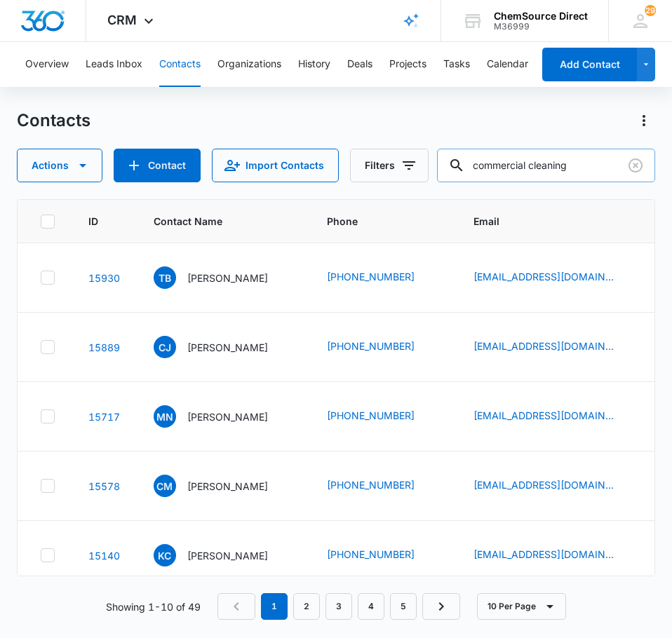
click at [598, 170] on input "commercial cleaning" at bounding box center [546, 166] width 218 height 34
type input "commercial cleaning equipment"
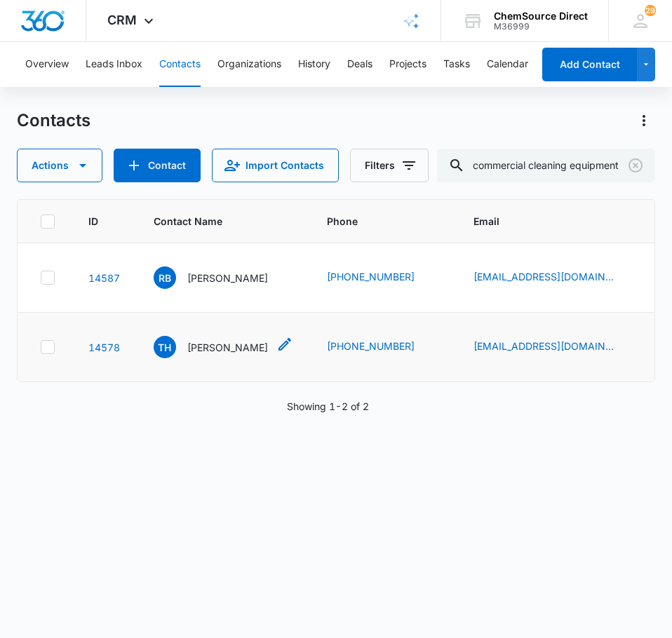
click at [231, 345] on p "[PERSON_NAME]" at bounding box center [227, 347] width 81 height 15
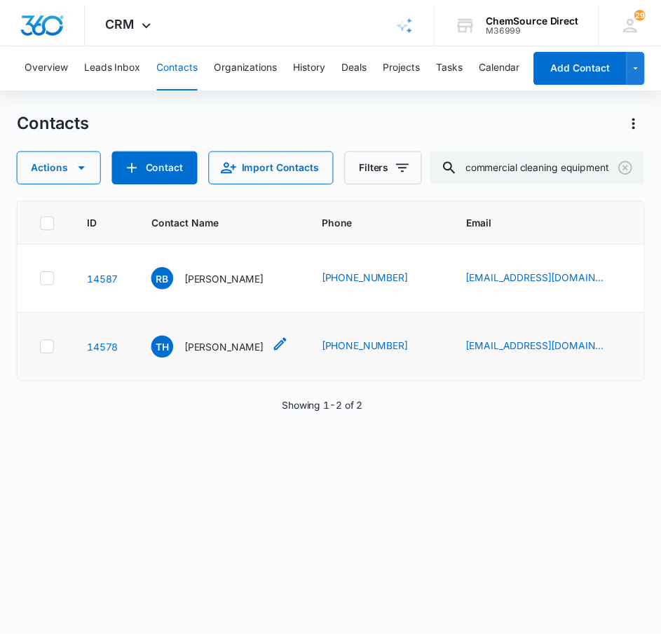
scroll to position [0, 0]
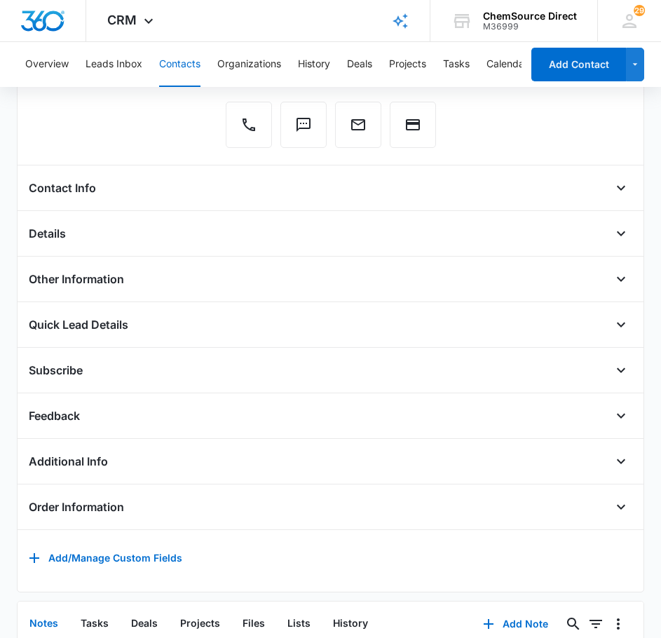
scroll to position [210, 0]
click at [613, 189] on icon "Open" at bounding box center [621, 188] width 17 height 17
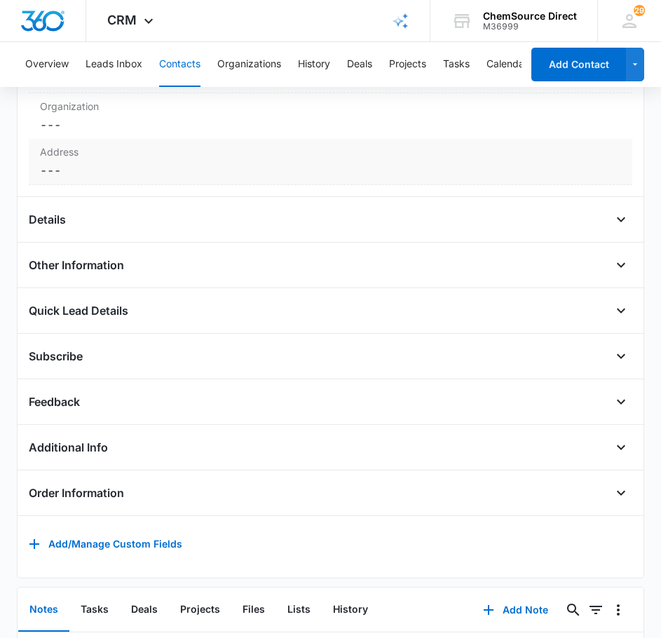
scroll to position [561, 0]
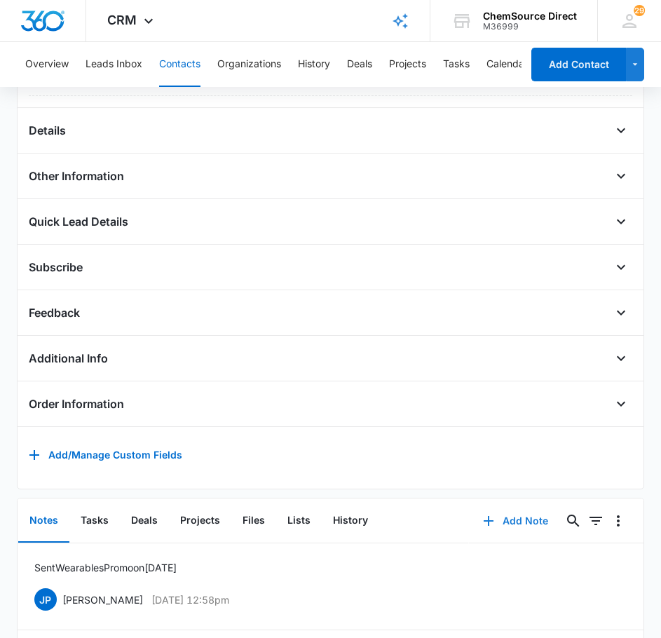
click at [508, 527] on button "Add Note" at bounding box center [515, 521] width 93 height 34
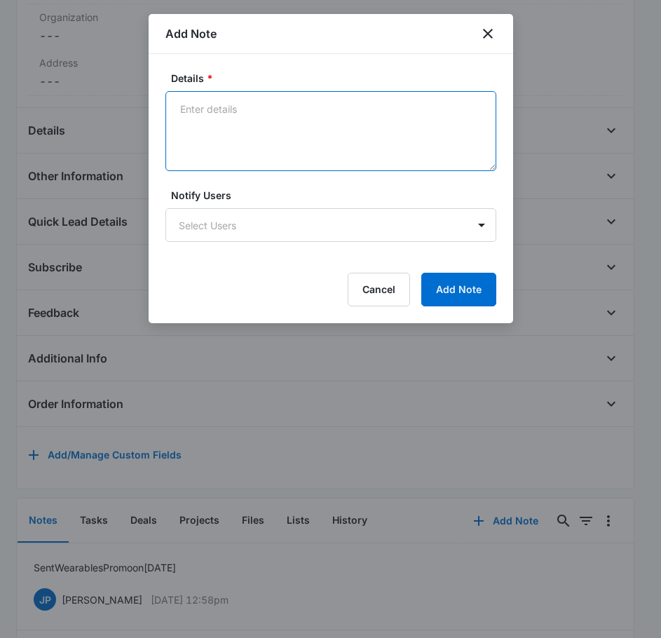
drag, startPoint x: 217, startPoint y: 103, endPoint x: 222, endPoint y: 112, distance: 9.4
click at [218, 105] on textarea "Details *" at bounding box center [331, 131] width 331 height 80
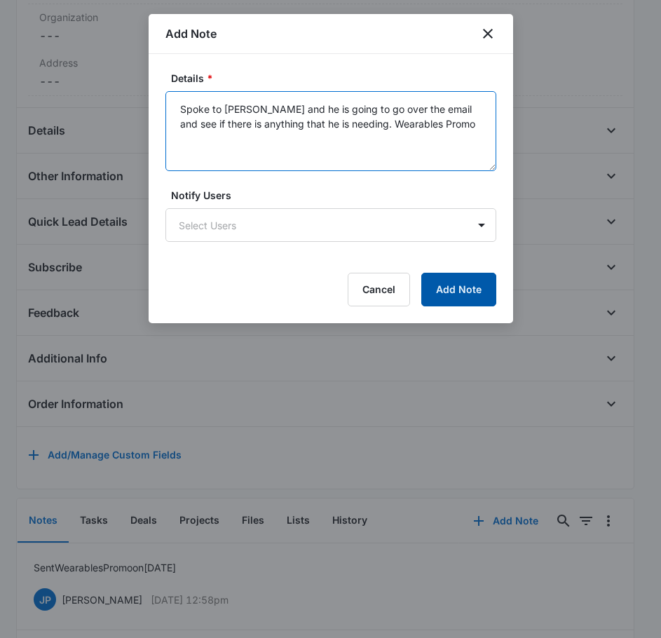
type textarea "Spoke to [PERSON_NAME] and he is going to go over the email and see if there is…"
click at [468, 292] on button "Add Note" at bounding box center [458, 290] width 75 height 34
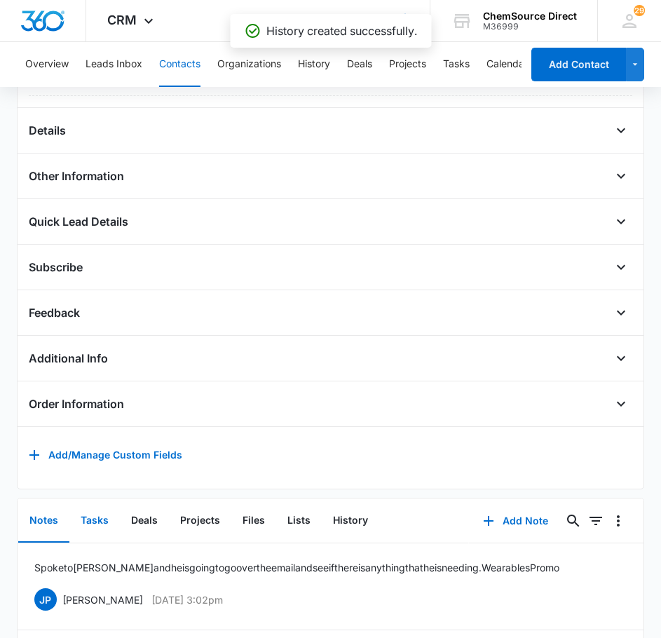
click at [96, 533] on button "Tasks" at bounding box center [94, 520] width 50 height 43
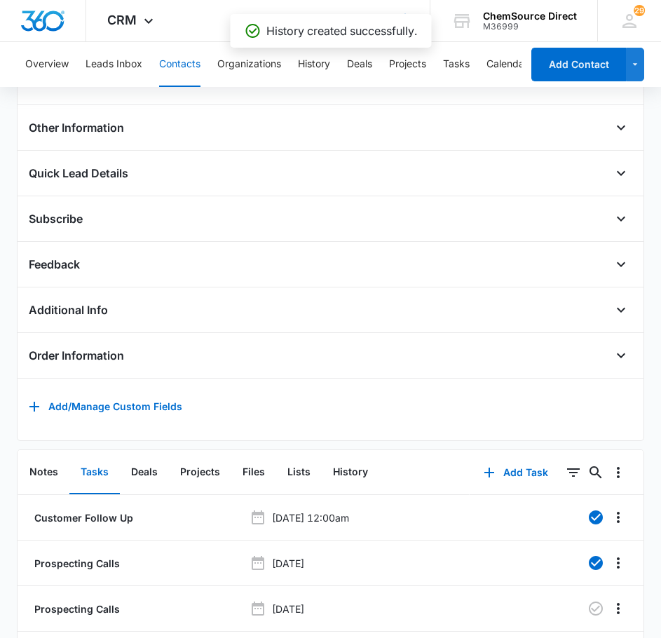
scroll to position [673, 0]
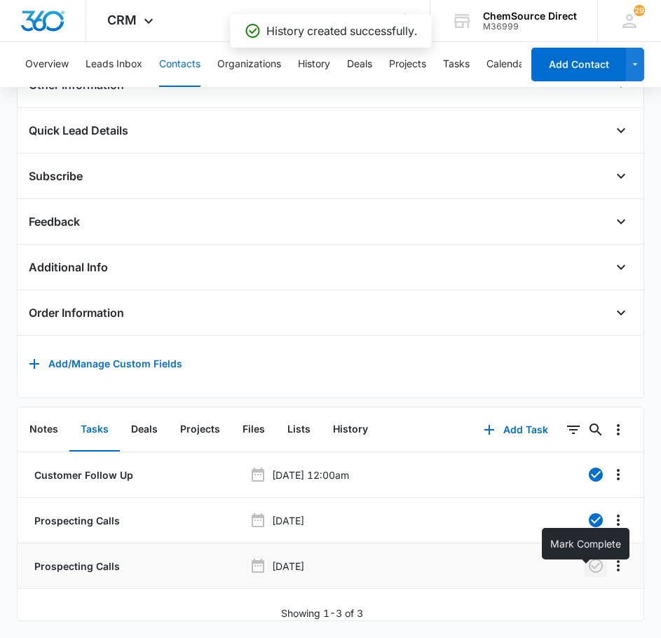
click at [591, 561] on icon "button" at bounding box center [596, 566] width 17 height 17
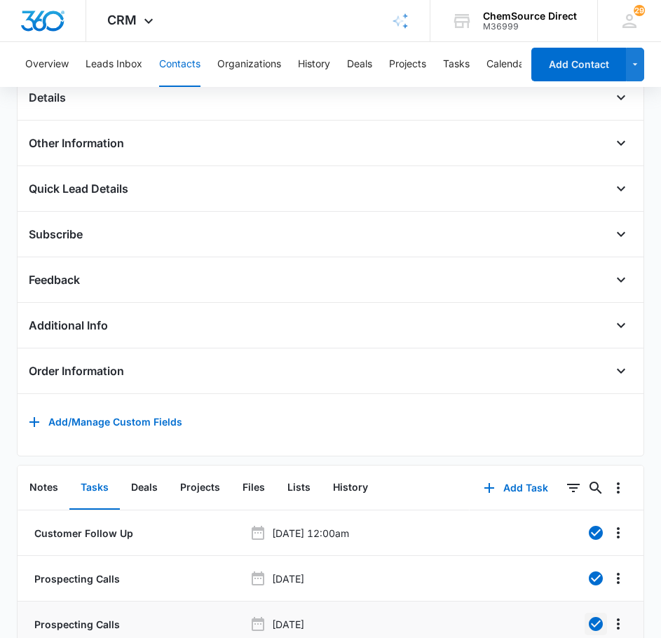
scroll to position [533, 0]
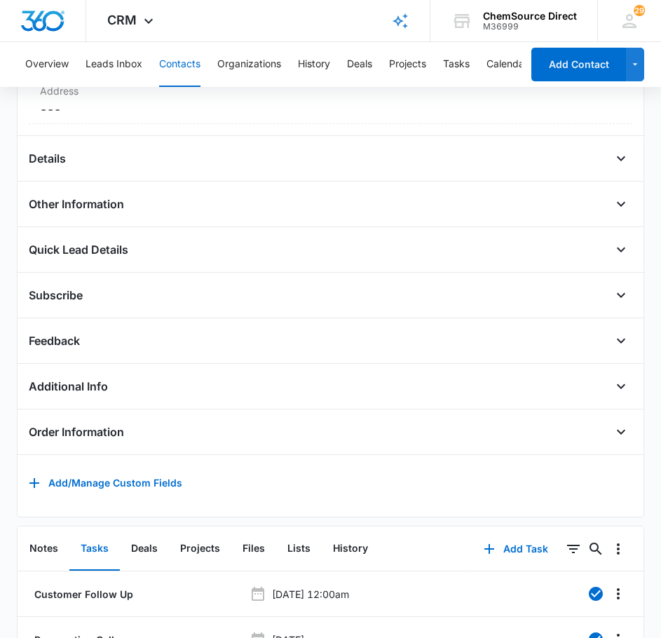
click at [182, 57] on button "Contacts" at bounding box center [179, 64] width 41 height 45
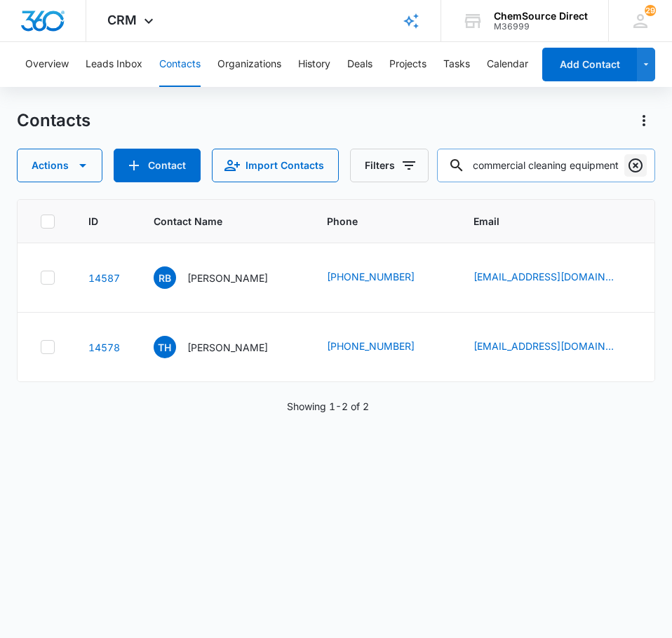
click at [635, 165] on icon "Clear" at bounding box center [635, 166] width 14 height 14
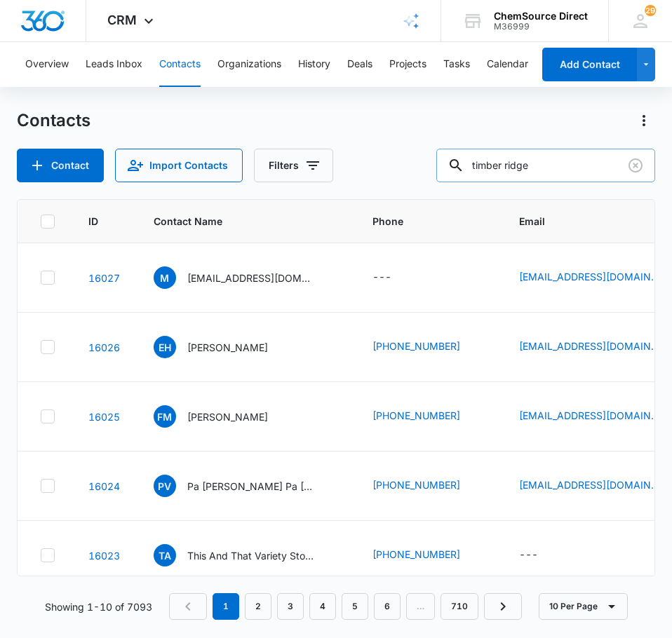
type input "timber ridge"
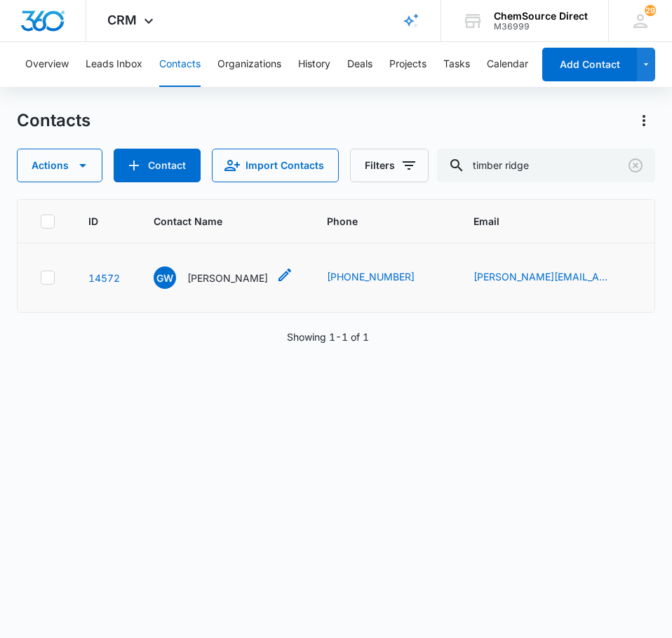
click at [222, 272] on p "[PERSON_NAME]" at bounding box center [227, 278] width 81 height 15
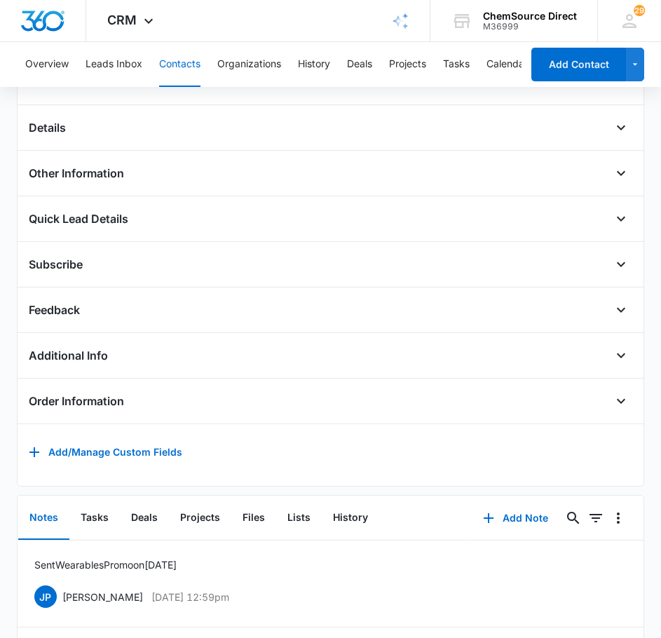
scroll to position [290, 0]
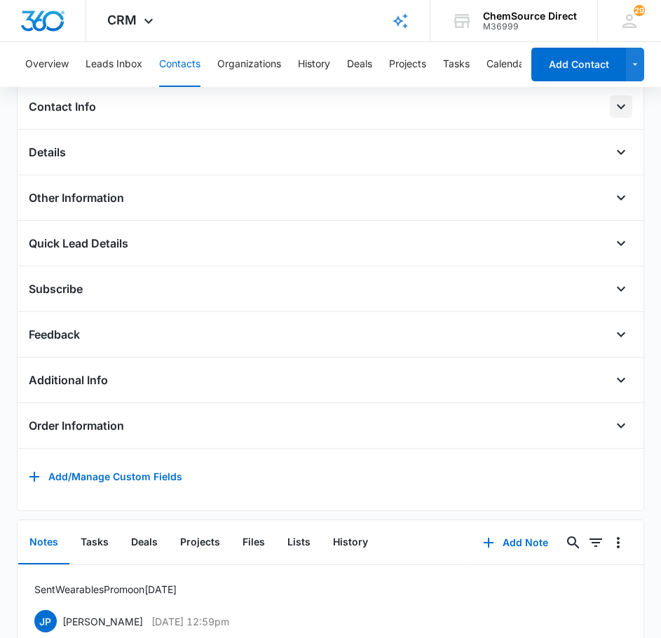
click at [613, 110] on icon "Open" at bounding box center [621, 106] width 17 height 17
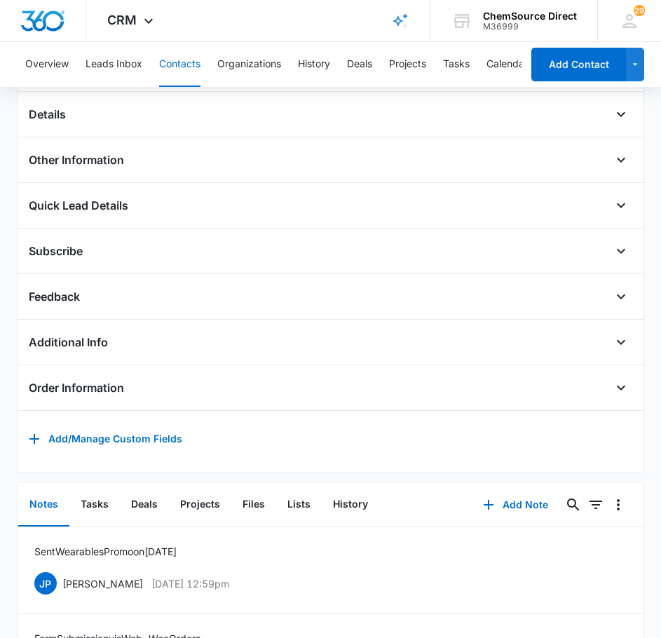
scroll to position [571, 0]
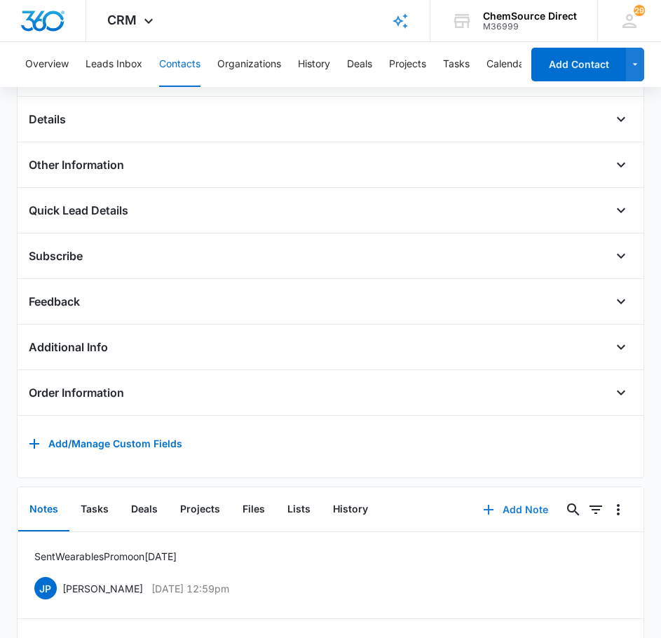
click at [520, 523] on button "Add Note" at bounding box center [515, 510] width 93 height 34
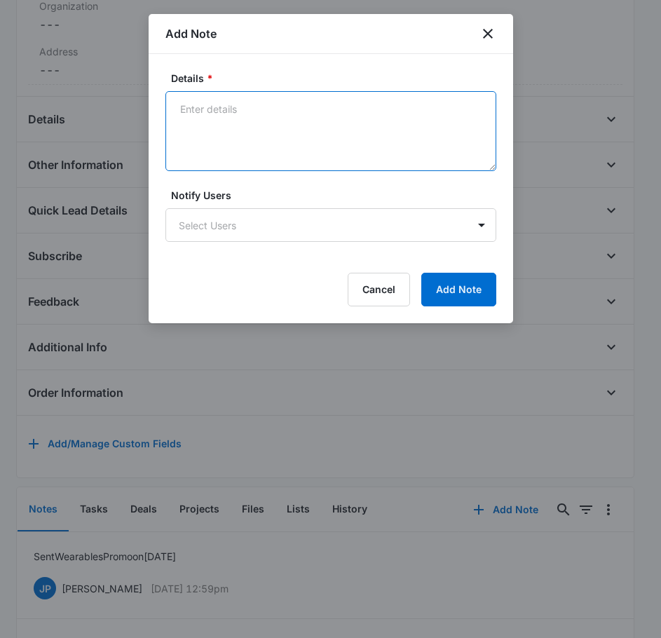
click at [211, 123] on textarea "Details *" at bounding box center [331, 131] width 331 height 80
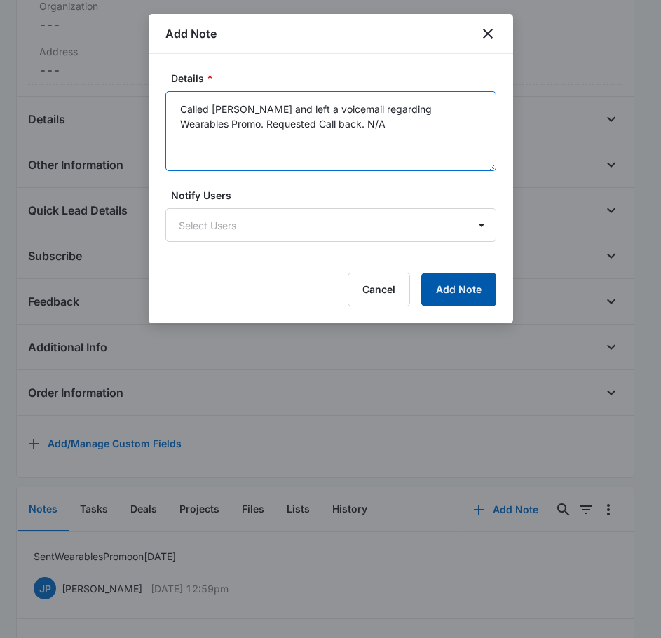
type textarea "Called [PERSON_NAME] and left a voicemail regarding Wearables Promo. Requested …"
click at [439, 286] on button "Add Note" at bounding box center [458, 290] width 75 height 34
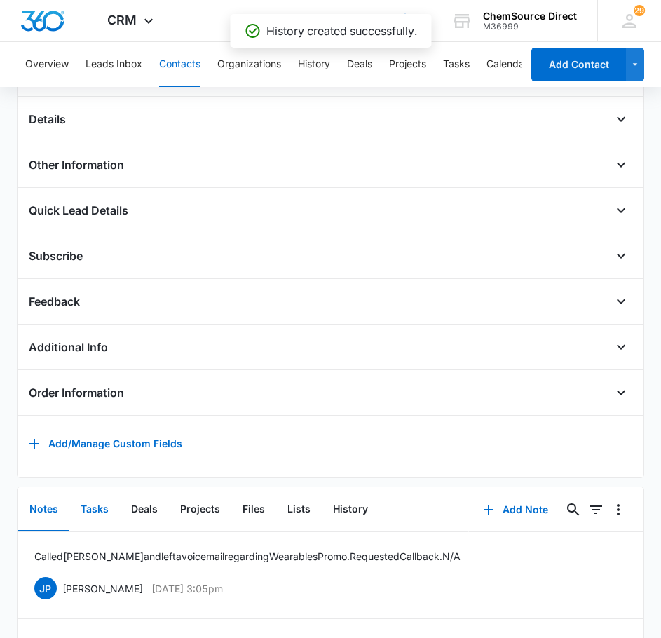
click at [92, 522] on button "Tasks" at bounding box center [94, 509] width 50 height 43
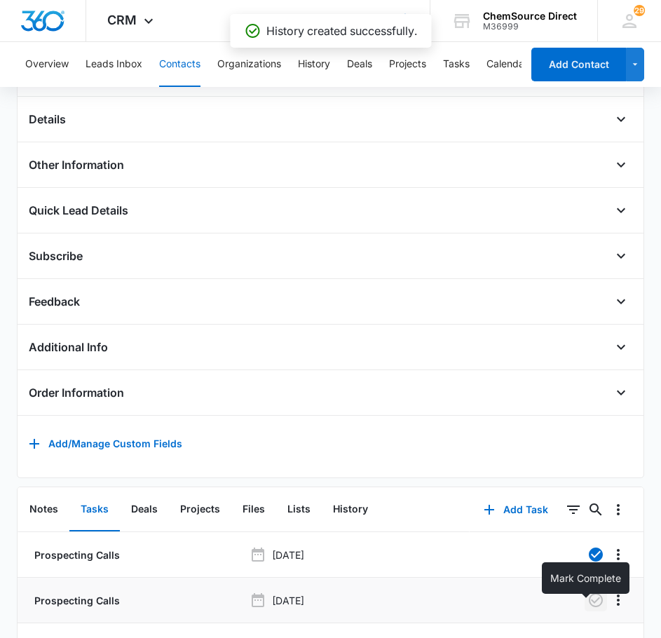
click at [589, 607] on icon "button" at bounding box center [596, 600] width 14 height 14
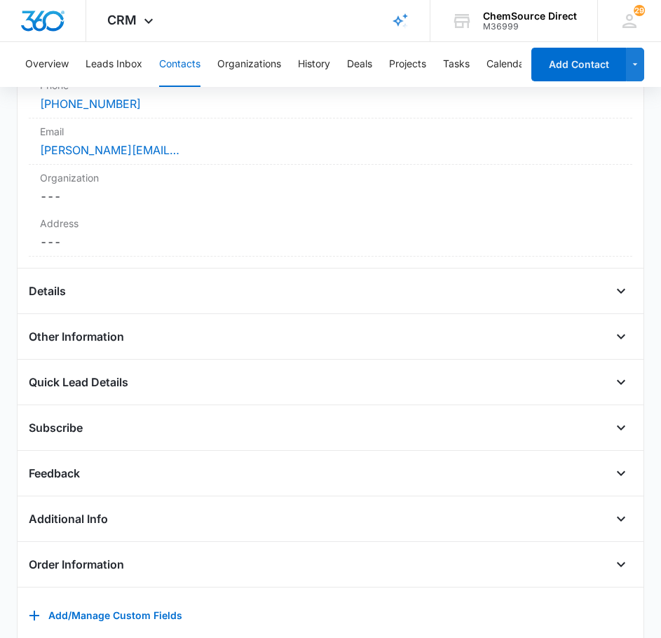
scroll to position [360, 0]
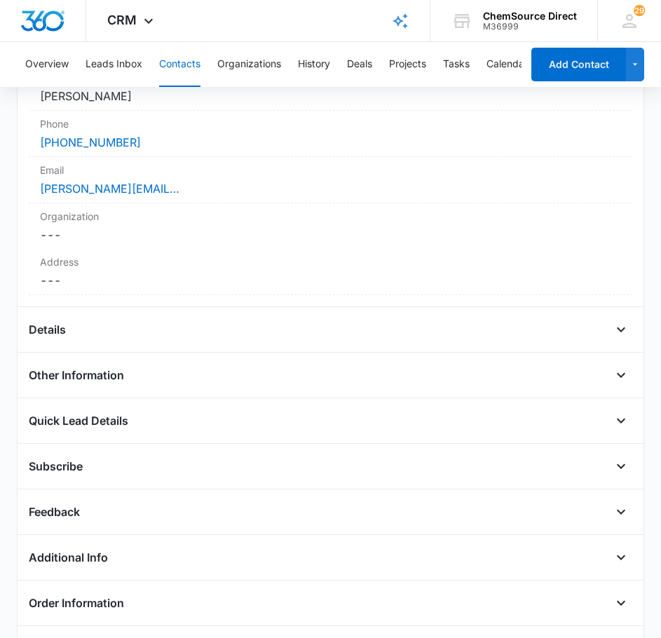
click at [192, 55] on button "Contacts" at bounding box center [179, 64] width 41 height 45
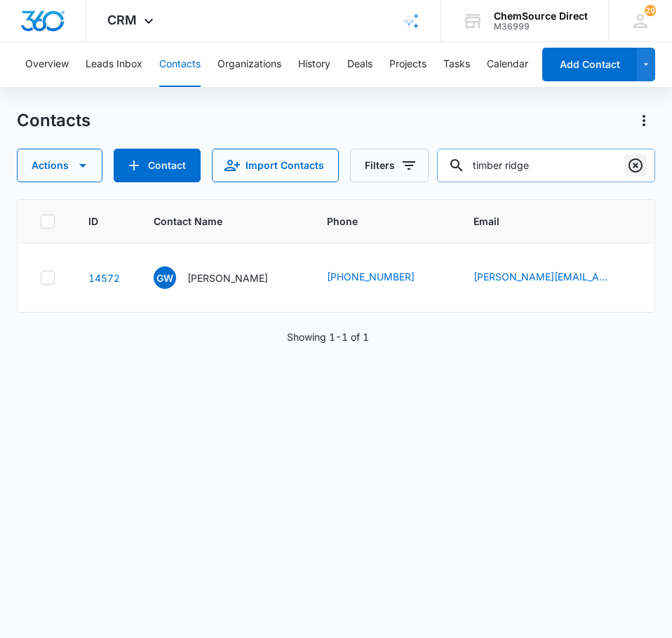
click at [633, 168] on icon "Clear" at bounding box center [635, 165] width 17 height 17
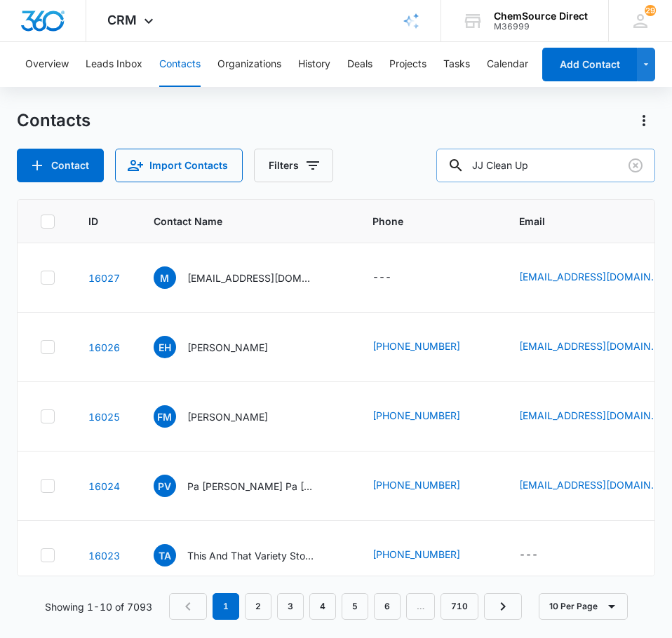
type input "JJ Clean Up"
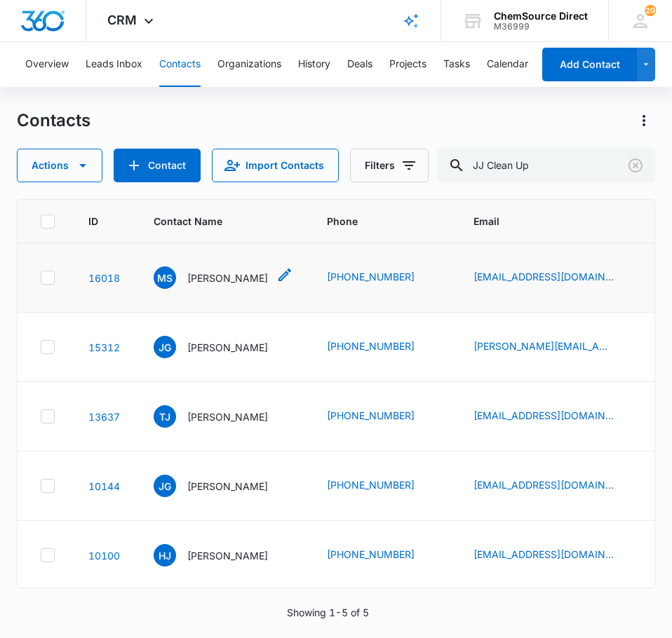
click at [227, 276] on p "[PERSON_NAME]" at bounding box center [227, 278] width 81 height 15
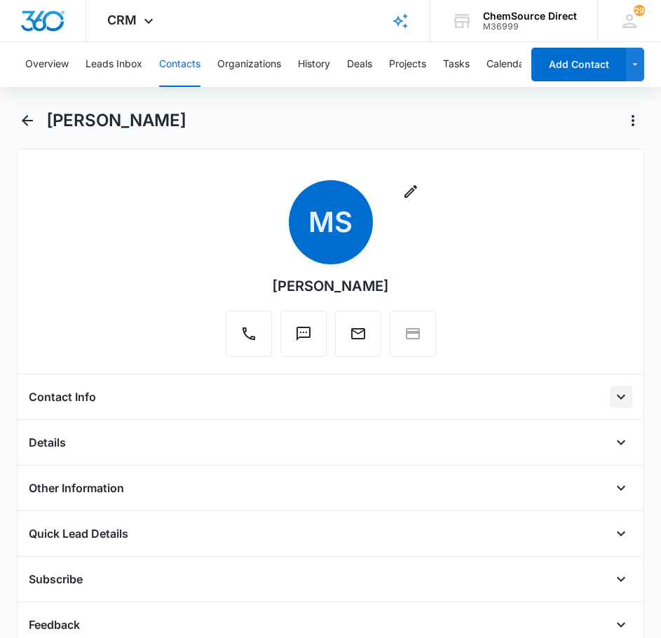
click at [613, 393] on icon "Open" at bounding box center [621, 397] width 17 height 17
